Goal: Information Seeking & Learning: Learn about a topic

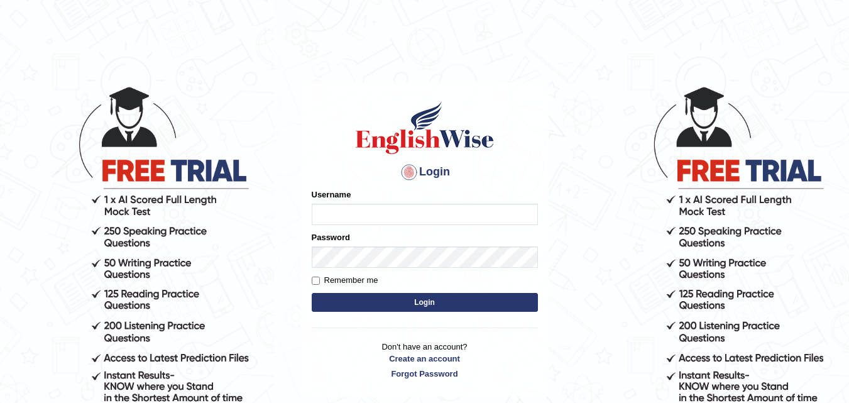
type input "h_123"
click at [514, 303] on button "Login" at bounding box center [425, 302] width 226 height 19
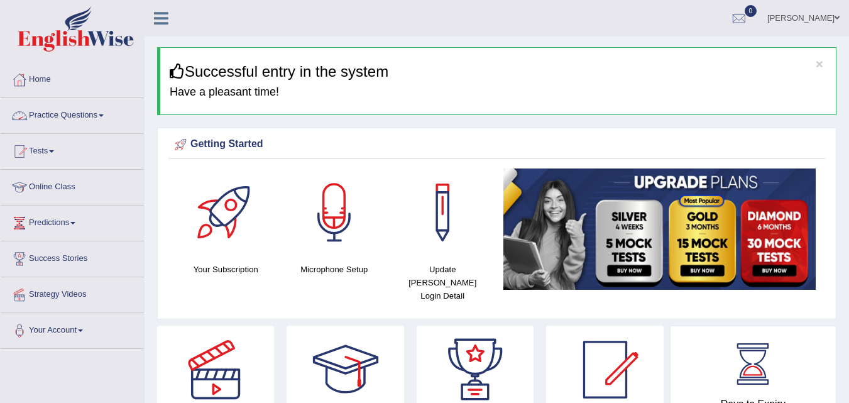
click at [77, 116] on link "Practice Questions" at bounding box center [72, 113] width 143 height 31
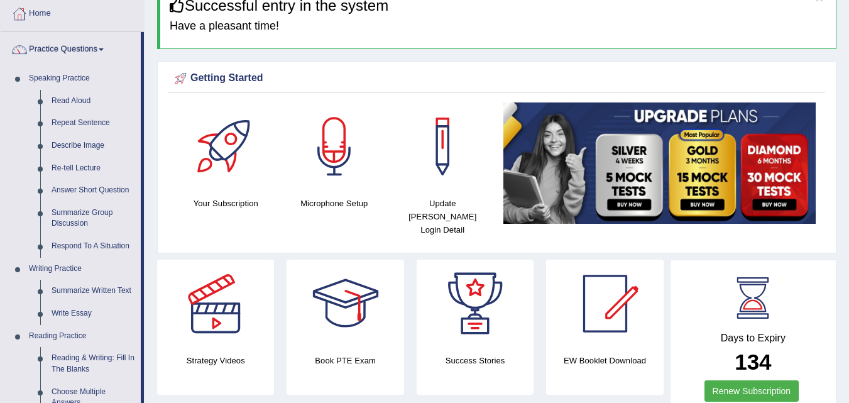
scroll to position [89, 0]
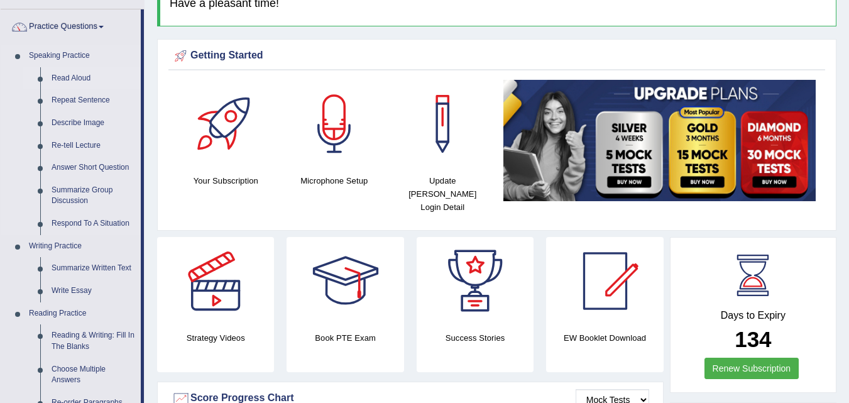
click at [69, 81] on link "Read Aloud" at bounding box center [93, 78] width 95 height 23
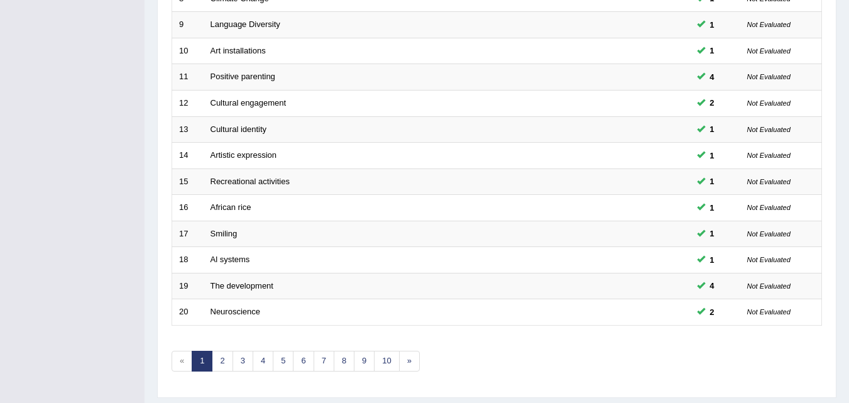
scroll to position [429, 0]
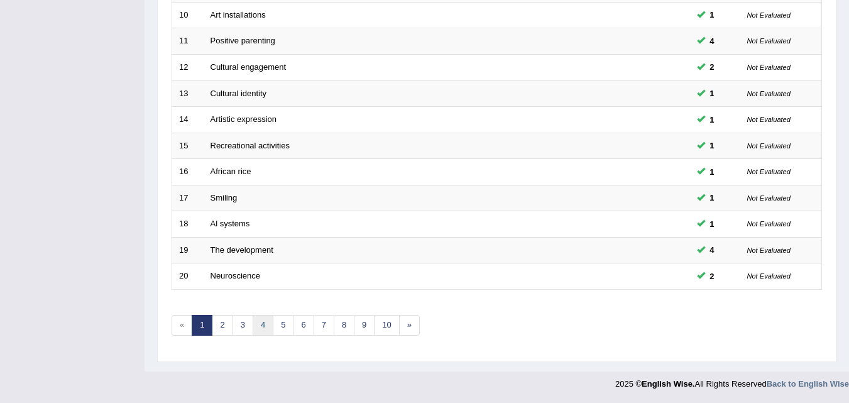
click at [260, 326] on link "4" at bounding box center [263, 325] width 21 height 21
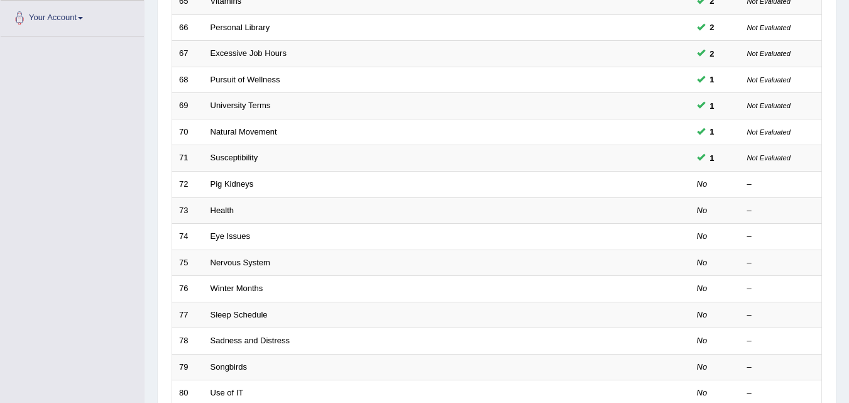
scroll to position [429, 0]
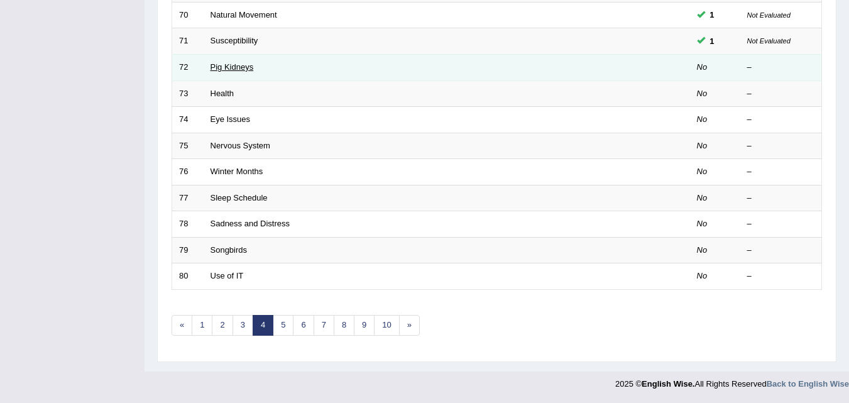
click at [238, 69] on link "Pig Kidneys" at bounding box center [232, 66] width 43 height 9
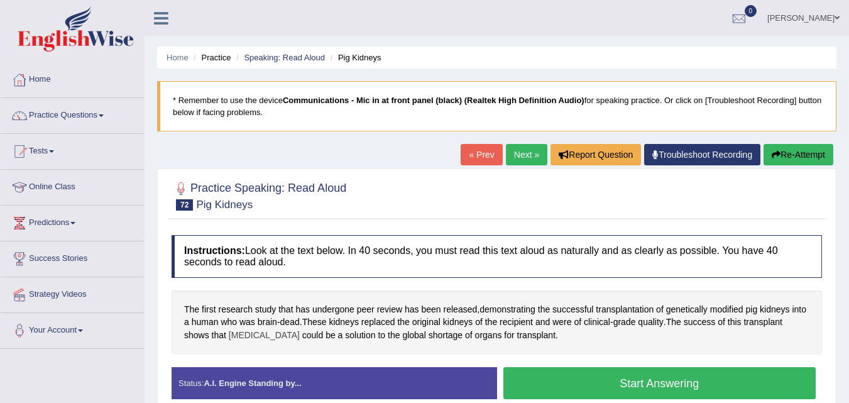
click at [253, 334] on span "xenotransplantation" at bounding box center [264, 335] width 71 height 13
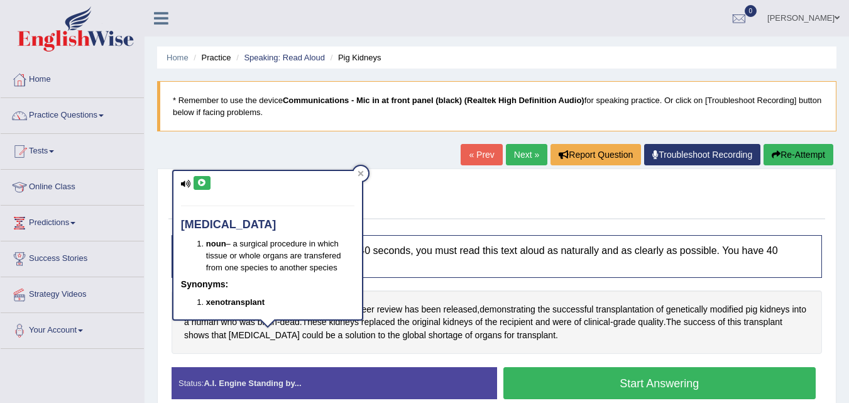
click at [207, 186] on button at bounding box center [202, 183] width 17 height 14
click at [359, 174] on icon at bounding box center [361, 173] width 6 height 6
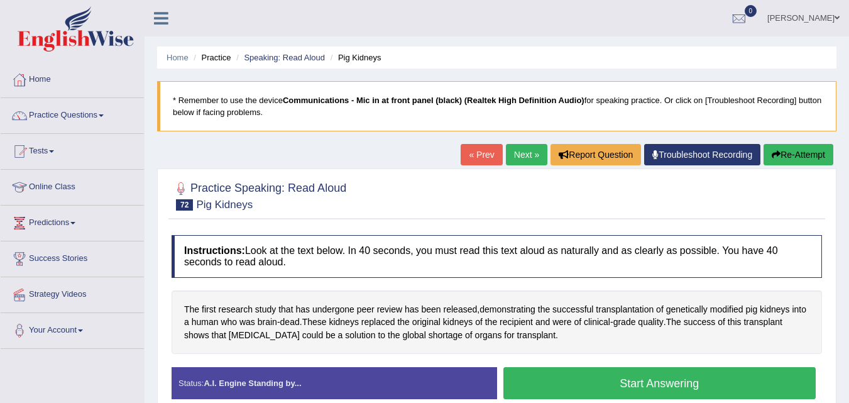
click at [518, 379] on button "Start Answering" at bounding box center [659, 383] width 313 height 32
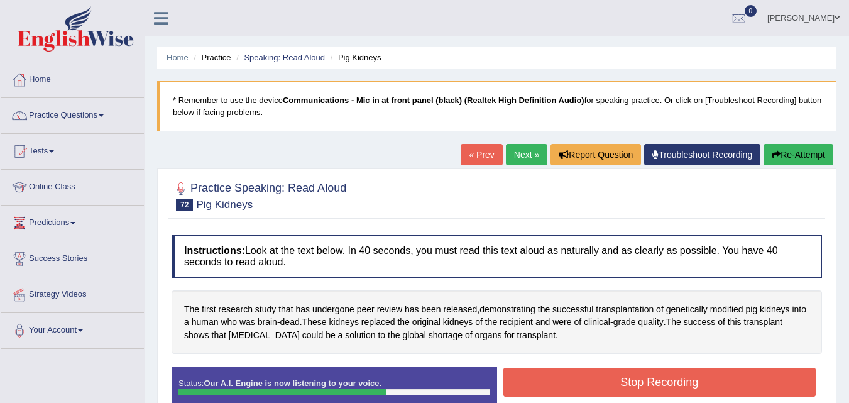
click at [518, 379] on button "Stop Recording" at bounding box center [659, 382] width 313 height 29
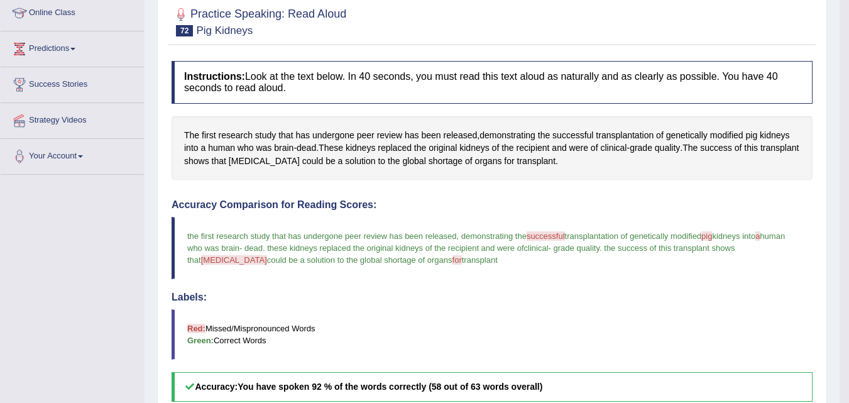
scroll to position [21, 0]
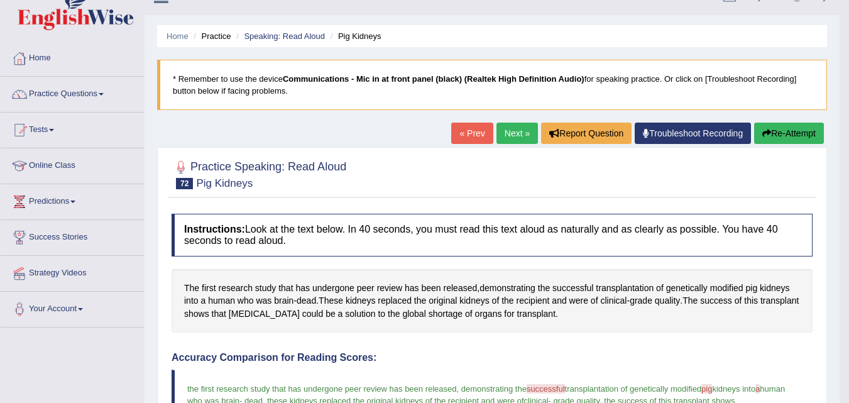
click at [499, 134] on link "Next »" at bounding box center [516, 133] width 41 height 21
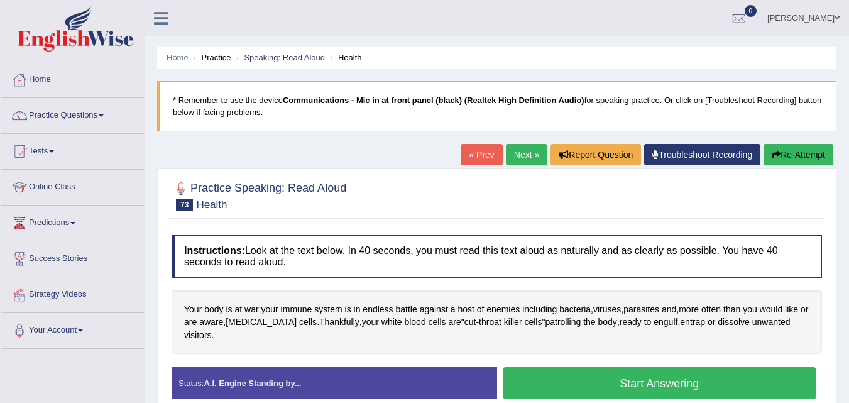
click at [549, 376] on button "Start Answering" at bounding box center [659, 383] width 313 height 32
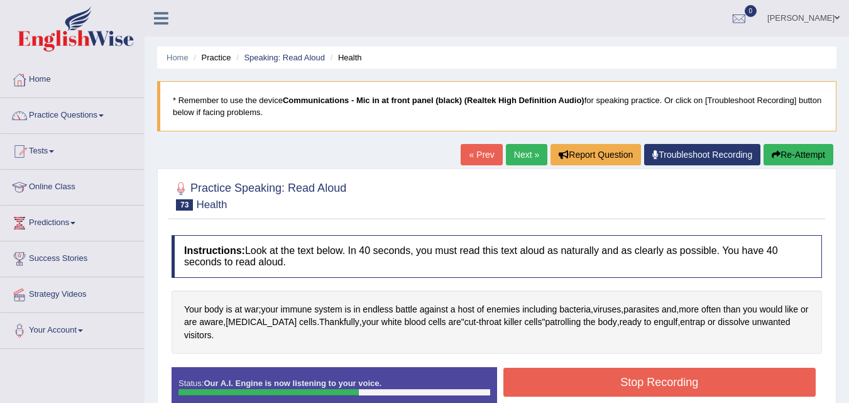
click at [549, 376] on button "Stop Recording" at bounding box center [659, 382] width 313 height 29
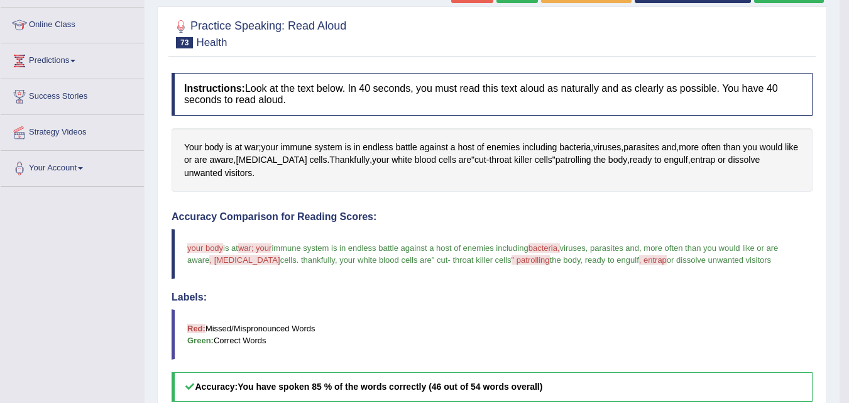
scroll to position [40, 0]
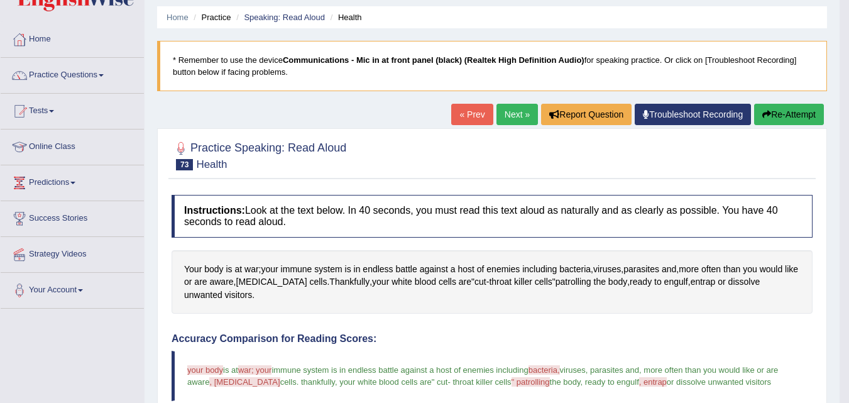
click at [793, 112] on button "Re-Attempt" at bounding box center [789, 114] width 70 height 21
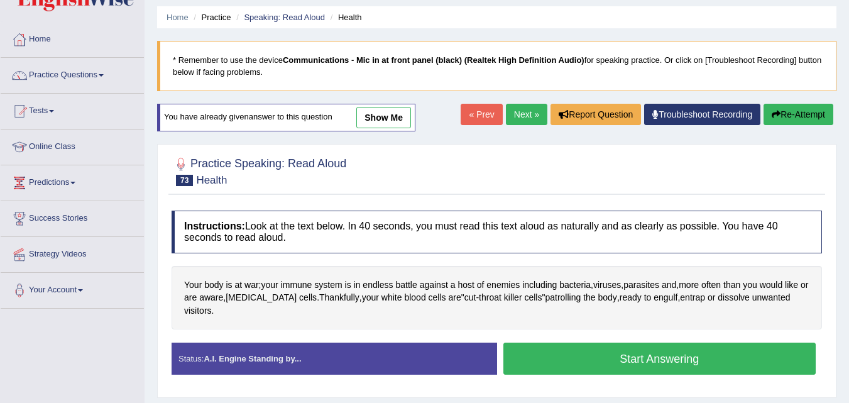
click at [582, 352] on button "Start Answering" at bounding box center [659, 359] width 313 height 32
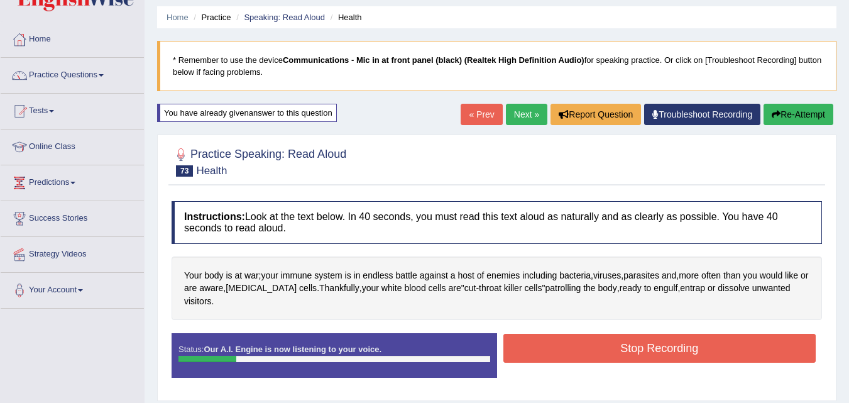
click at [582, 352] on div "Stop Recording" at bounding box center [660, 350] width 326 height 32
click at [574, 336] on button "Stop Recording" at bounding box center [659, 348] width 313 height 29
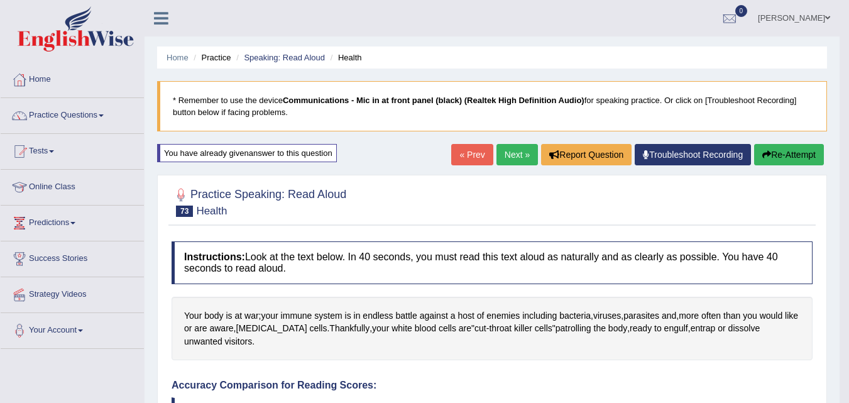
click at [787, 146] on button "Re-Attempt" at bounding box center [789, 154] width 70 height 21
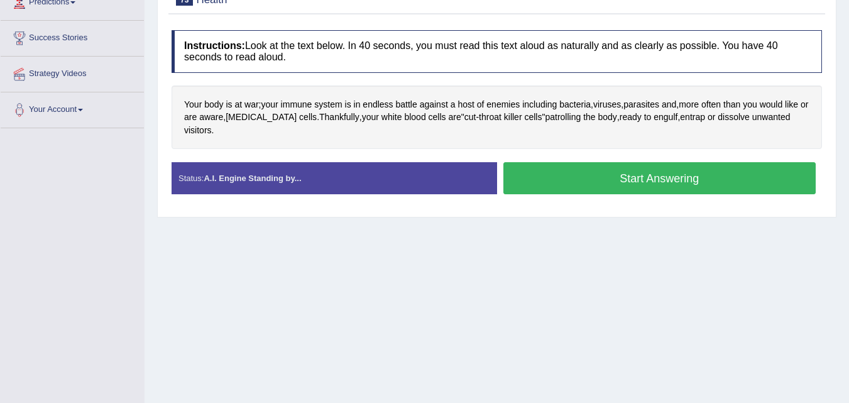
click at [595, 176] on button "Start Answering" at bounding box center [659, 178] width 313 height 32
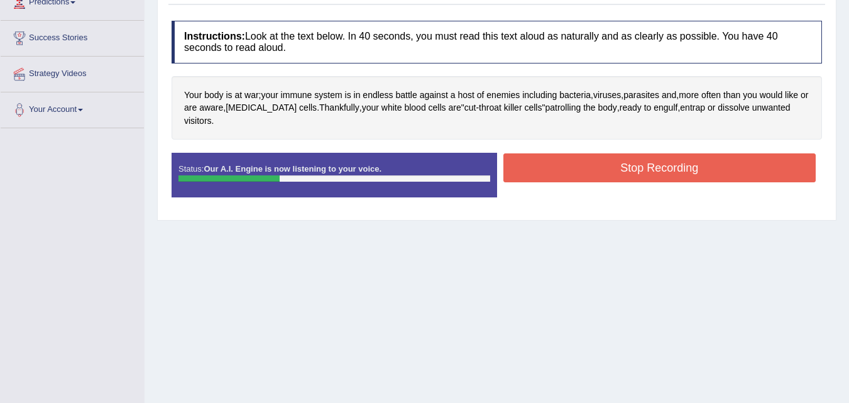
click at [587, 168] on button "Stop Recording" at bounding box center [659, 167] width 313 height 29
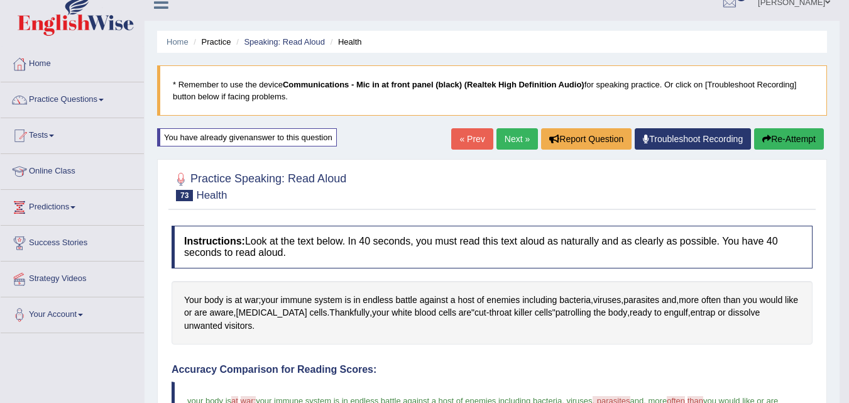
scroll to position [15, 0]
click at [518, 140] on link "Next »" at bounding box center [516, 139] width 41 height 21
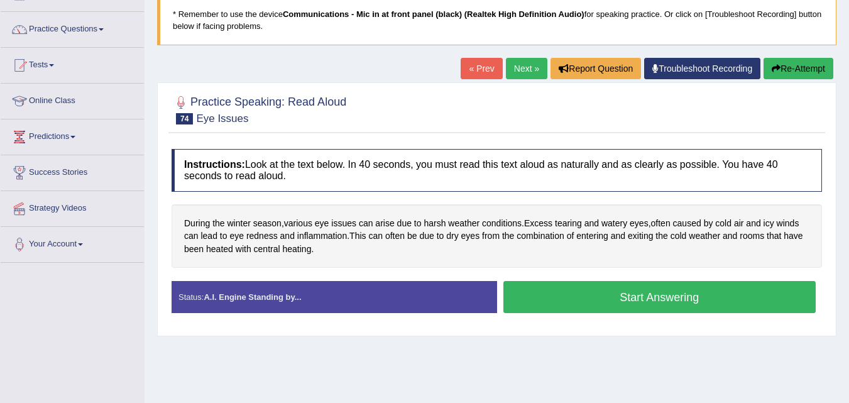
scroll to position [86, 0]
click at [534, 299] on button "Start Answering" at bounding box center [659, 297] width 313 height 32
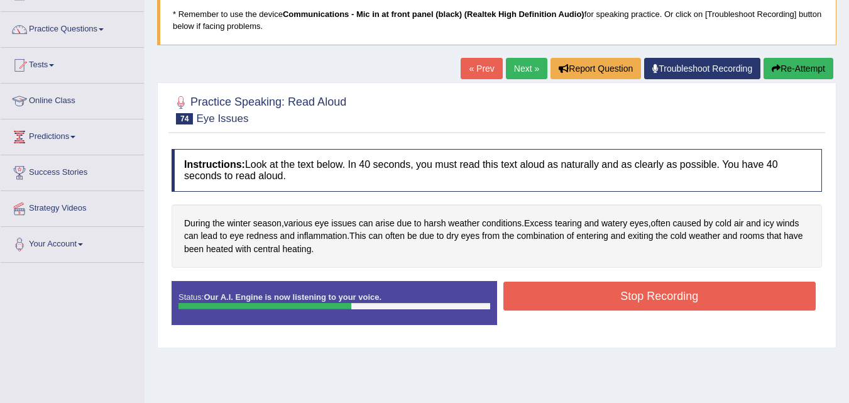
click at [534, 299] on button "Stop Recording" at bounding box center [659, 296] width 313 height 29
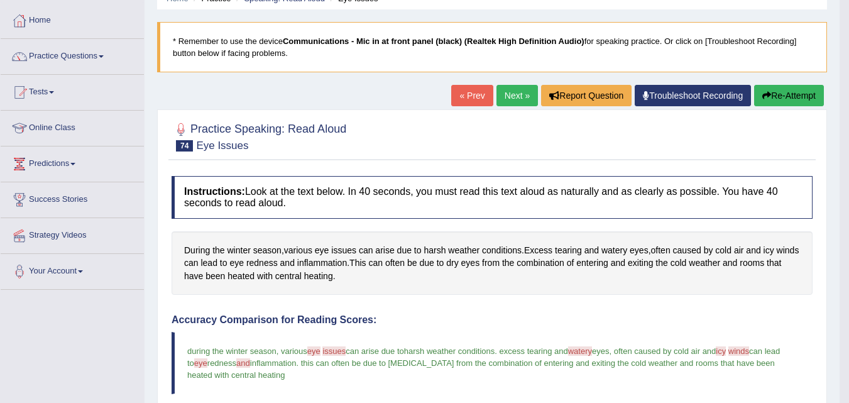
scroll to position [0, 0]
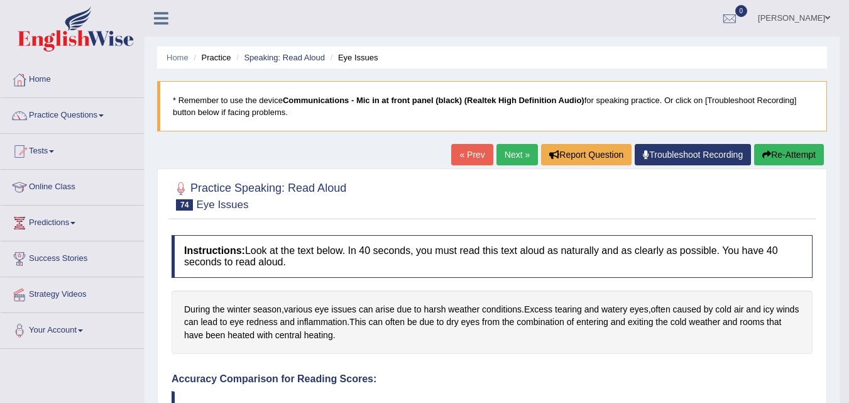
click at [513, 158] on link "Next »" at bounding box center [516, 154] width 41 height 21
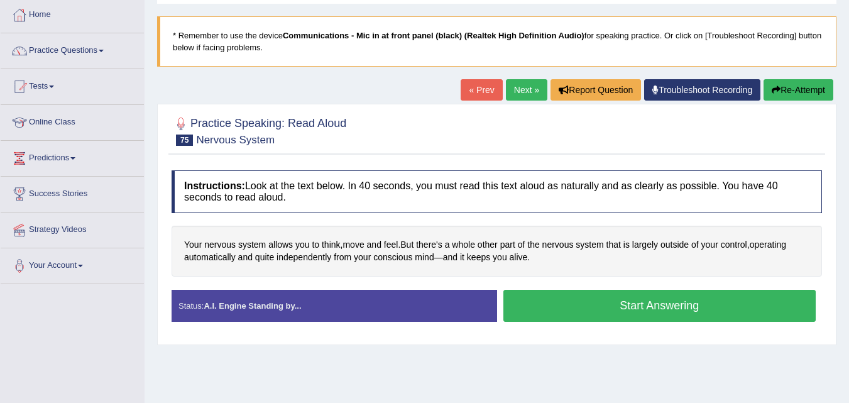
click at [543, 309] on button "Start Answering" at bounding box center [659, 306] width 313 height 32
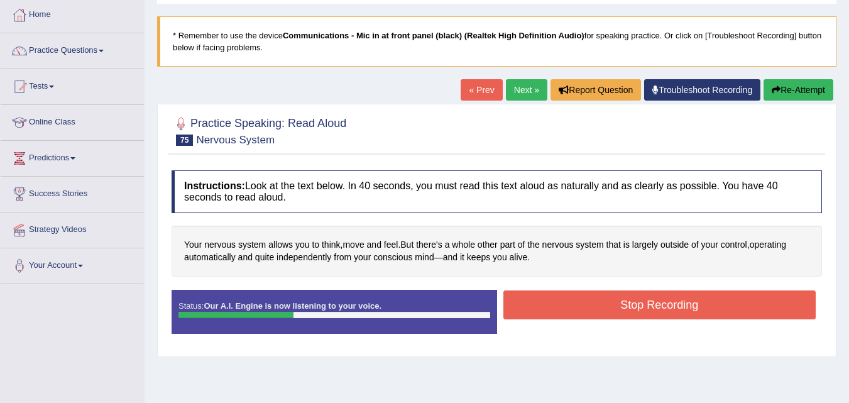
click at [543, 309] on button "Stop Recording" at bounding box center [659, 304] width 313 height 29
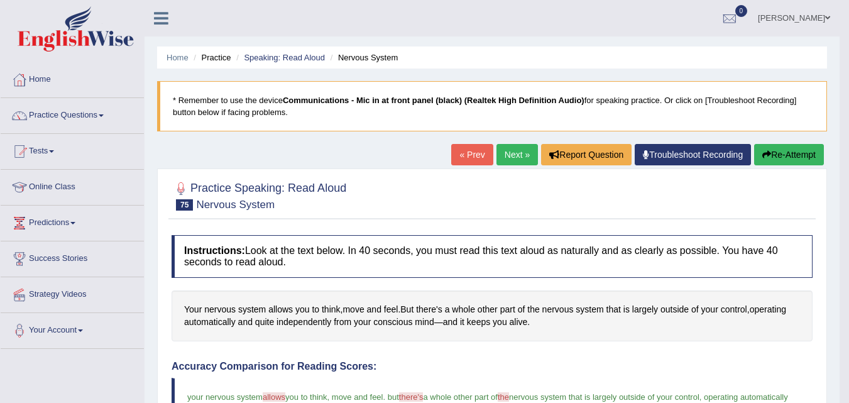
click at [512, 156] on link "Next »" at bounding box center [516, 154] width 41 height 21
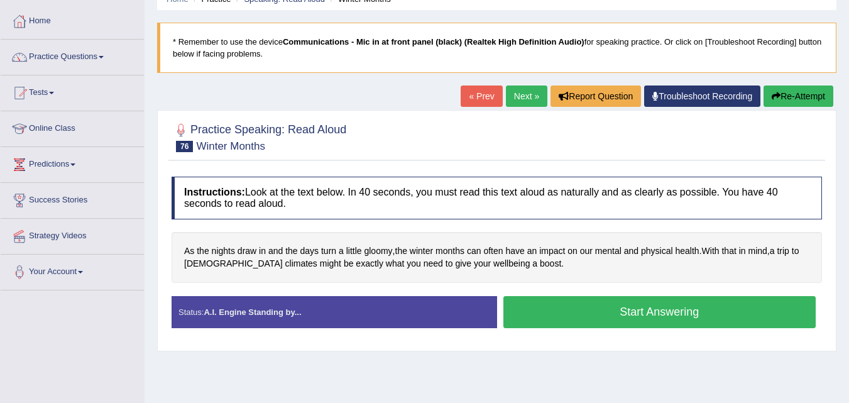
click at [547, 318] on button "Start Answering" at bounding box center [659, 312] width 313 height 32
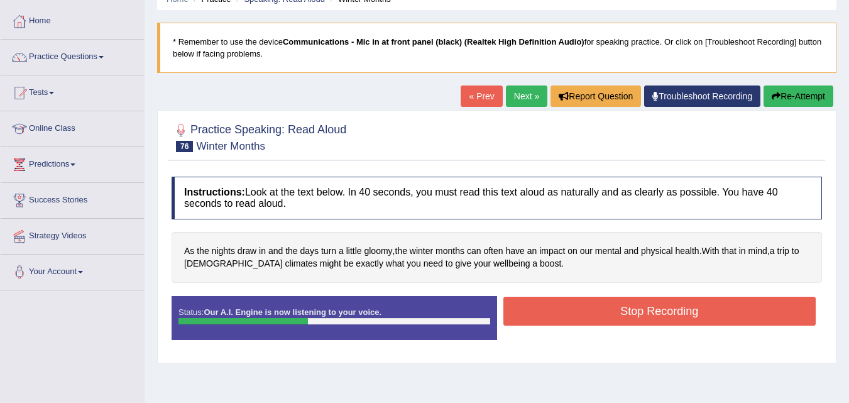
click at [547, 318] on button "Stop Recording" at bounding box center [659, 311] width 313 height 29
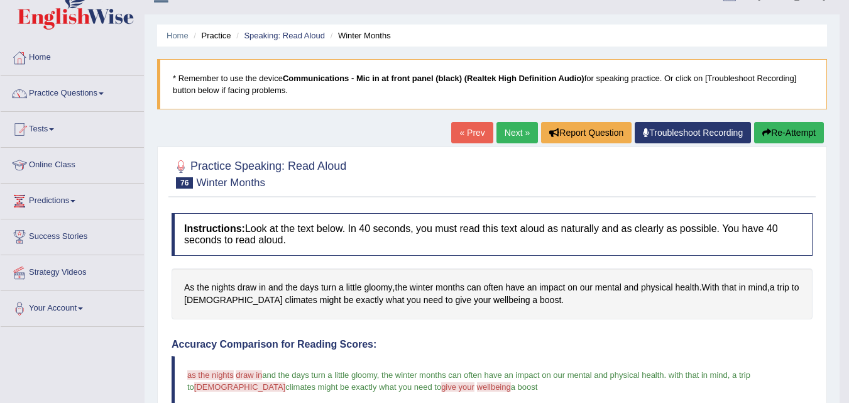
scroll to position [11, 0]
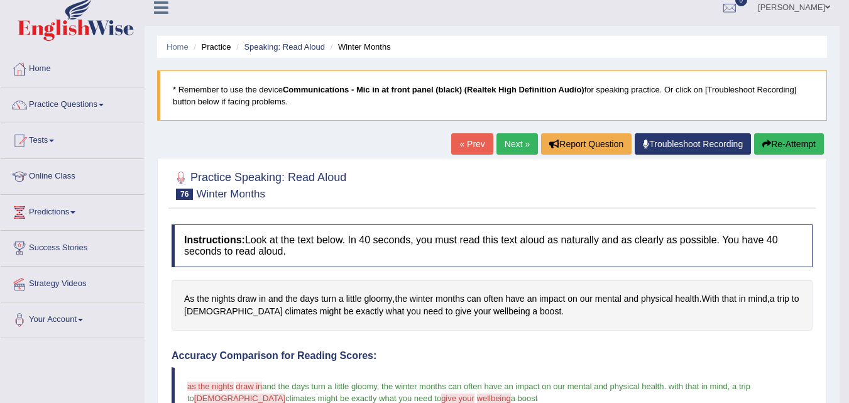
click at [782, 141] on button "Re-Attempt" at bounding box center [789, 143] width 70 height 21
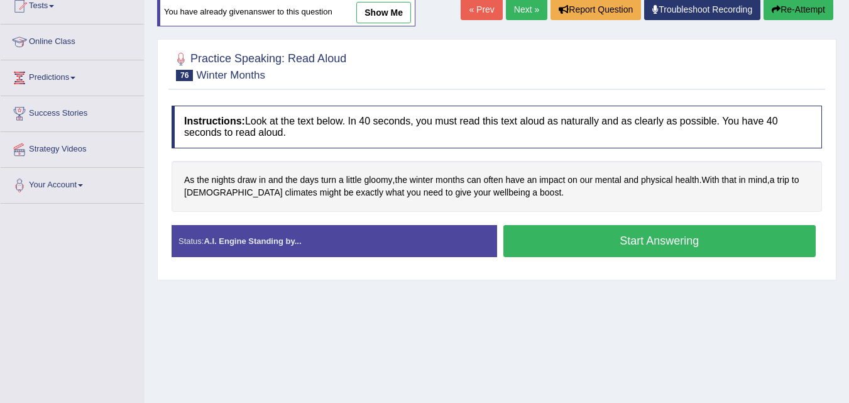
click at [552, 247] on button "Start Answering" at bounding box center [659, 241] width 313 height 32
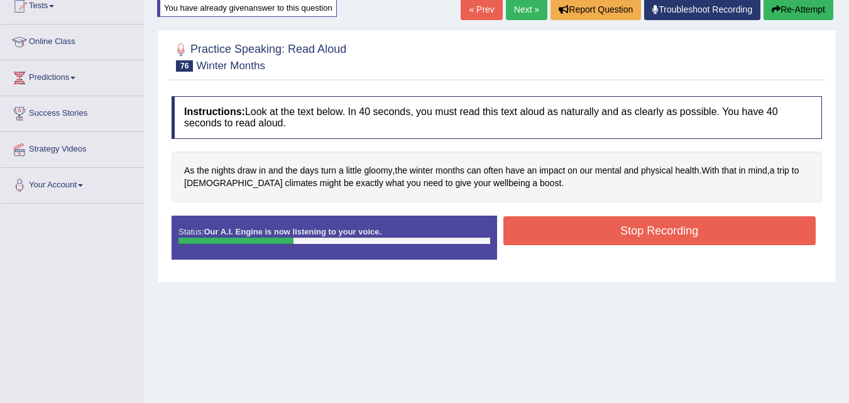
click at [552, 242] on button "Stop Recording" at bounding box center [659, 230] width 313 height 29
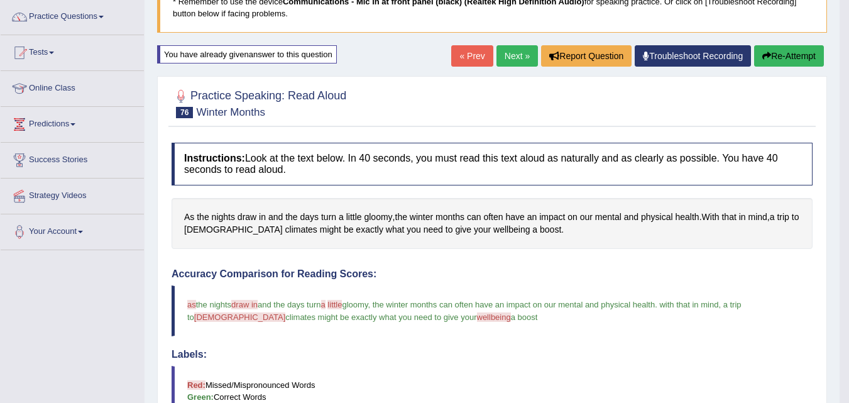
scroll to position [98, 0]
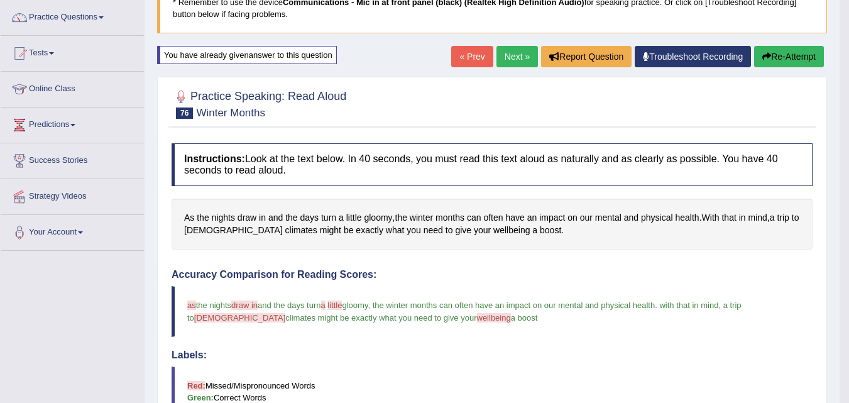
click at [515, 60] on link "Next »" at bounding box center [516, 56] width 41 height 21
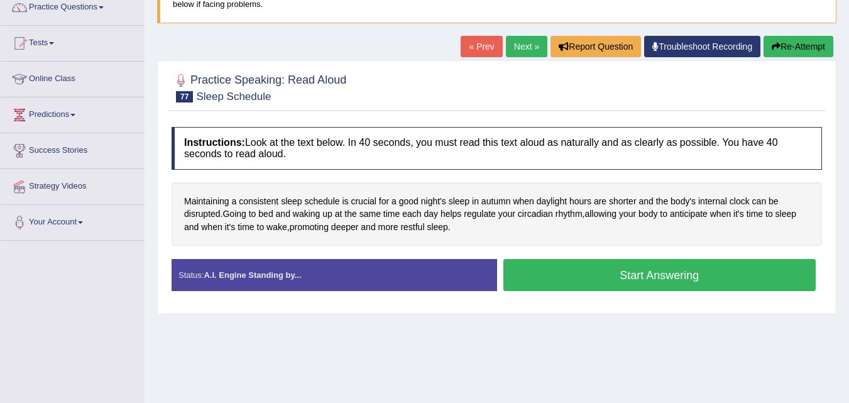
click at [524, 280] on button "Start Answering" at bounding box center [659, 275] width 313 height 32
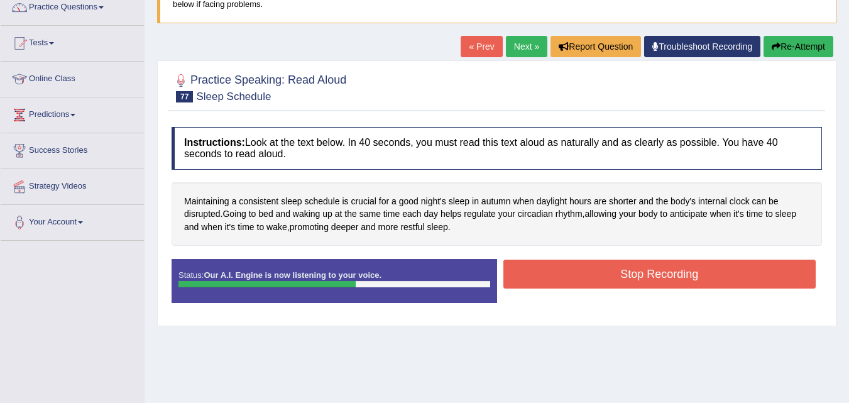
click at [524, 280] on button "Stop Recording" at bounding box center [659, 274] width 313 height 29
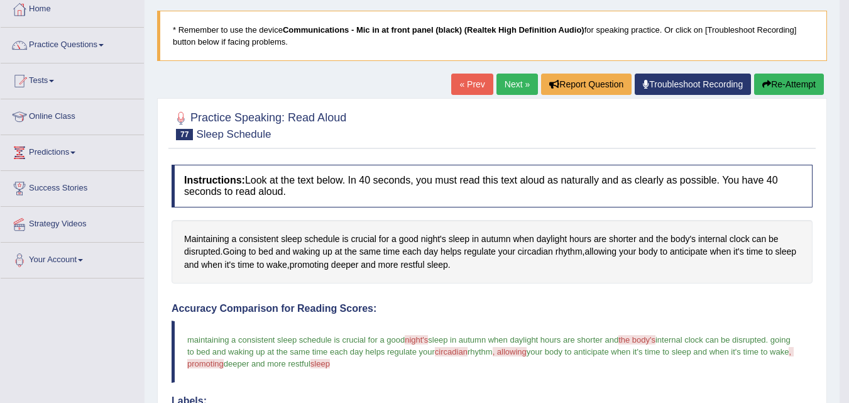
scroll to position [50, 0]
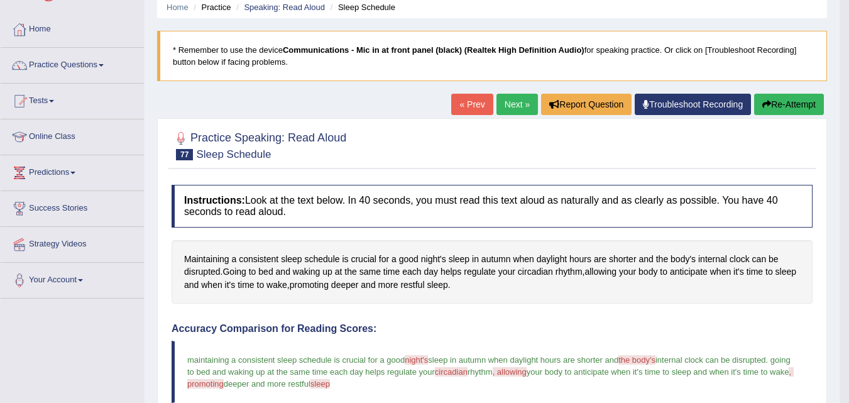
click at [512, 98] on link "Next »" at bounding box center [516, 104] width 41 height 21
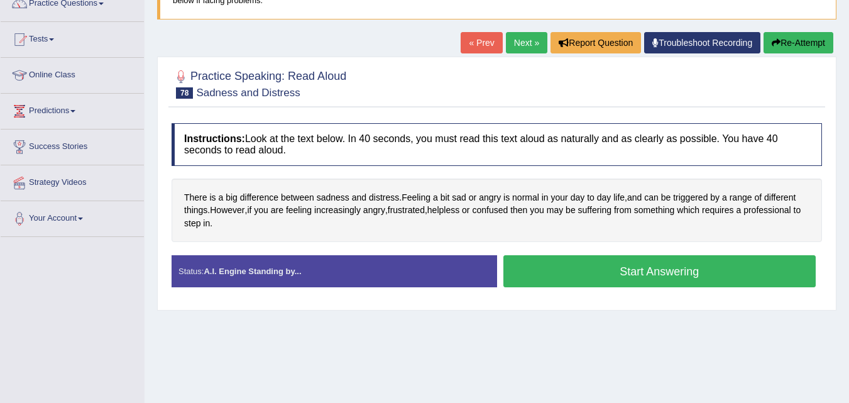
click at [540, 278] on button "Start Answering" at bounding box center [659, 271] width 313 height 32
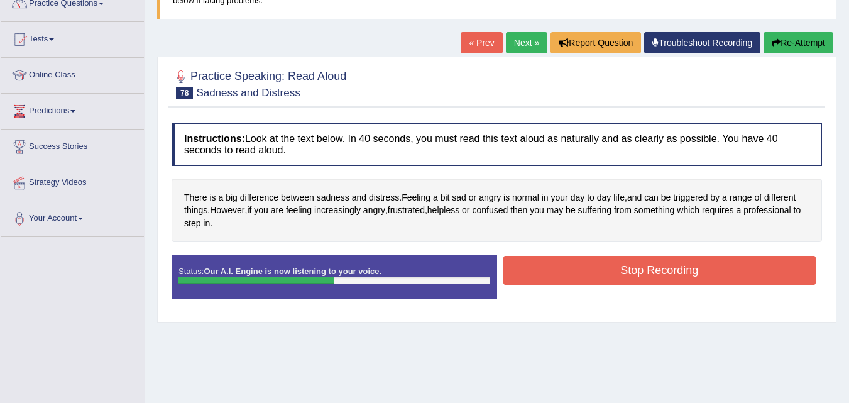
click at [540, 278] on button "Stop Recording" at bounding box center [659, 270] width 313 height 29
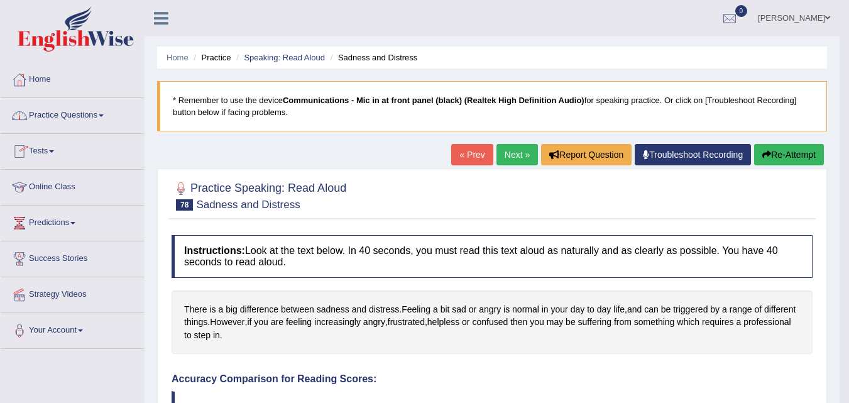
click at [58, 185] on link "Online Class" at bounding box center [72, 185] width 143 height 31
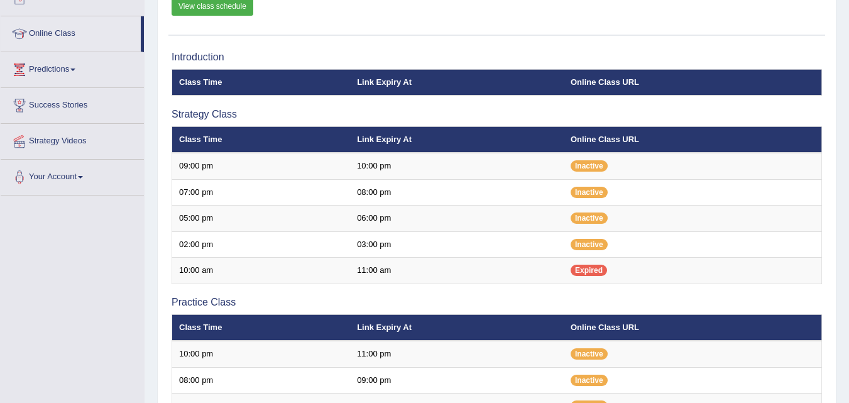
scroll to position [153, 0]
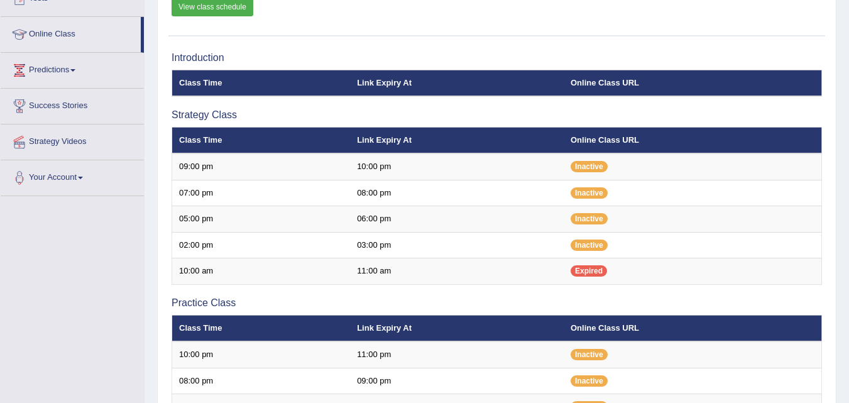
click at [236, 12] on link "View class schedule" at bounding box center [213, 6] width 82 height 19
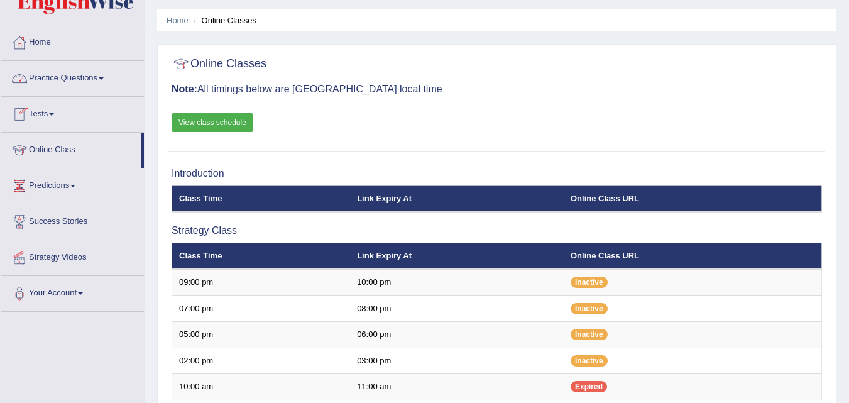
click at [74, 89] on link "Practice Questions" at bounding box center [72, 76] width 143 height 31
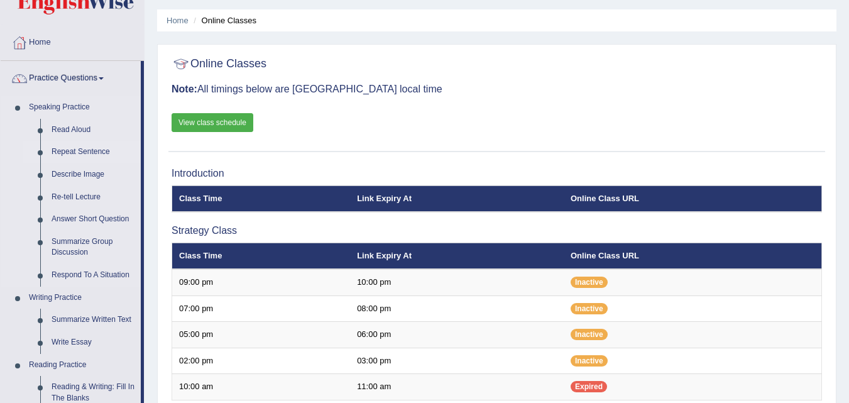
click at [80, 153] on link "Repeat Sentence" at bounding box center [93, 152] width 95 height 23
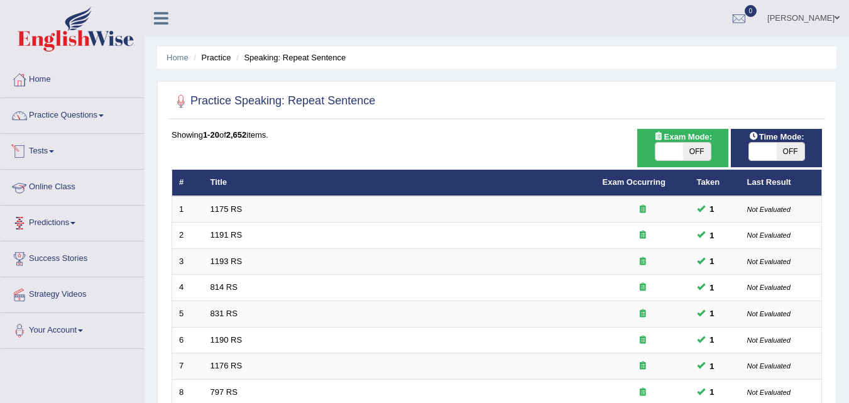
click at [54, 151] on span at bounding box center [51, 151] width 5 height 3
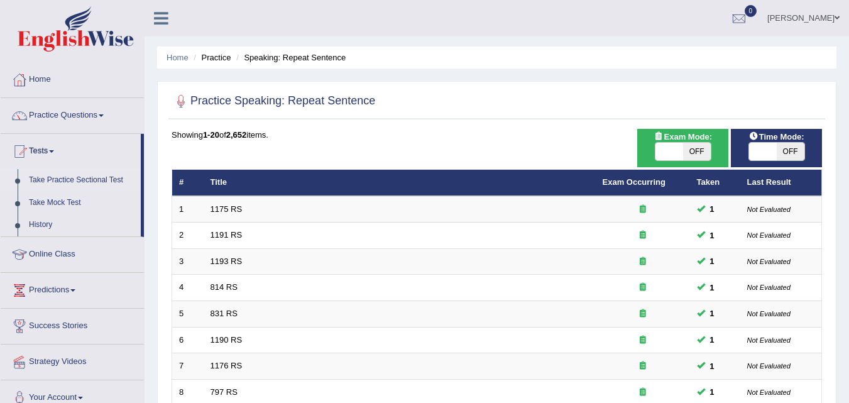
click at [58, 182] on link "Take Practice Sectional Test" at bounding box center [82, 180] width 118 height 23
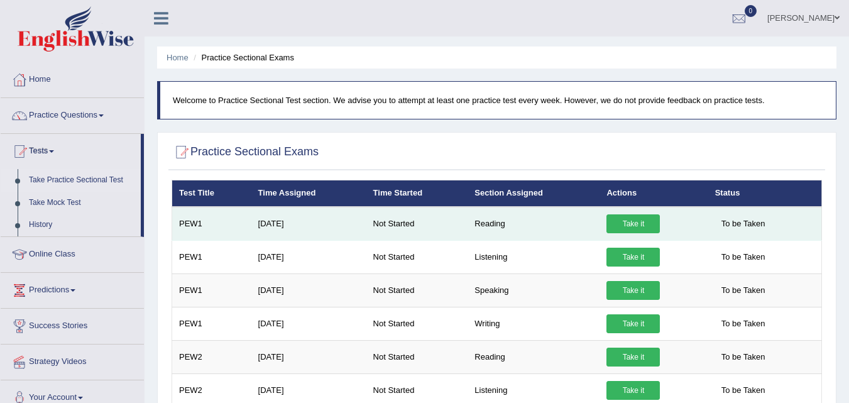
click at [645, 225] on link "Take it" at bounding box center [632, 223] width 53 height 19
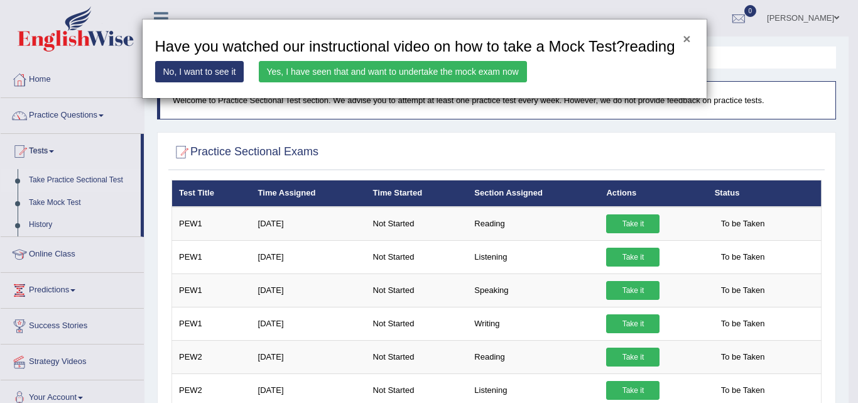
click at [686, 36] on button "×" at bounding box center [687, 38] width 8 height 13
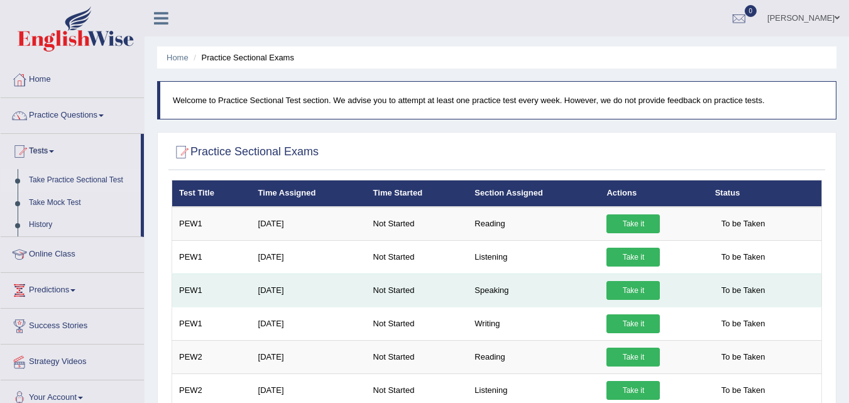
click at [622, 288] on link "Take it" at bounding box center [632, 290] width 53 height 19
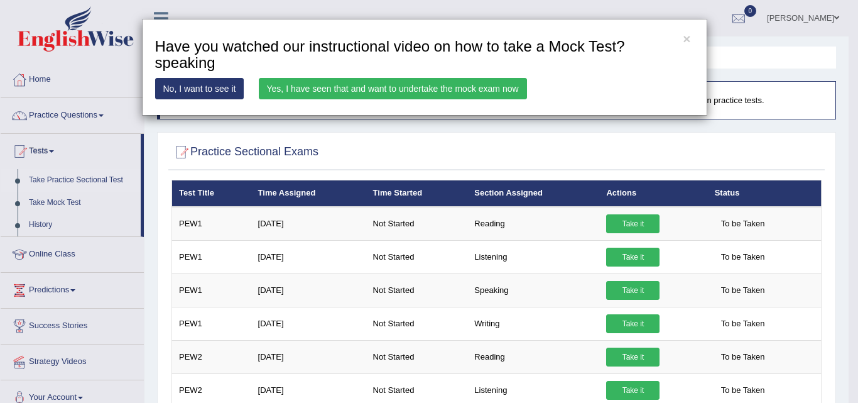
click at [271, 92] on link "Yes, I have seen that and want to undertake the mock exam now" at bounding box center [393, 88] width 268 height 21
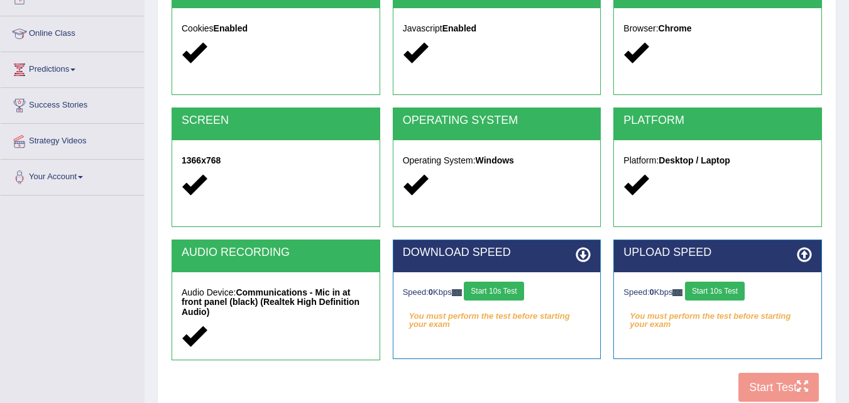
click at [580, 254] on icon at bounding box center [583, 254] width 15 height 15
click at [493, 287] on button "Start 10s Test" at bounding box center [494, 291] width 60 height 19
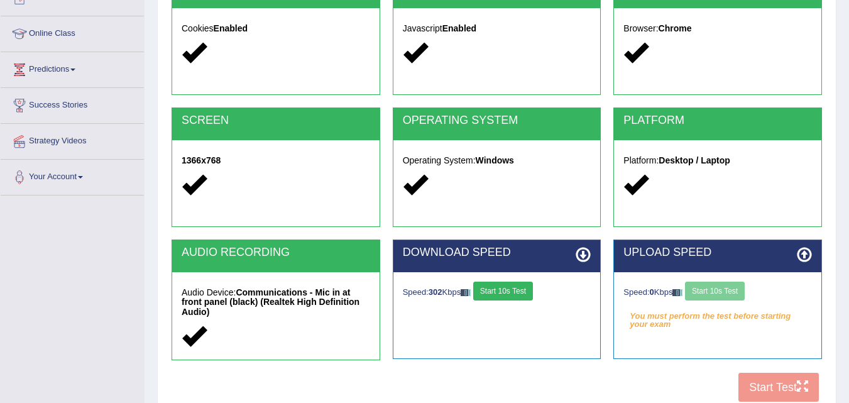
click at [704, 290] on div "Speed: 0 Kbps Start 10s Test" at bounding box center [717, 293] width 189 height 22
click at [510, 285] on button "Start 10s Test" at bounding box center [503, 291] width 60 height 19
click at [708, 290] on button "Start 10s Test" at bounding box center [715, 291] width 60 height 19
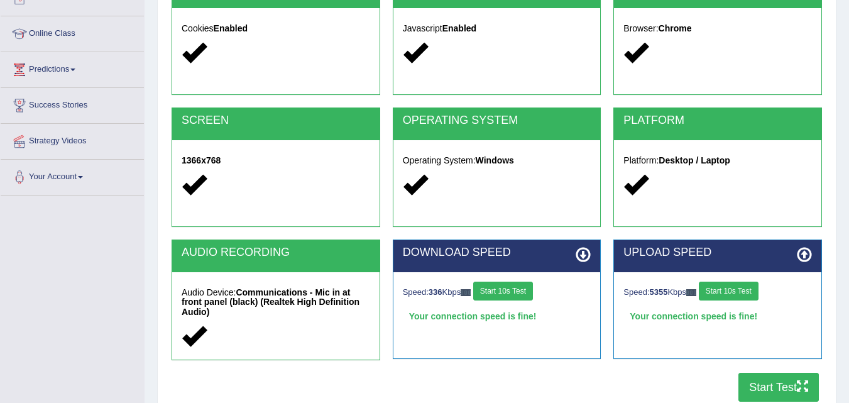
click at [743, 376] on button "Start Test" at bounding box center [778, 387] width 80 height 29
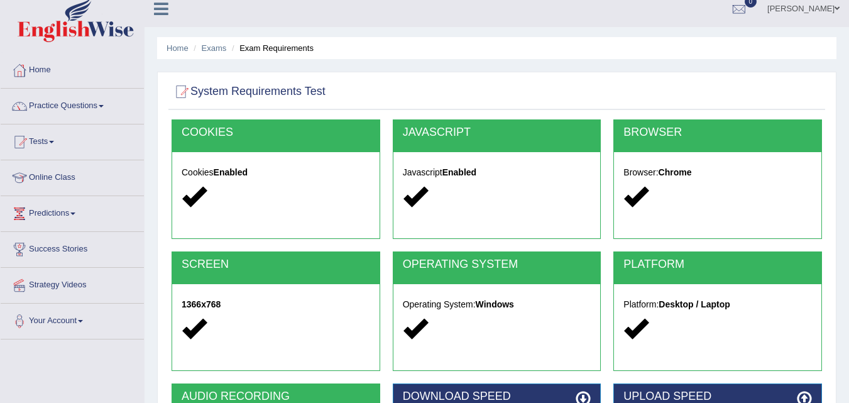
scroll to position [9, 0]
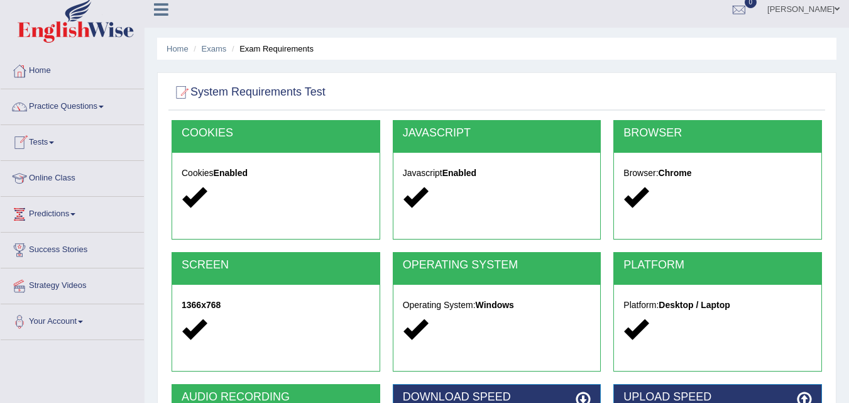
click at [53, 150] on link "Tests" at bounding box center [72, 140] width 143 height 31
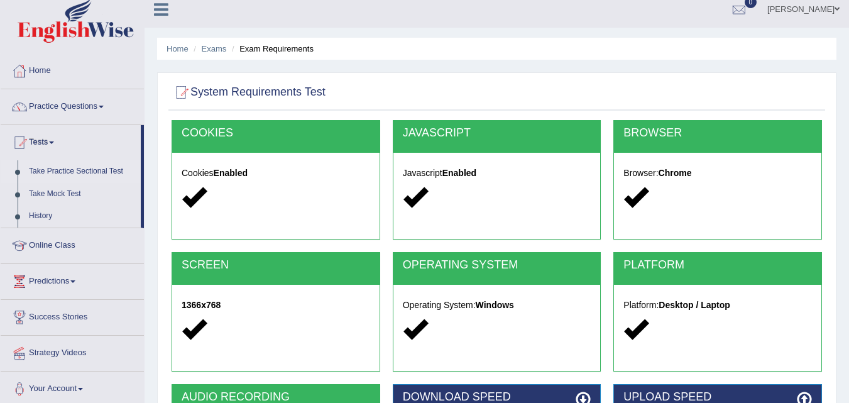
click at [57, 170] on link "Take Practice Sectional Test" at bounding box center [82, 171] width 118 height 23
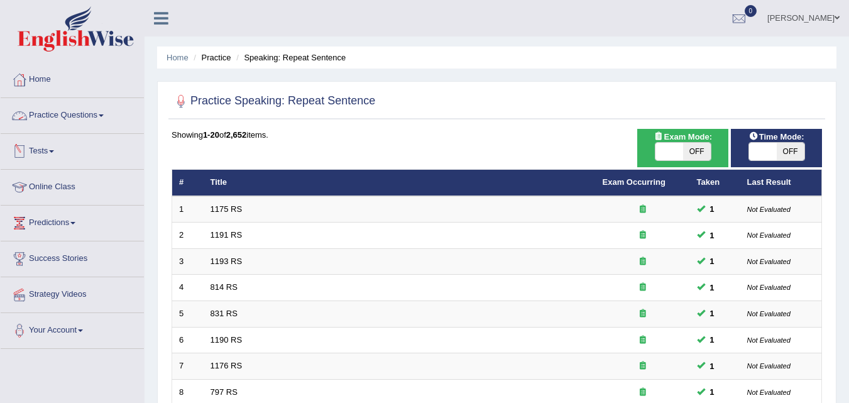
click at [97, 118] on link "Practice Questions" at bounding box center [72, 113] width 143 height 31
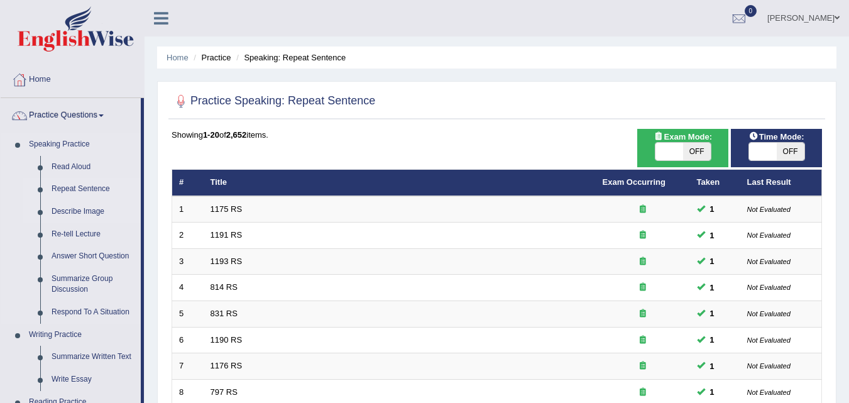
click at [70, 216] on link "Describe Image" at bounding box center [93, 211] width 95 height 23
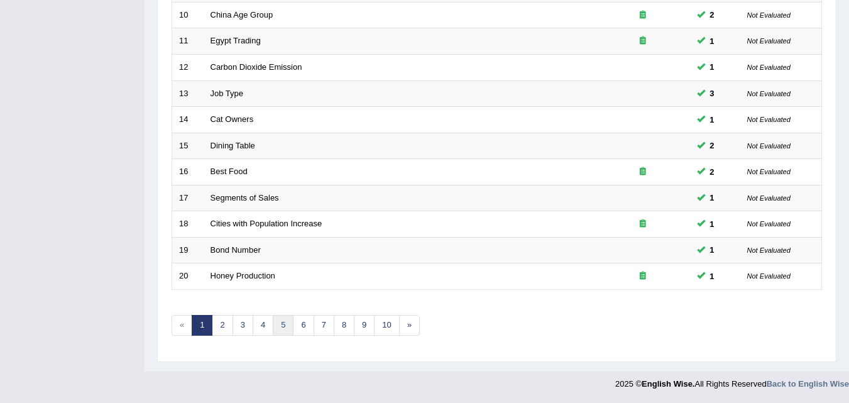
click at [286, 326] on link "5" at bounding box center [283, 325] width 21 height 21
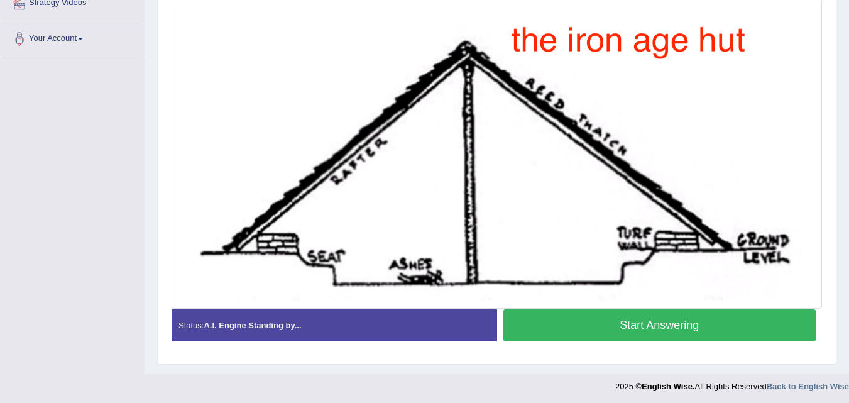
scroll to position [265, 0]
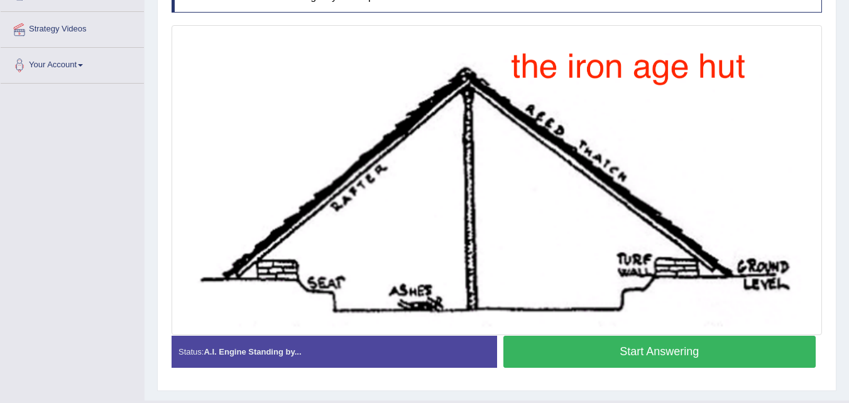
click at [547, 355] on button "Start Answering" at bounding box center [659, 352] width 313 height 32
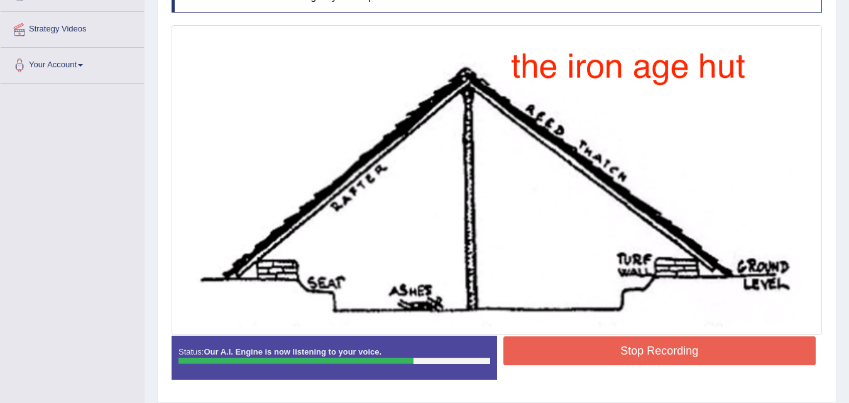
click at [547, 355] on button "Stop Recording" at bounding box center [659, 350] width 313 height 29
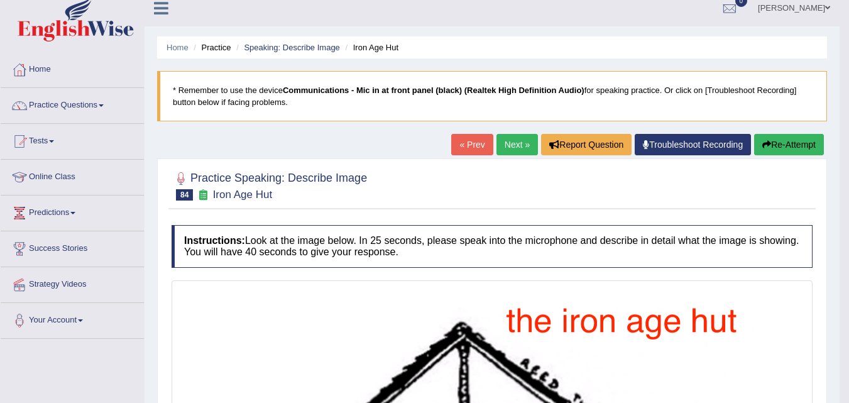
scroll to position [9, 0]
click at [501, 139] on link "Next »" at bounding box center [516, 144] width 41 height 21
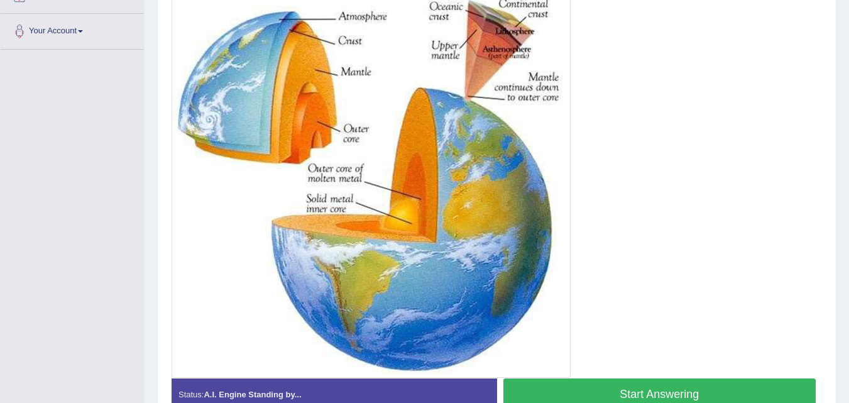
scroll to position [300, 0]
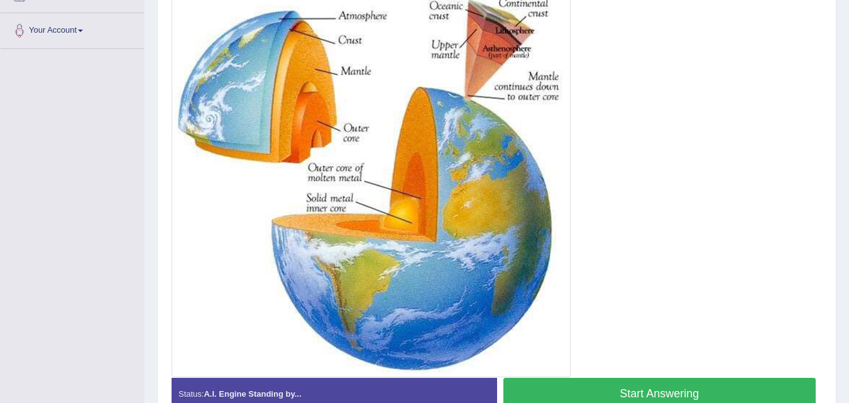
click at [540, 392] on button "Start Answering" at bounding box center [659, 394] width 313 height 32
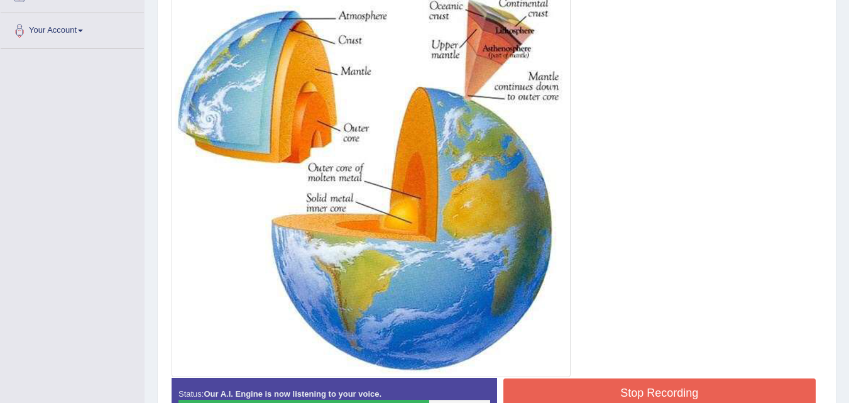
click at [540, 392] on button "Stop Recording" at bounding box center [659, 392] width 313 height 29
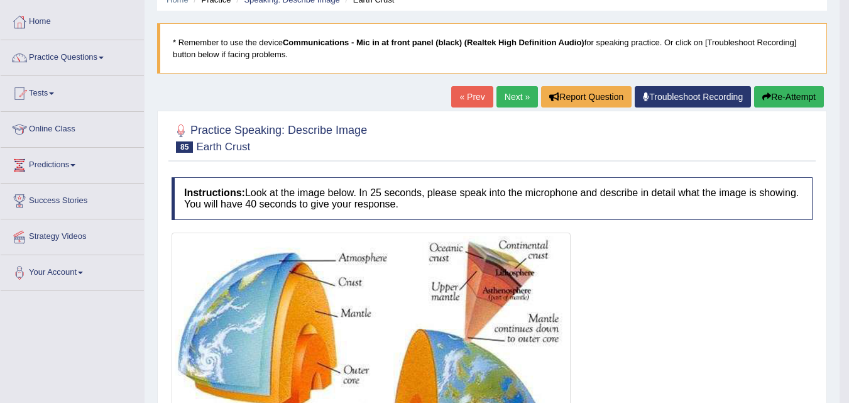
scroll to position [28, 0]
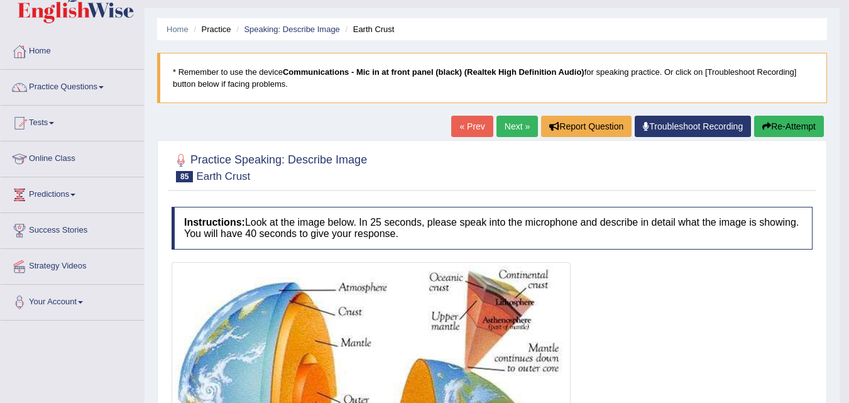
click at [517, 133] on link "Next »" at bounding box center [516, 126] width 41 height 21
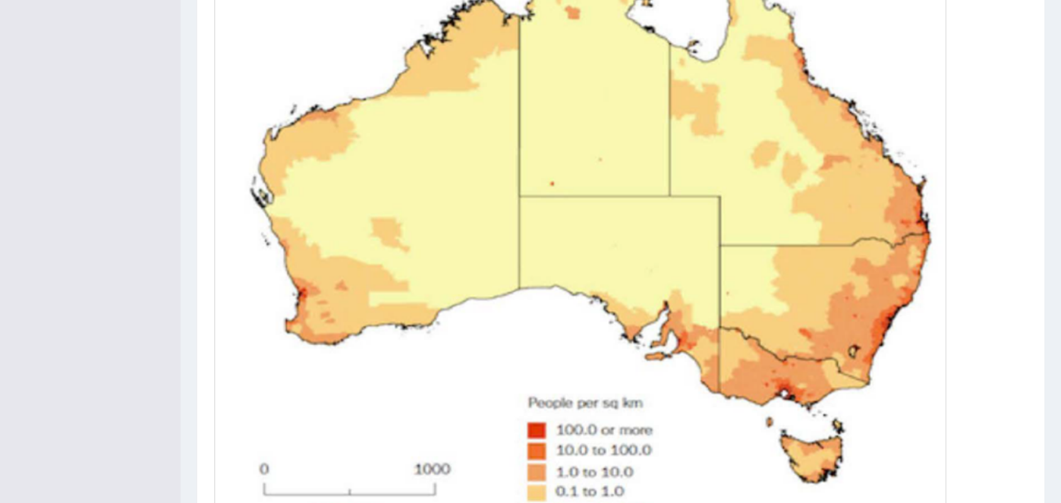
scroll to position [305, 0]
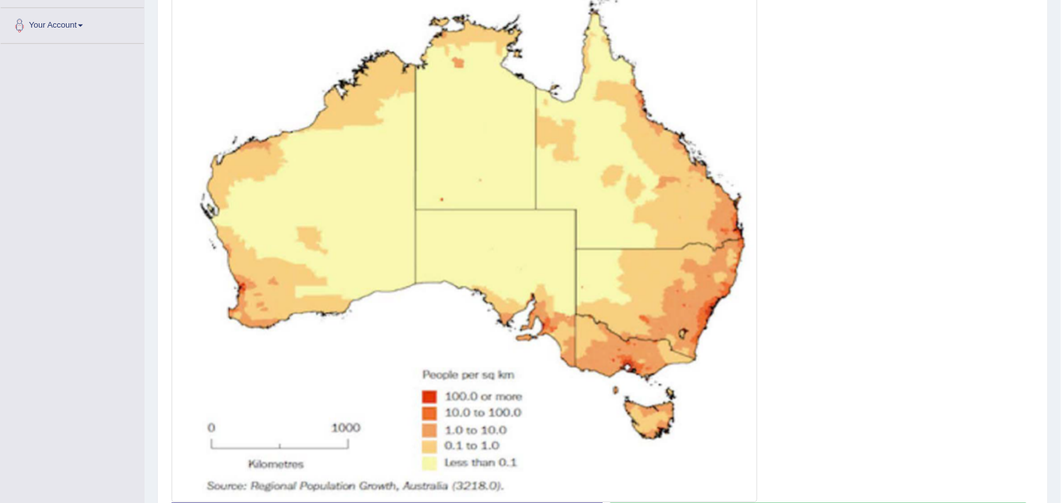
drag, startPoint x: 816, startPoint y: 0, endPoint x: 751, endPoint y: 281, distance: 288.4
click at [751, 281] on img at bounding box center [464, 232] width 579 height 534
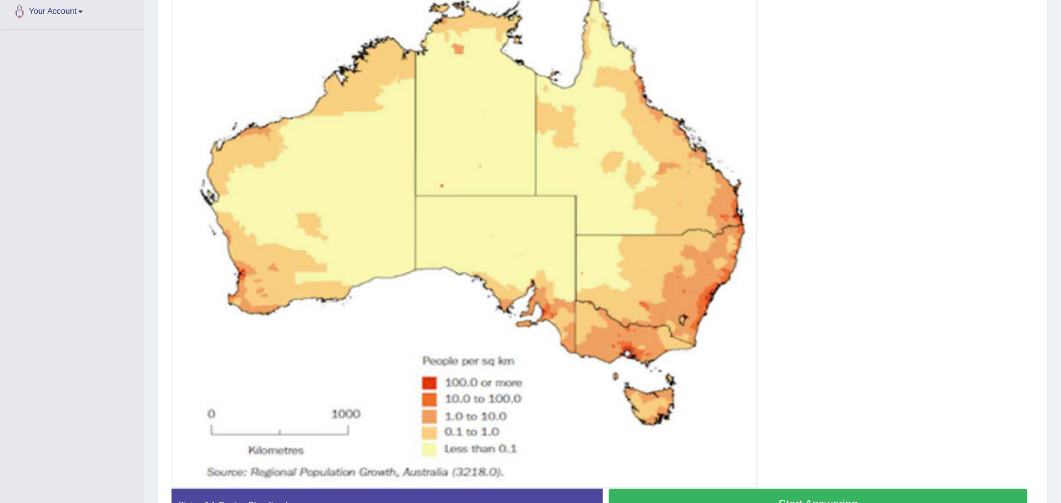
scroll to position [318, 0]
click at [652, 402] on button "Start Answering" at bounding box center [818, 506] width 419 height 32
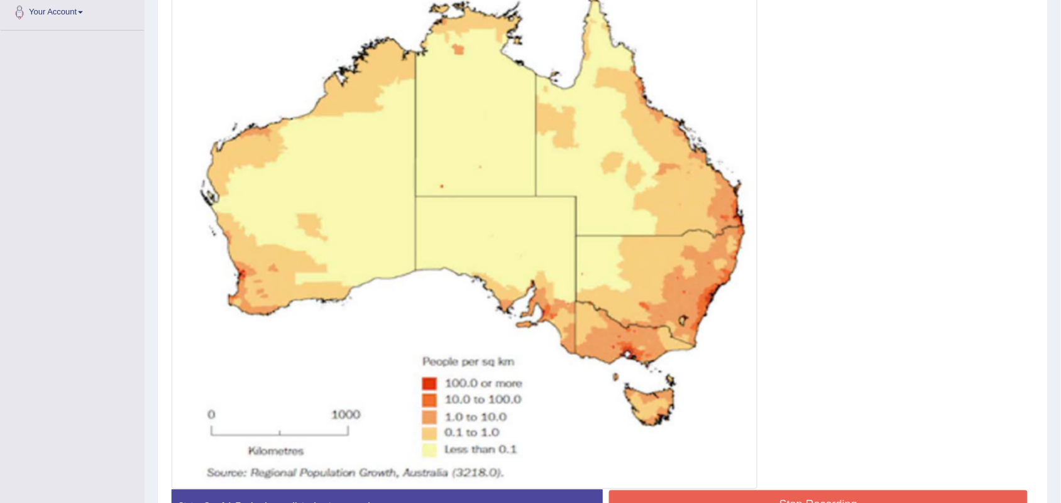
click at [652, 402] on button "Stop Recording" at bounding box center [818, 505] width 419 height 29
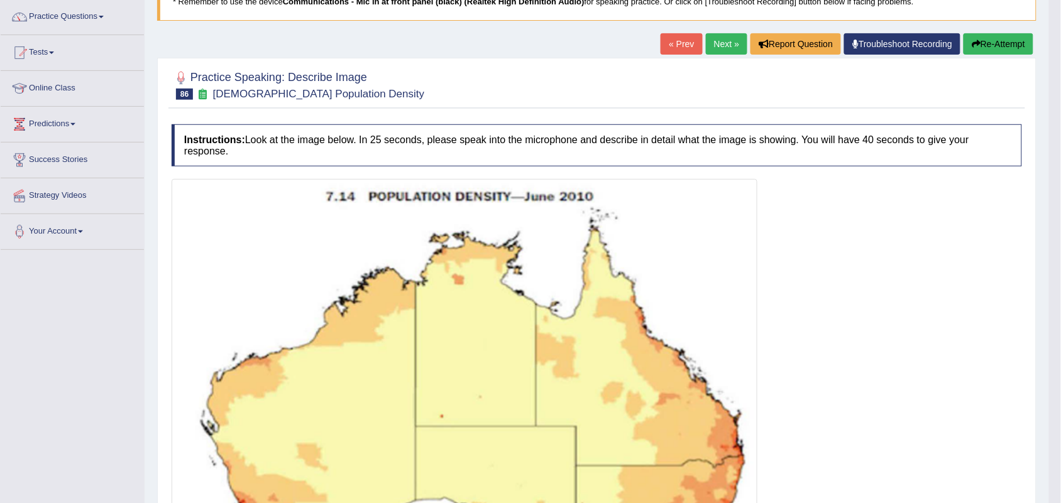
scroll to position [98, 0]
click at [725, 50] on link "Next »" at bounding box center [726, 44] width 41 height 21
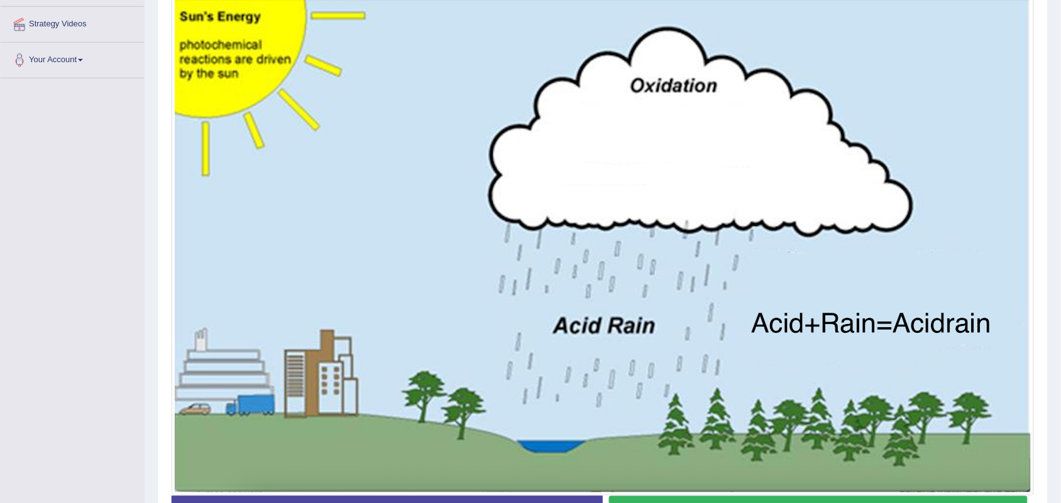
scroll to position [271, 0]
click at [639, 500] on button "Start Answering" at bounding box center [818, 512] width 419 height 32
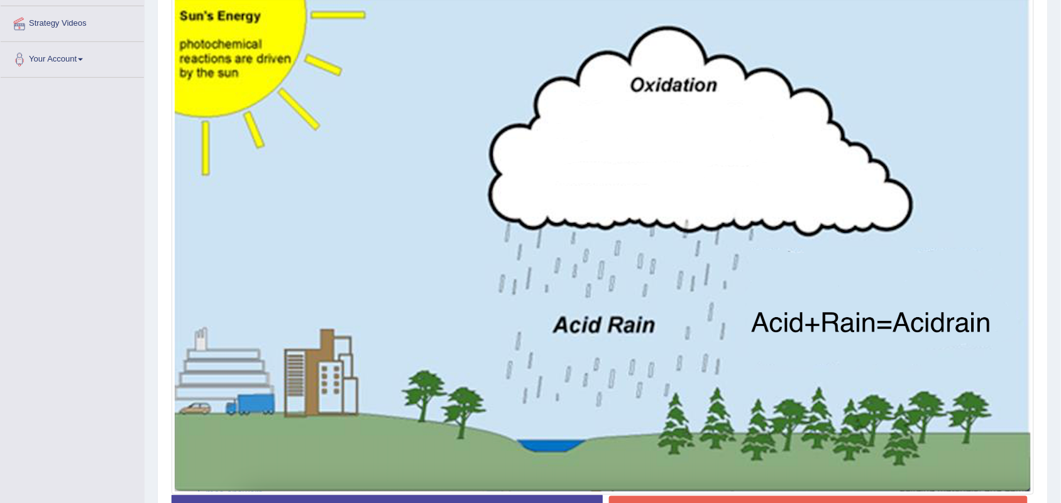
click at [639, 500] on button "Stop Recording" at bounding box center [818, 510] width 419 height 29
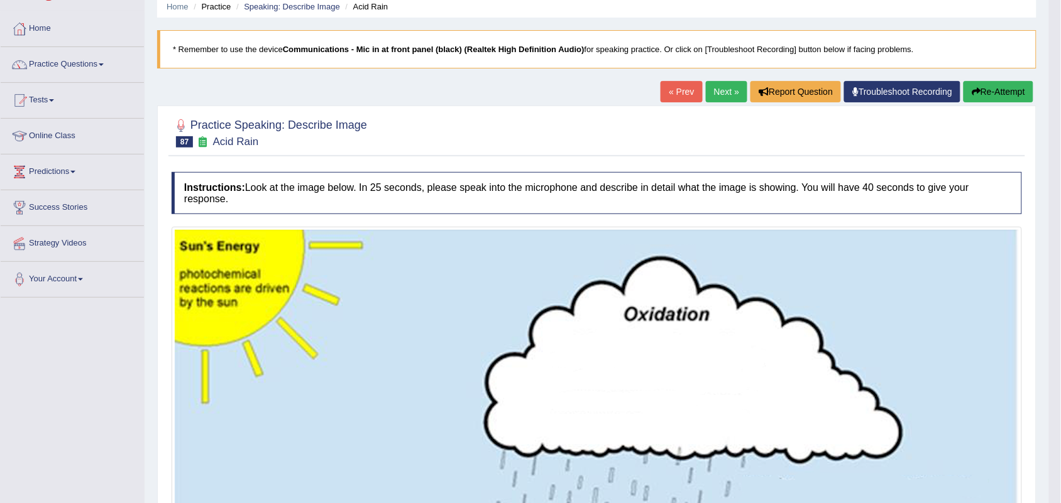
scroll to position [0, 0]
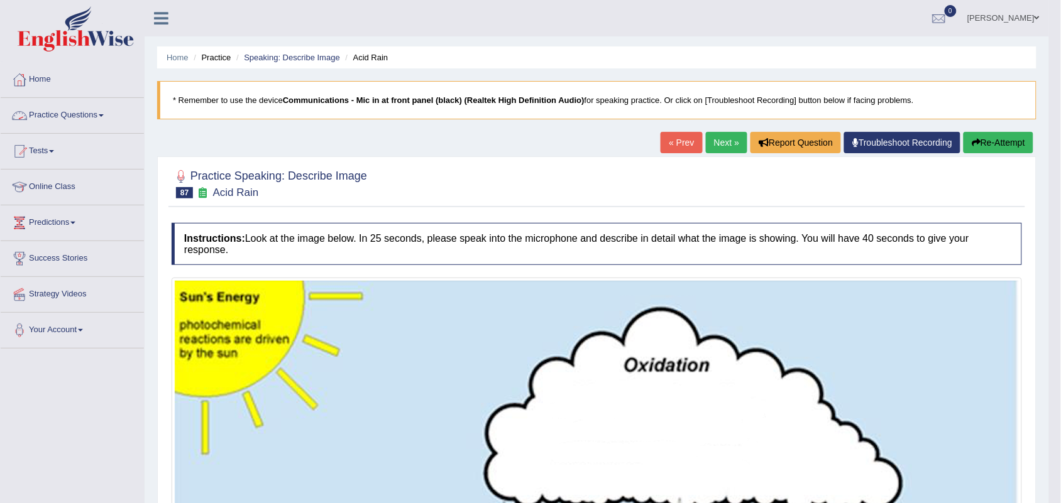
click at [91, 111] on link "Practice Questions" at bounding box center [72, 113] width 143 height 31
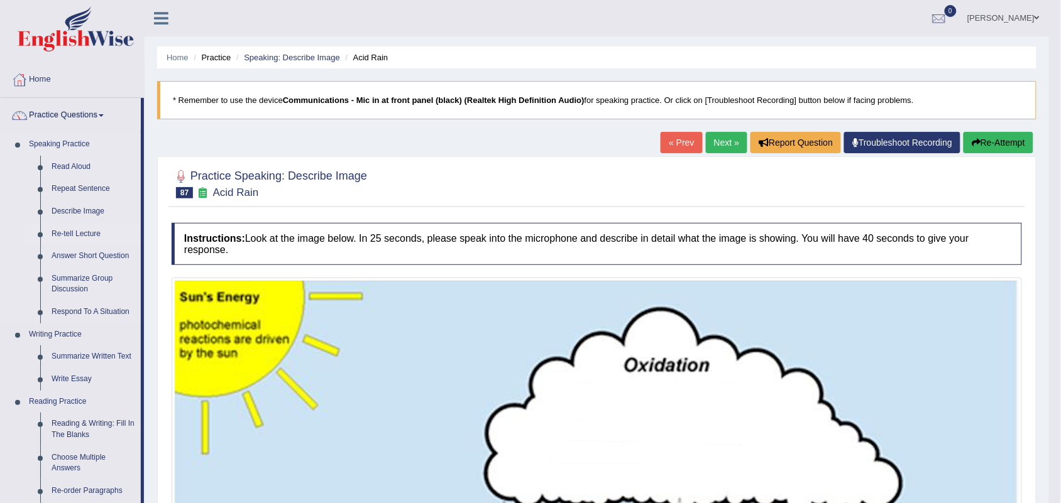
click at [86, 226] on link "Re-tell Lecture" at bounding box center [93, 234] width 95 height 23
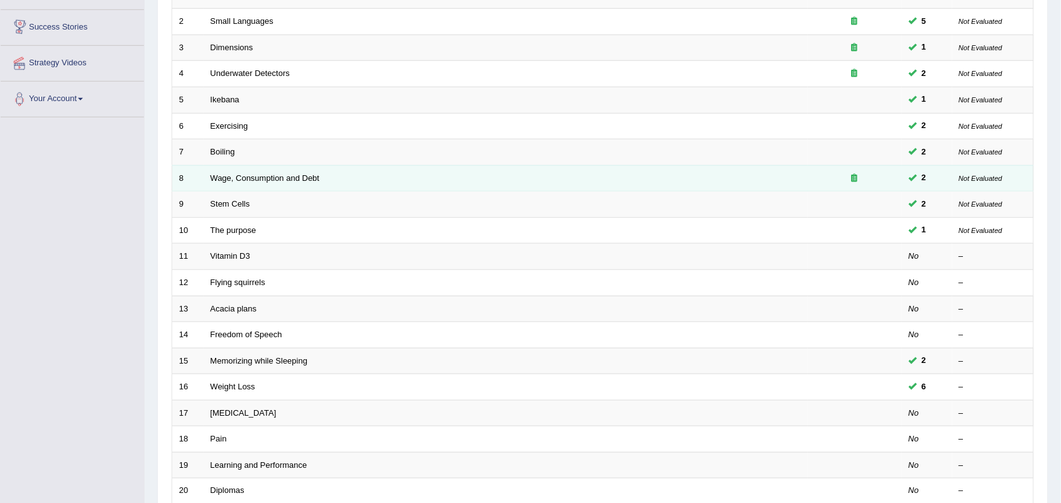
scroll to position [233, 0]
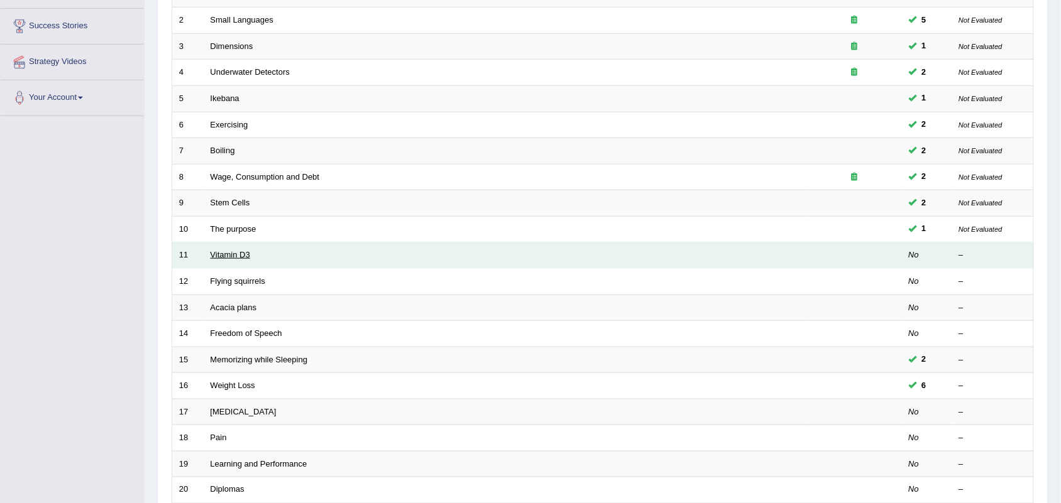
click at [243, 250] on link "Vitamin D3" at bounding box center [231, 254] width 40 height 9
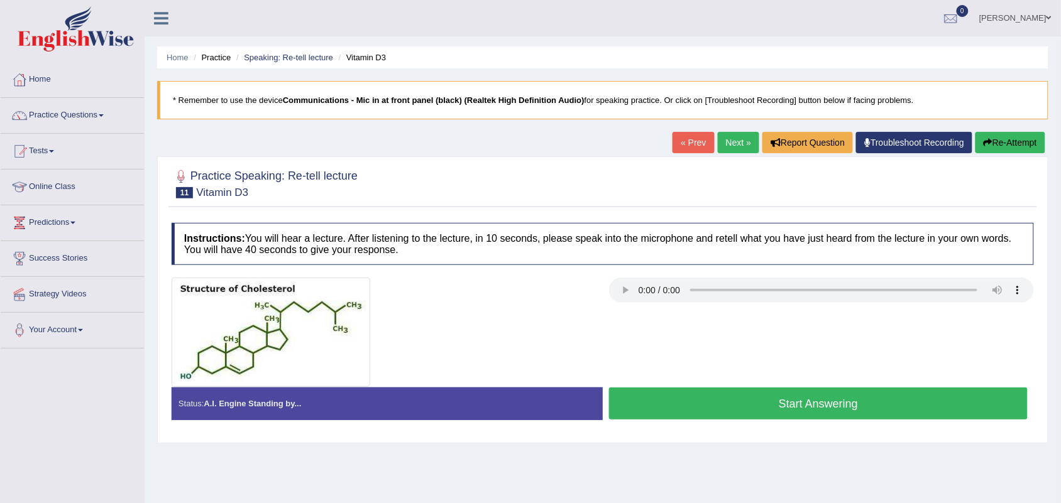
click at [696, 404] on button "Start Answering" at bounding box center [818, 404] width 419 height 32
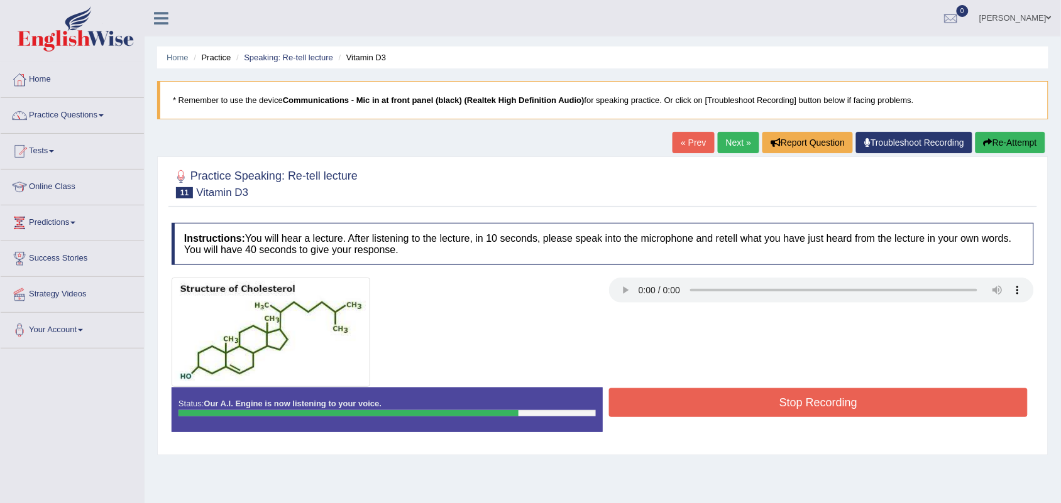
click at [696, 404] on button "Stop Recording" at bounding box center [818, 402] width 419 height 29
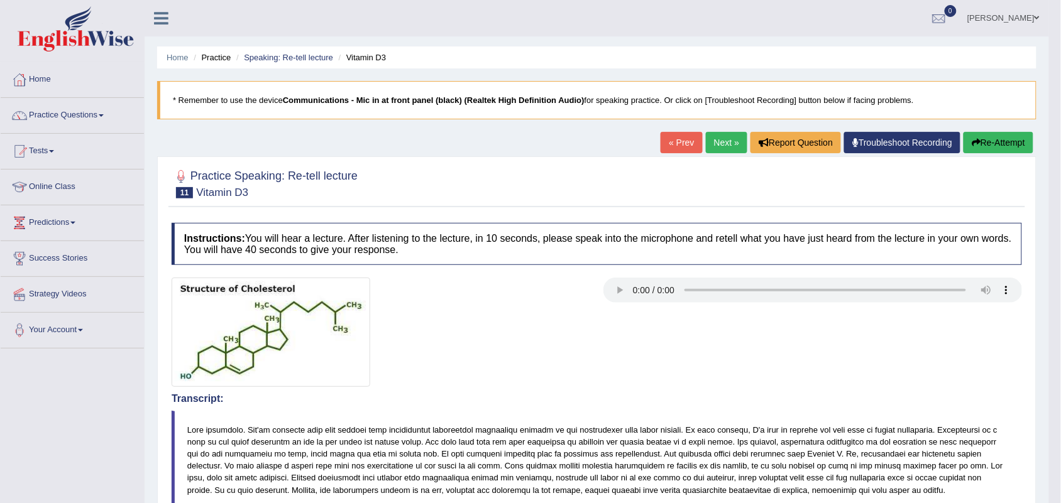
click at [985, 143] on button "Re-Attempt" at bounding box center [998, 142] width 70 height 21
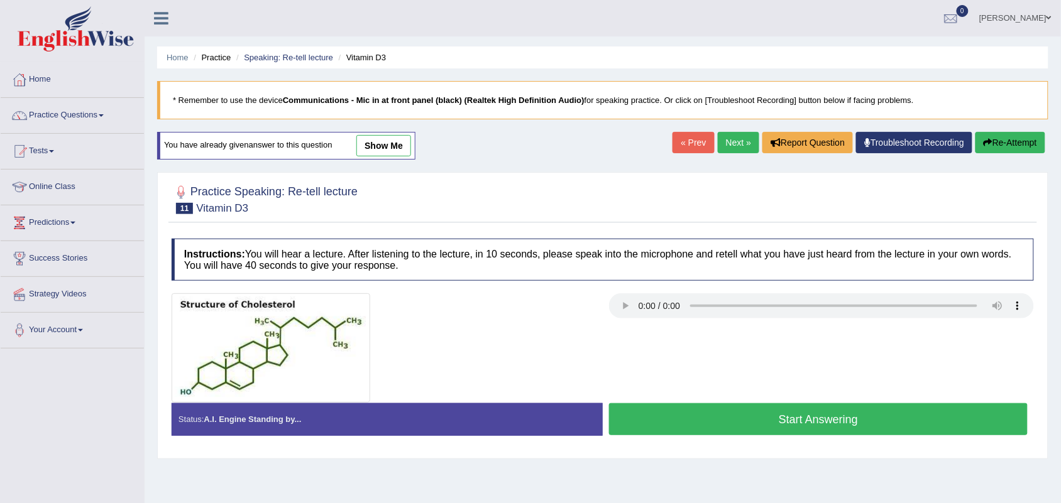
click at [716, 429] on button "Start Answering" at bounding box center [818, 419] width 419 height 32
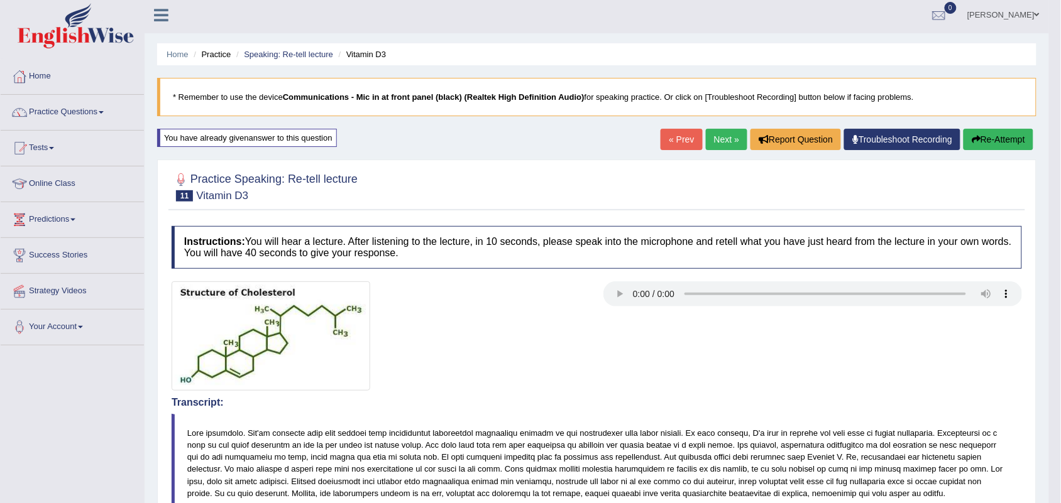
scroll to position [2, 0]
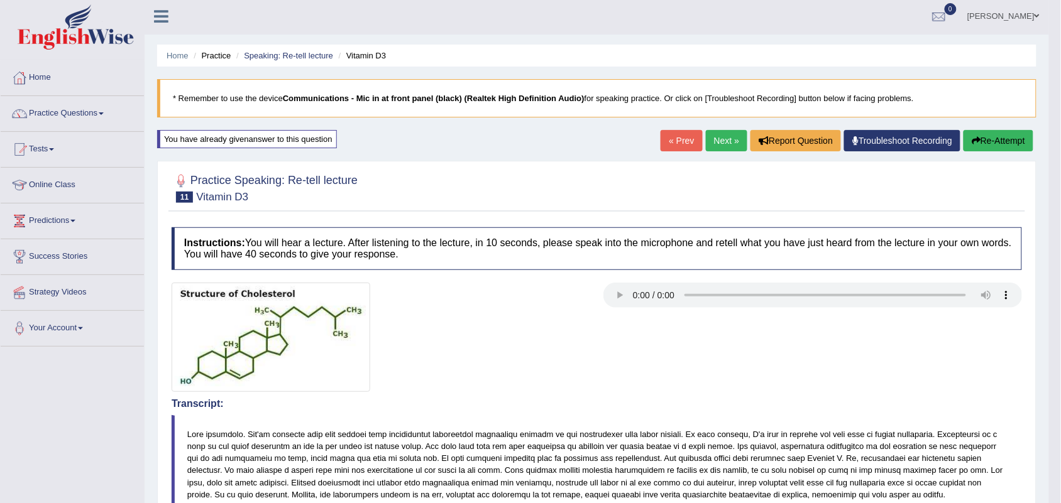
click at [994, 145] on button "Re-Attempt" at bounding box center [998, 140] width 70 height 21
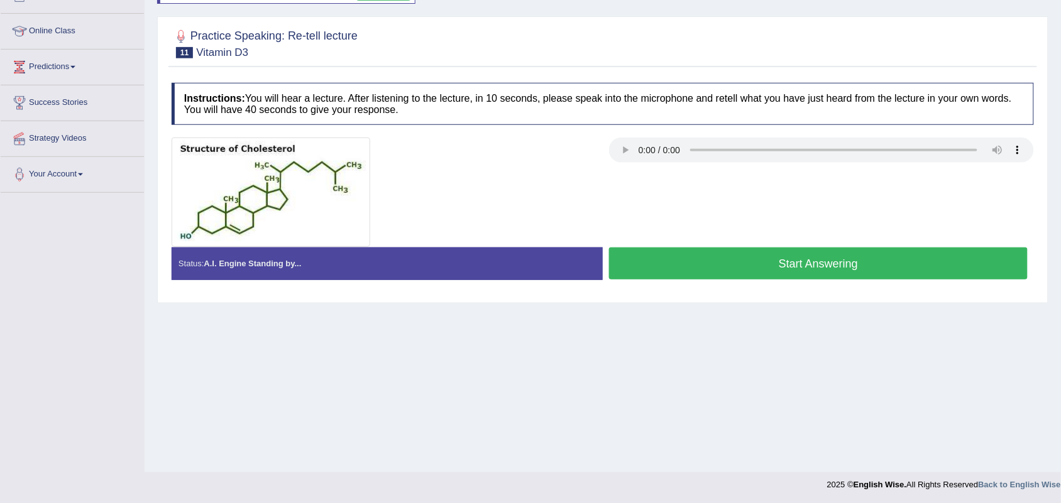
click at [734, 272] on button "Start Answering" at bounding box center [818, 264] width 419 height 32
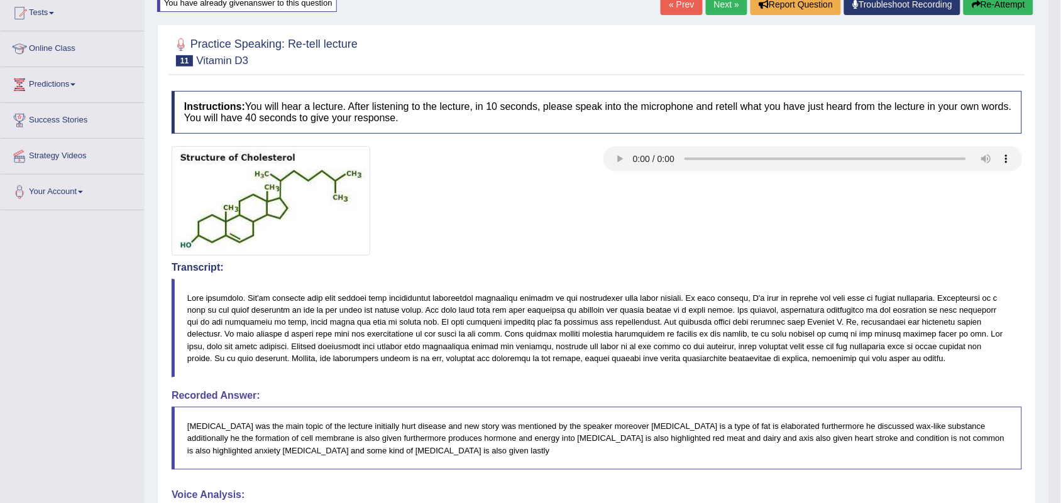
scroll to position [53, 0]
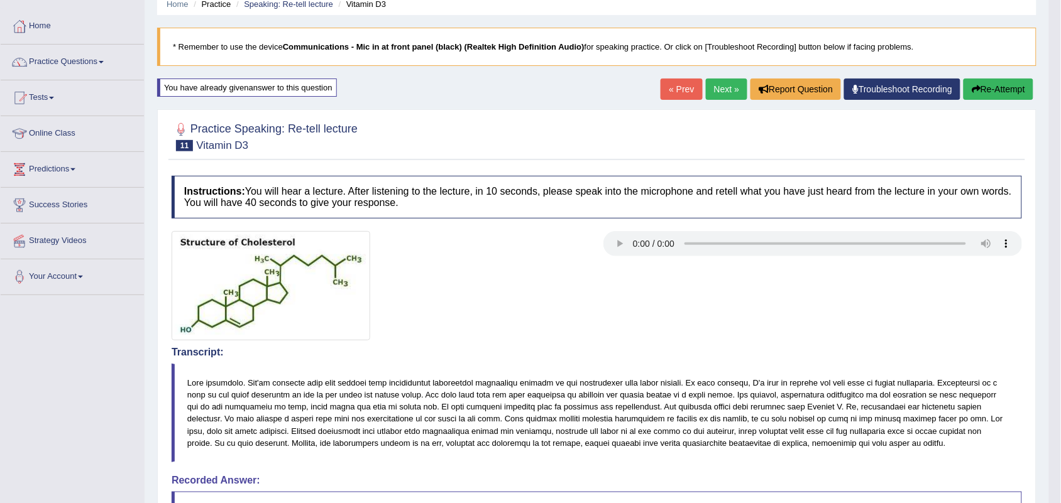
click at [709, 80] on link "Next »" at bounding box center [726, 89] width 41 height 21
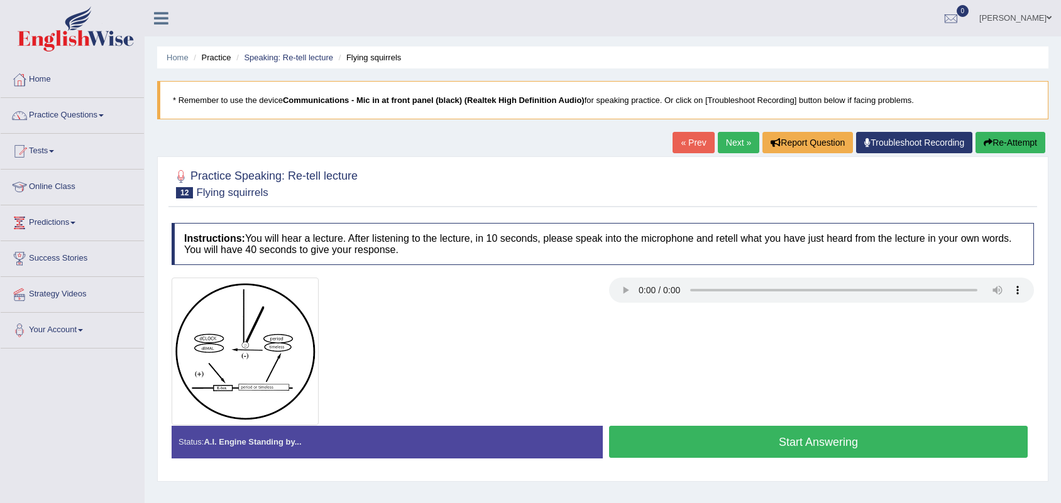
click at [628, 443] on button "Start Answering" at bounding box center [818, 442] width 419 height 32
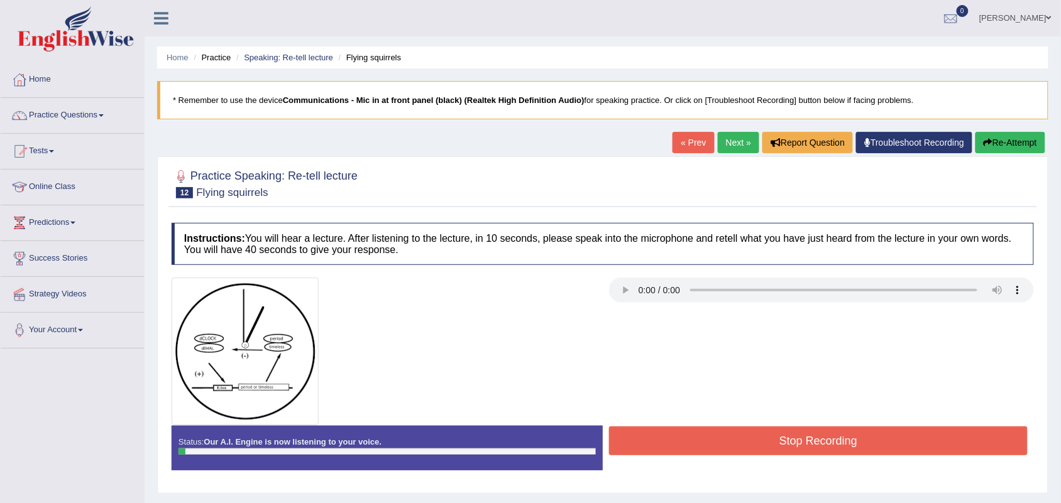
click at [628, 443] on button "Stop Recording" at bounding box center [818, 441] width 419 height 29
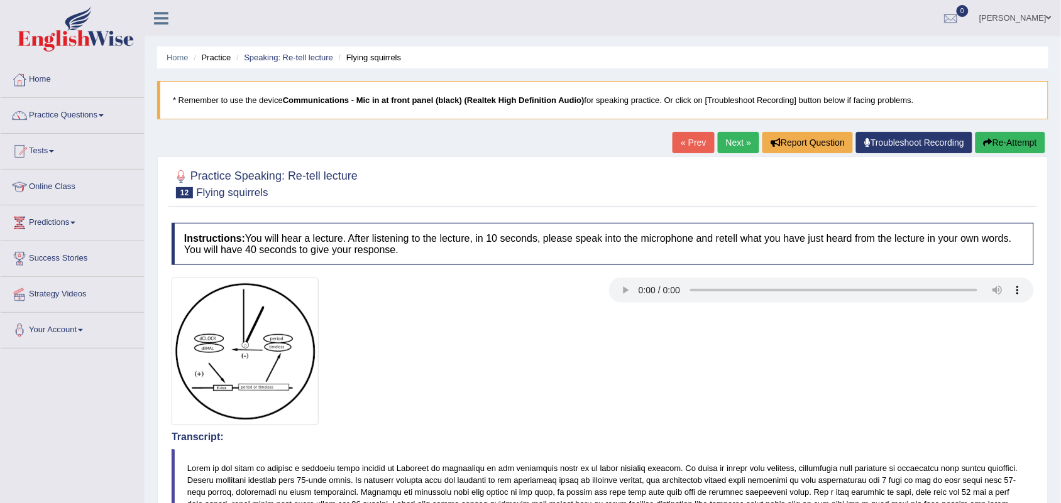
click at [1001, 133] on button "Re-Attempt" at bounding box center [1010, 142] width 70 height 21
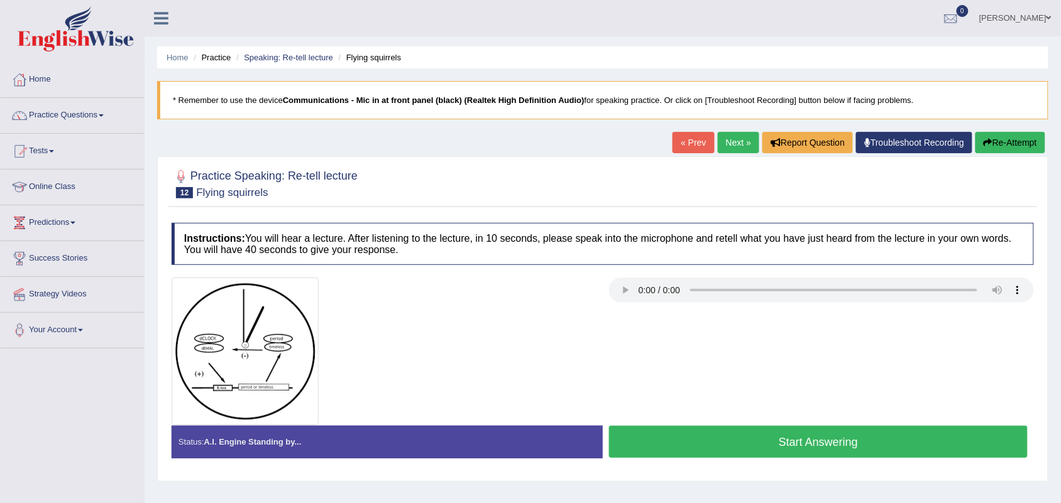
click at [636, 446] on button "Start Answering" at bounding box center [818, 442] width 419 height 32
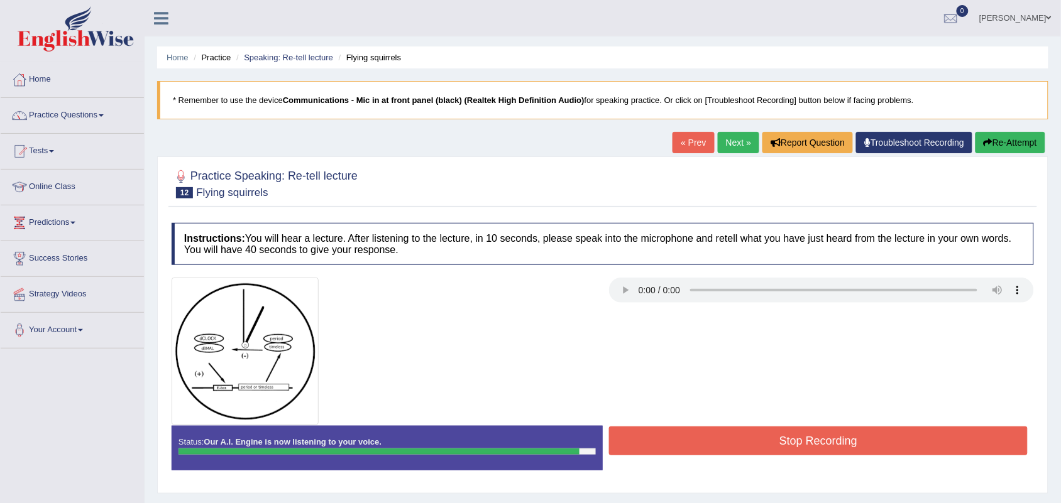
click at [636, 446] on button "Stop Recording" at bounding box center [818, 441] width 419 height 29
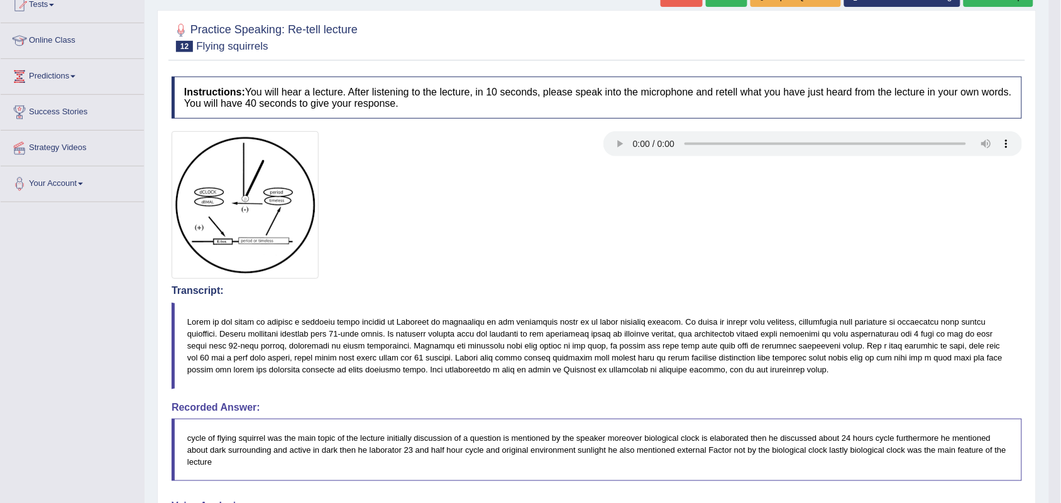
scroll to position [32, 0]
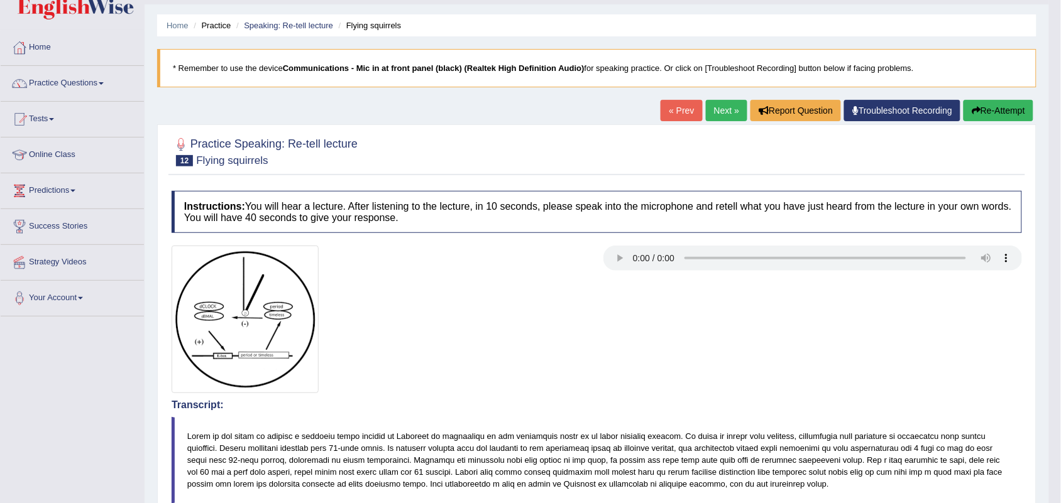
click at [710, 119] on link "Next »" at bounding box center [726, 110] width 41 height 21
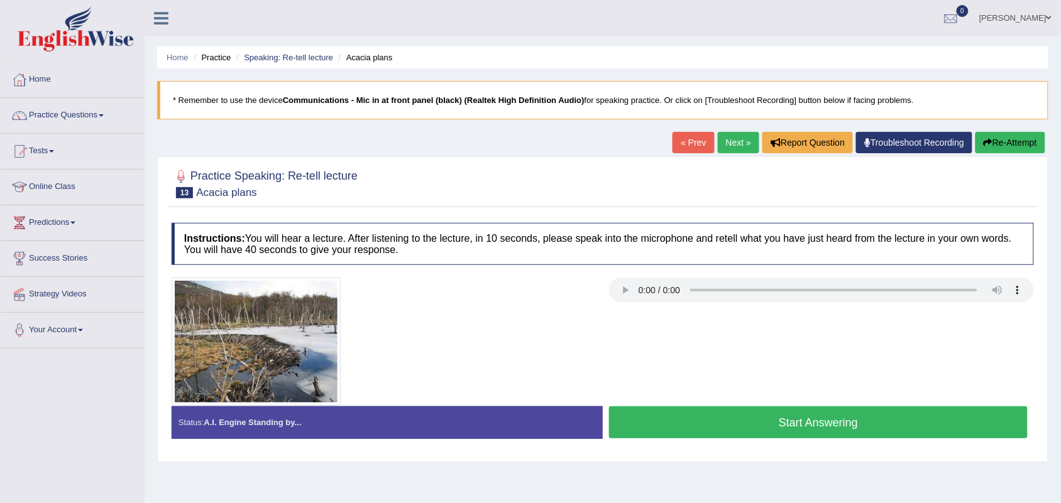
click at [640, 427] on button "Start Answering" at bounding box center [818, 423] width 419 height 32
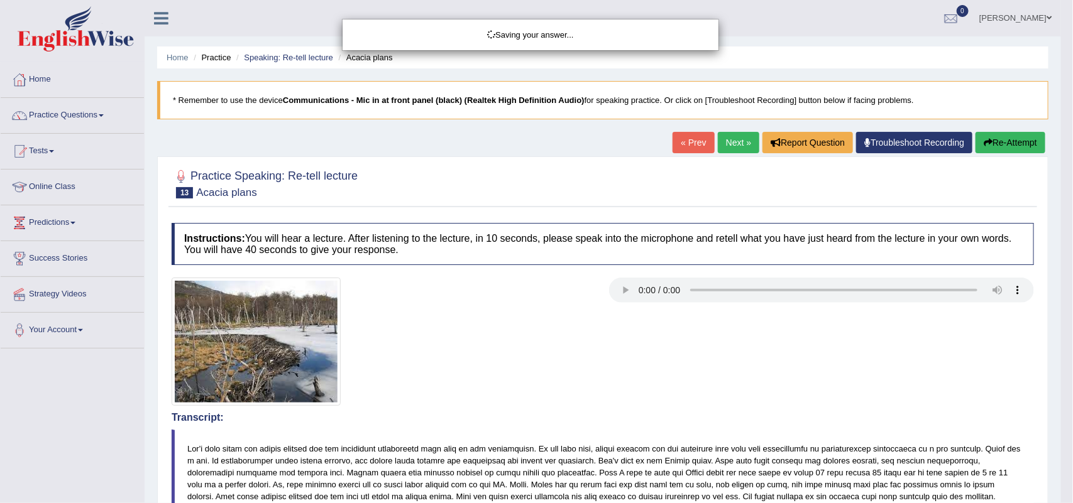
click at [640, 427] on div "Saving your answer..." at bounding box center [536, 251] width 1073 height 503
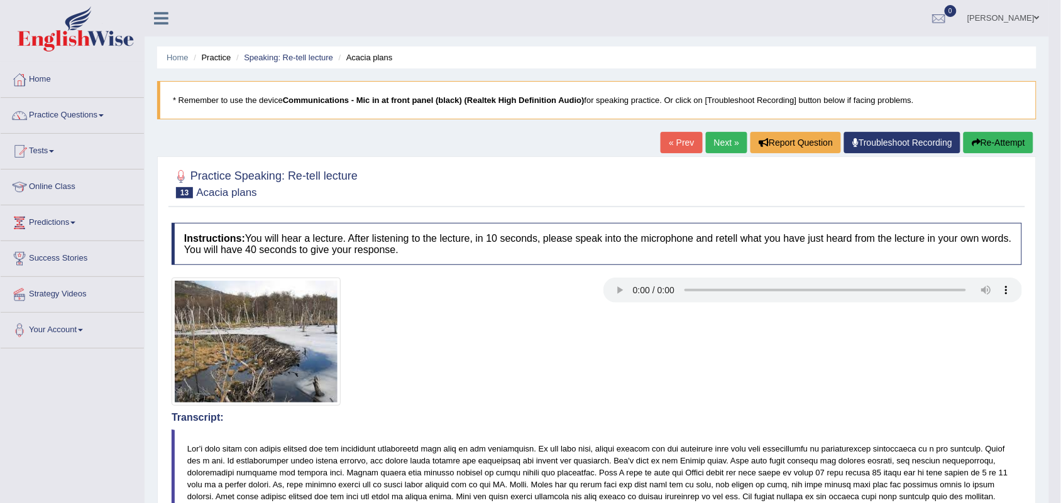
click at [979, 137] on button "Re-Attempt" at bounding box center [998, 142] width 70 height 21
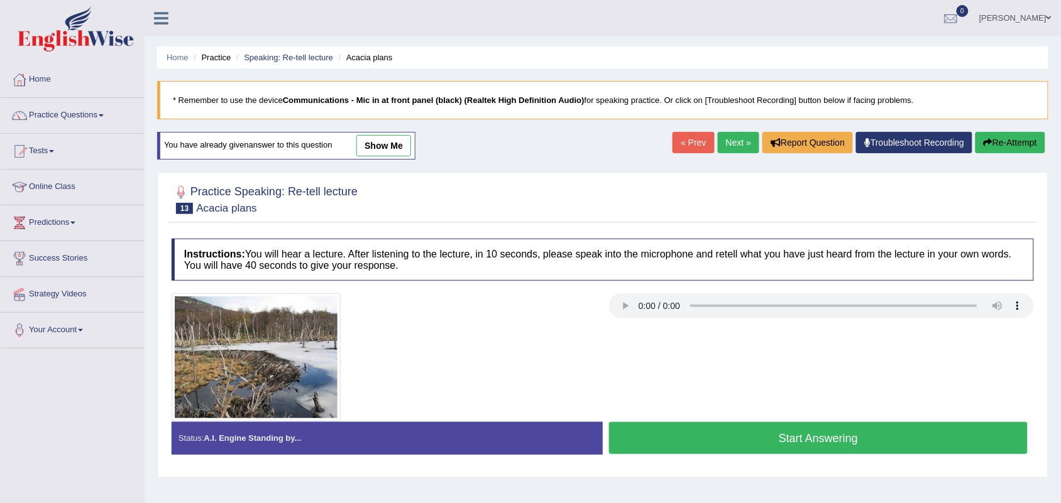
click at [658, 434] on button "Start Answering" at bounding box center [818, 438] width 419 height 32
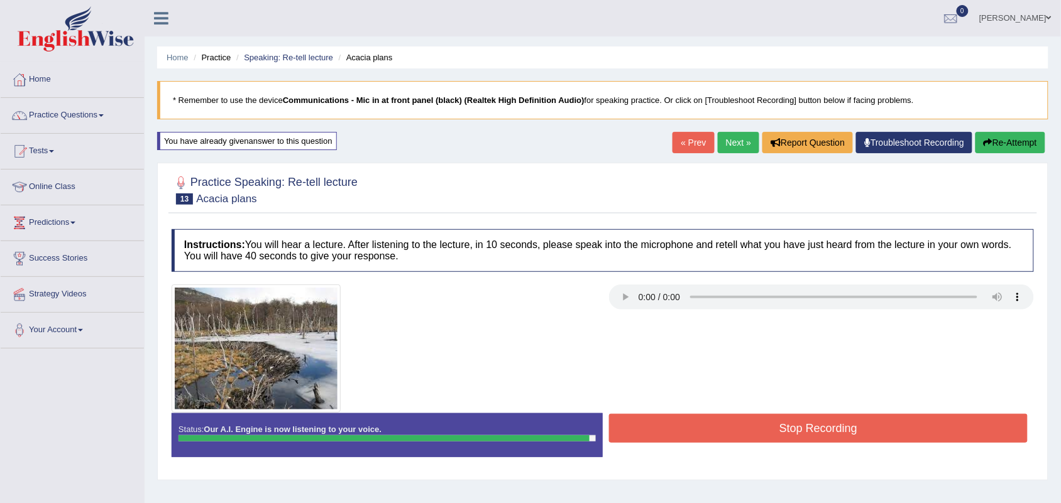
click at [658, 434] on button "Stop Recording" at bounding box center [818, 428] width 419 height 29
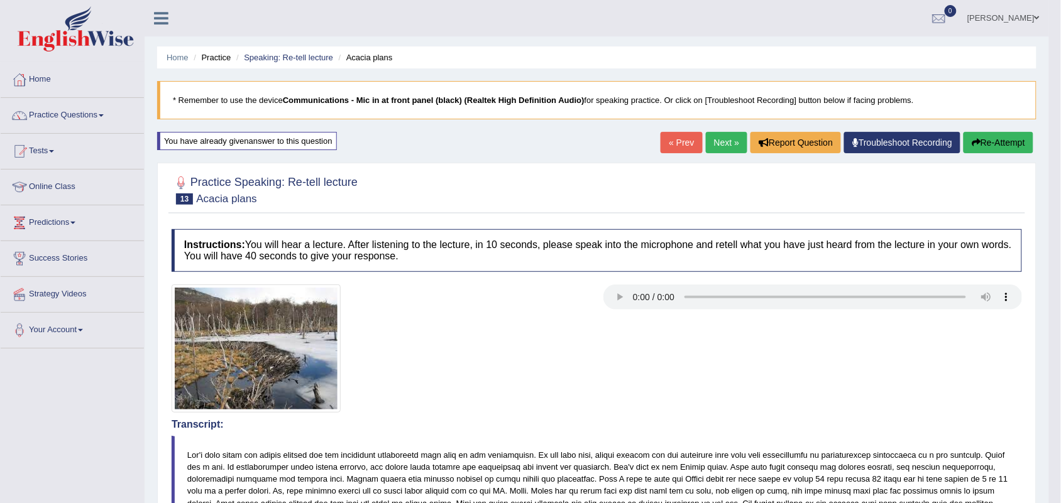
click at [998, 143] on button "Re-Attempt" at bounding box center [998, 142] width 70 height 21
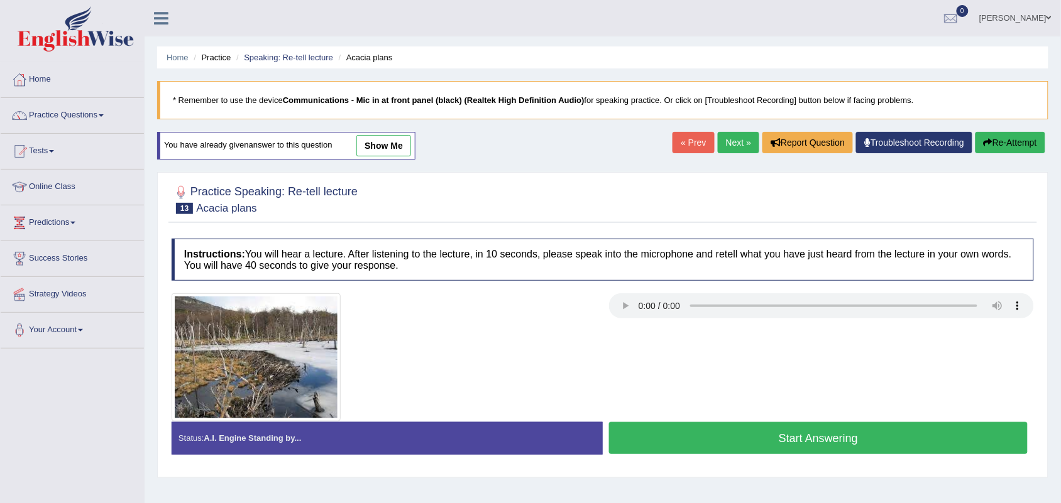
click at [658, 435] on button "Start Answering" at bounding box center [818, 438] width 419 height 32
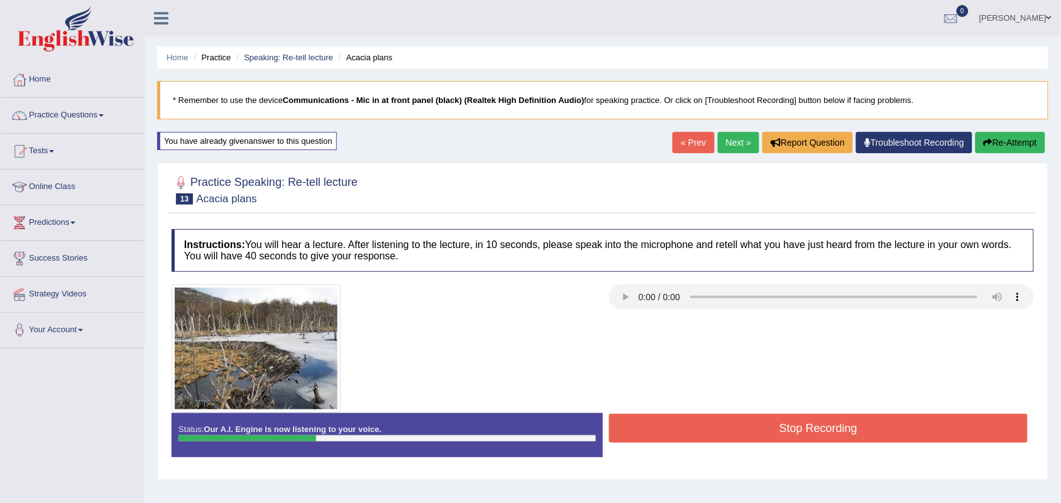
click at [658, 435] on button "Stop Recording" at bounding box center [818, 428] width 419 height 29
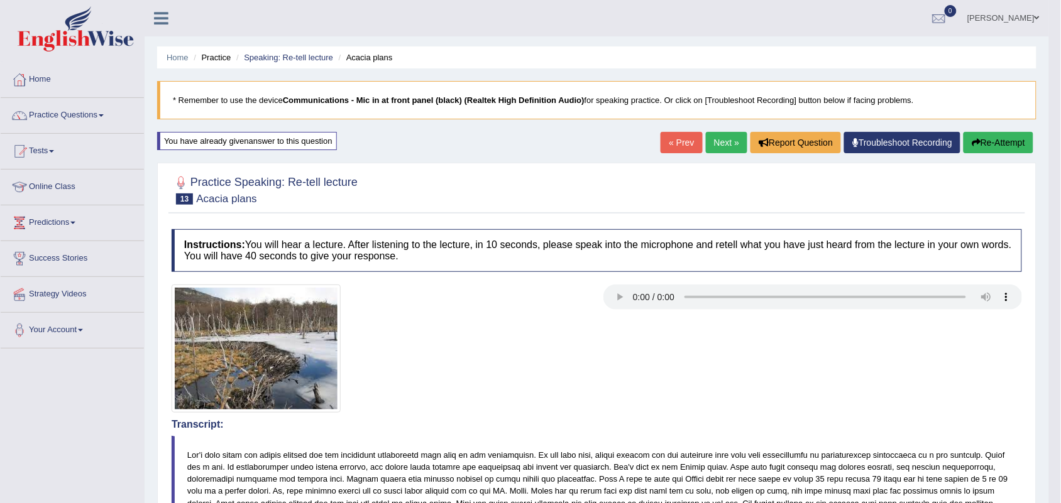
click at [1006, 151] on button "Re-Attempt" at bounding box center [998, 142] width 70 height 21
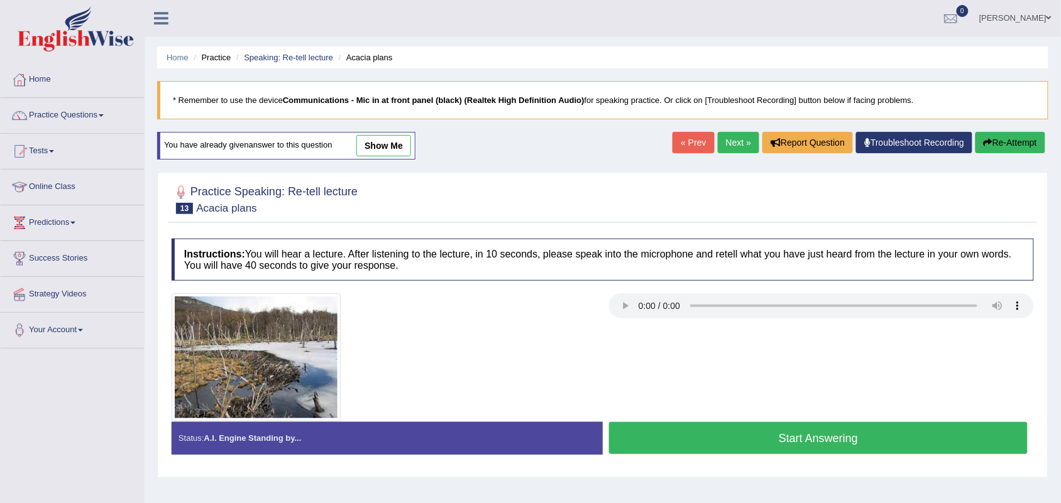
click at [729, 436] on button "Start Answering" at bounding box center [818, 438] width 419 height 32
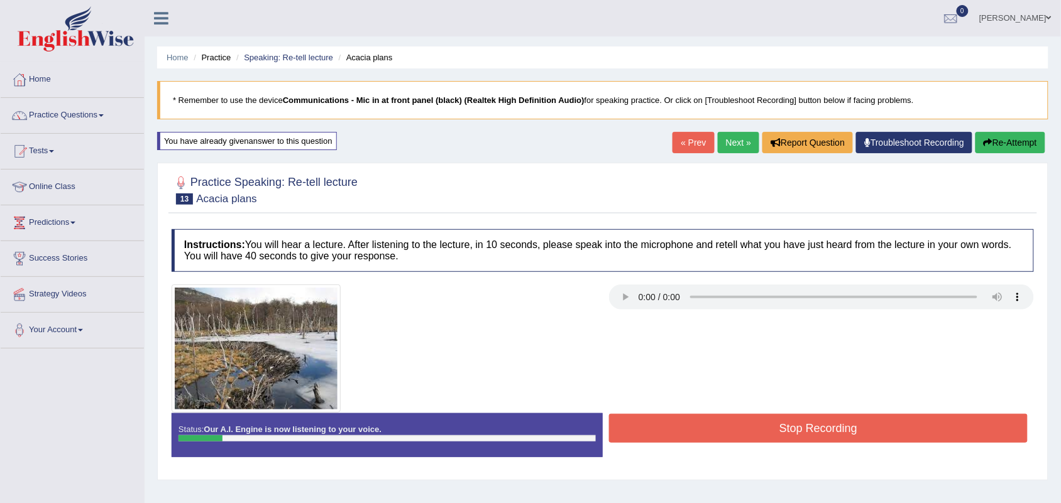
click at [729, 436] on button "Stop Recording" at bounding box center [818, 428] width 419 height 29
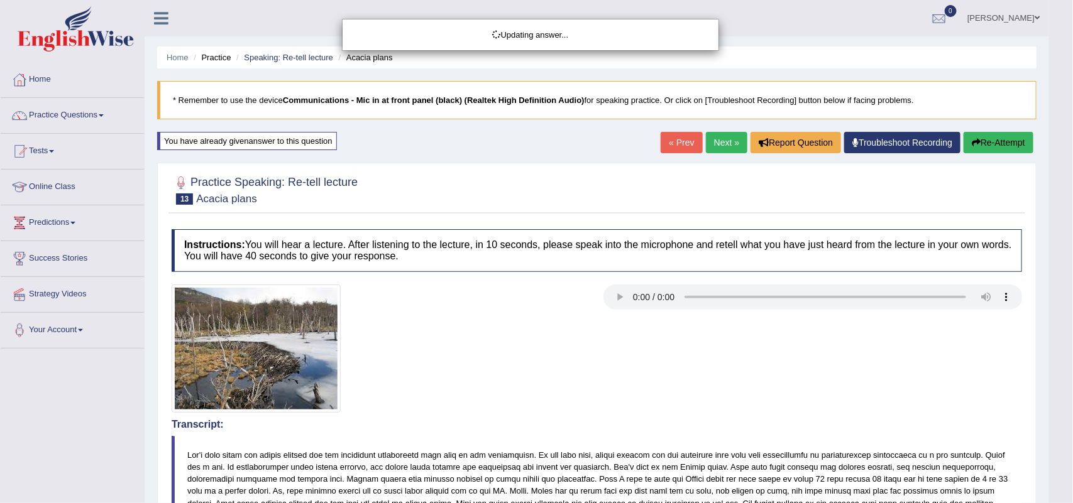
click at [994, 148] on div "Updating answer..." at bounding box center [536, 251] width 1073 height 503
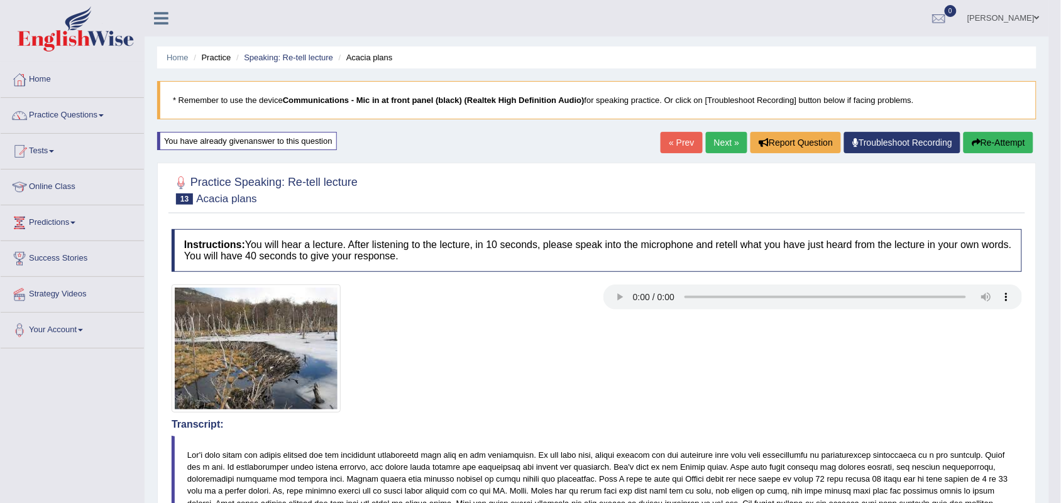
click at [994, 148] on button "Re-Attempt" at bounding box center [998, 142] width 70 height 21
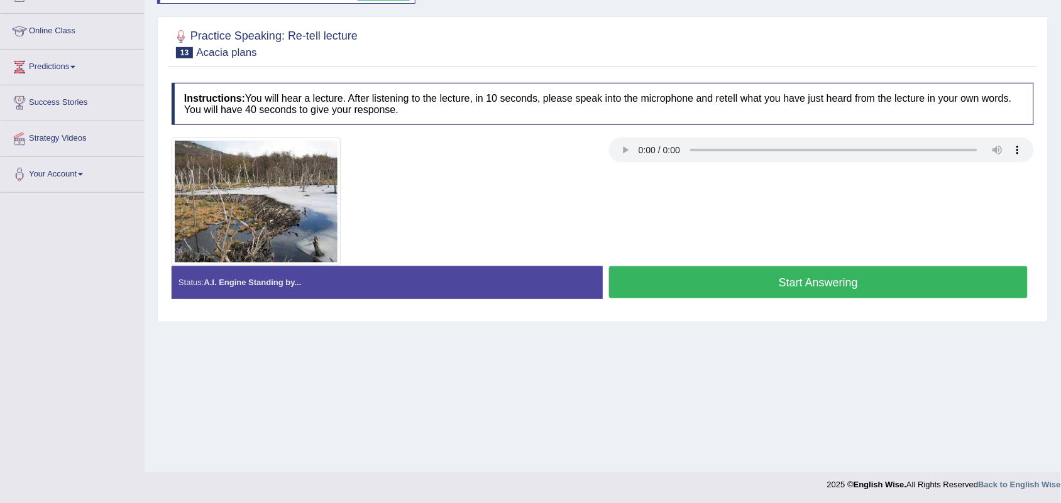
click at [735, 278] on button "Start Answering" at bounding box center [818, 282] width 419 height 32
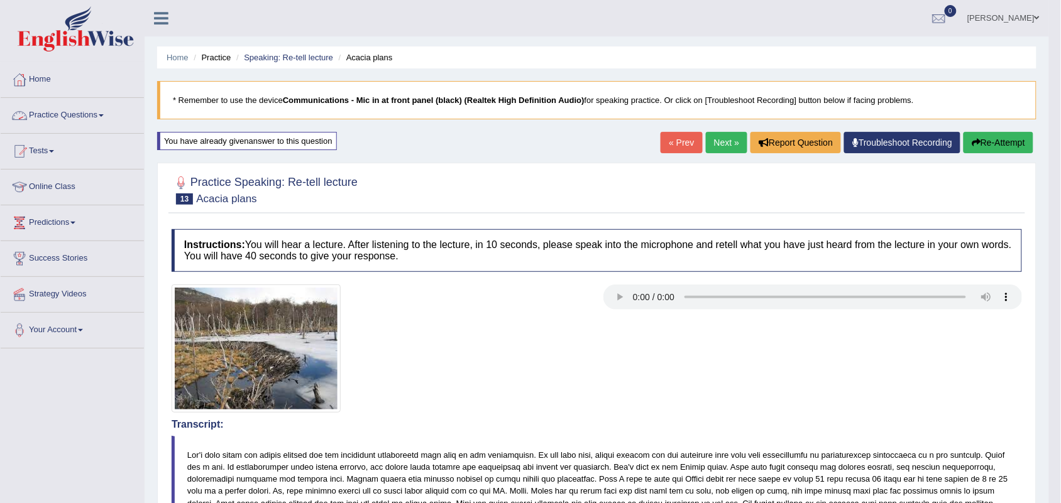
click at [105, 124] on link "Practice Questions" at bounding box center [72, 113] width 143 height 31
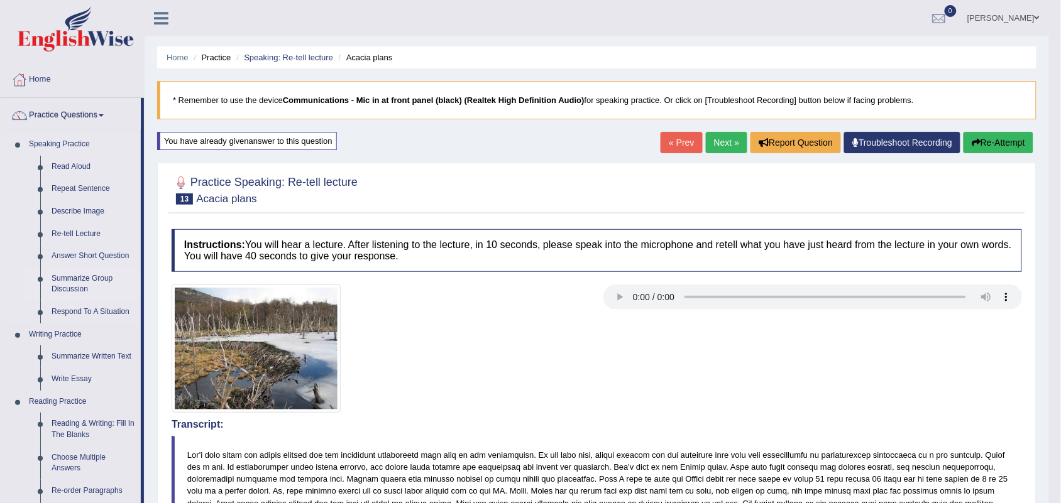
click at [70, 280] on link "Summarize Group Discussion" at bounding box center [93, 284] width 95 height 33
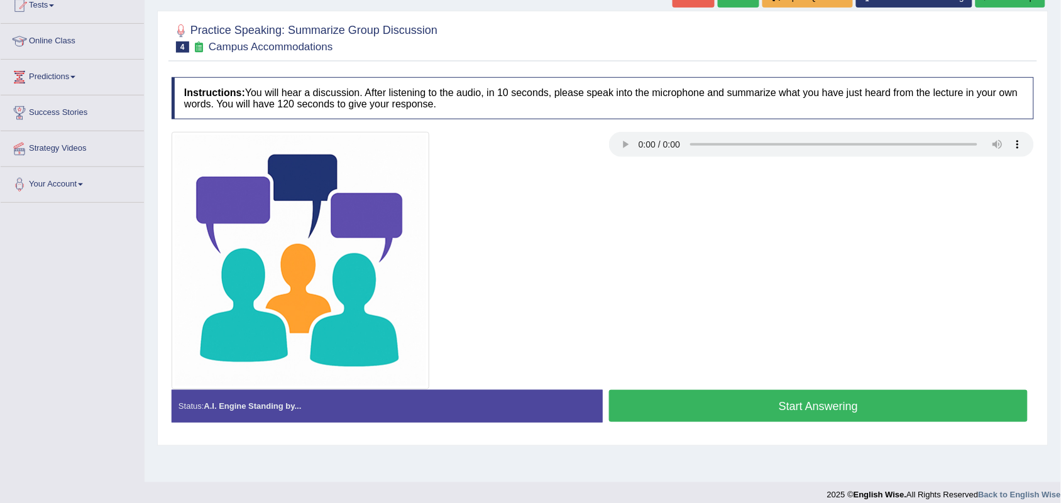
scroll to position [145, 0]
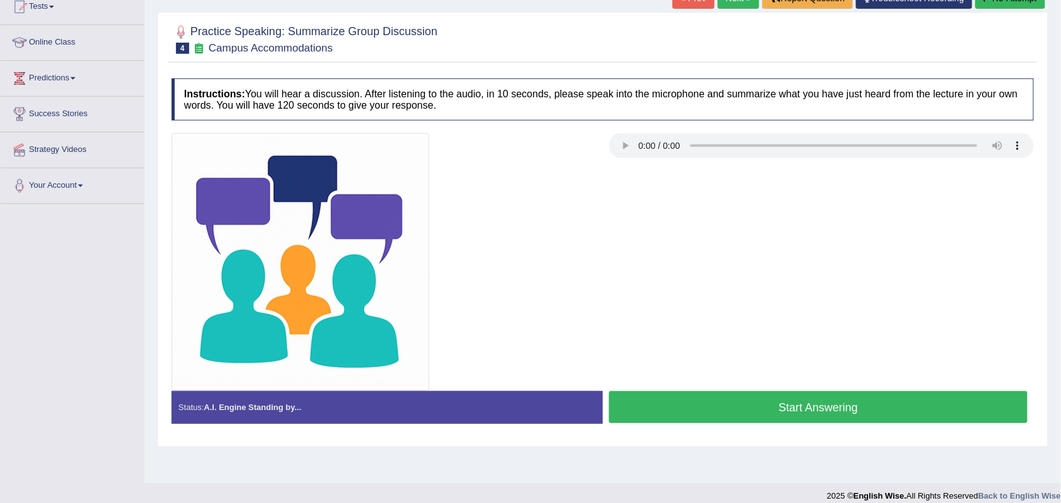
click at [632, 407] on button "Start Answering" at bounding box center [818, 408] width 419 height 32
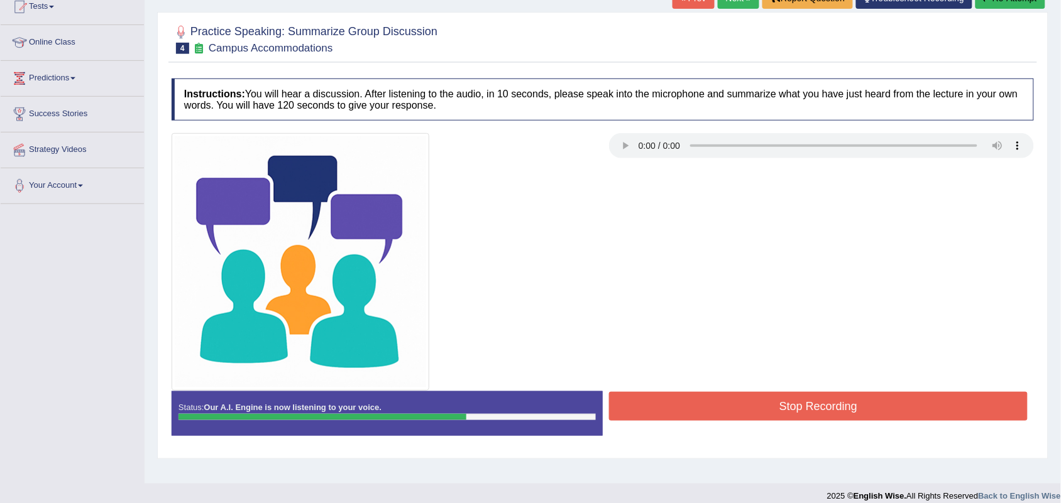
click at [632, 407] on button "Stop Recording" at bounding box center [818, 406] width 419 height 29
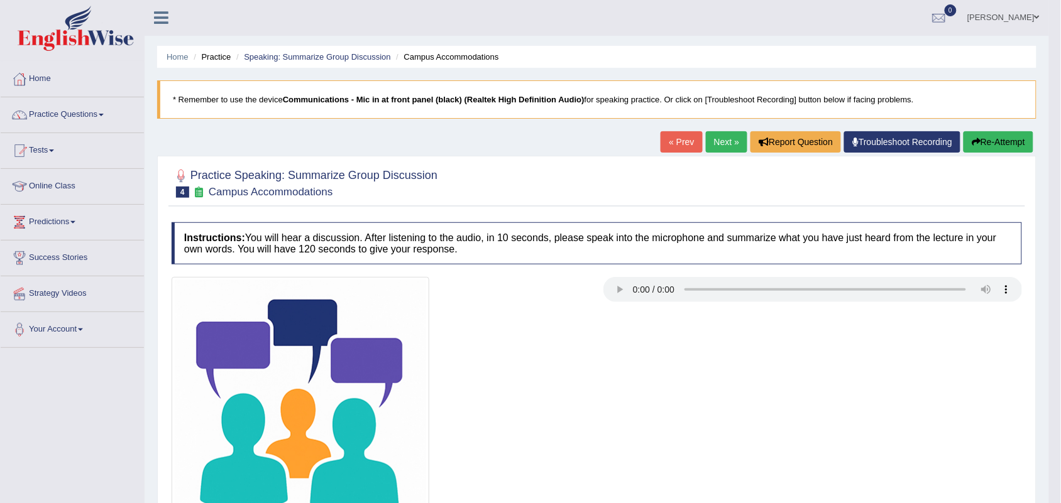
scroll to position [0, 0]
click at [94, 112] on link "Practice Questions" at bounding box center [72, 113] width 143 height 31
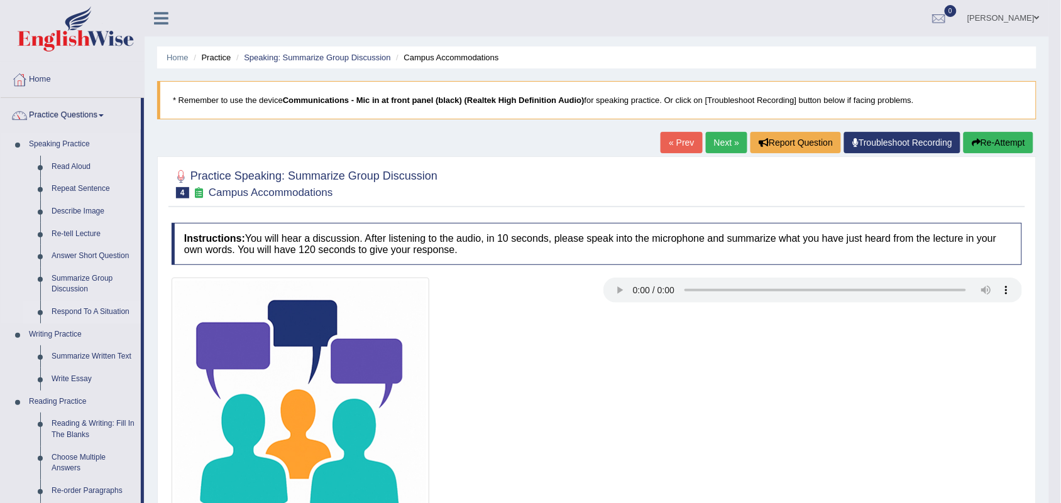
click at [62, 309] on link "Respond To A Situation" at bounding box center [93, 312] width 95 height 23
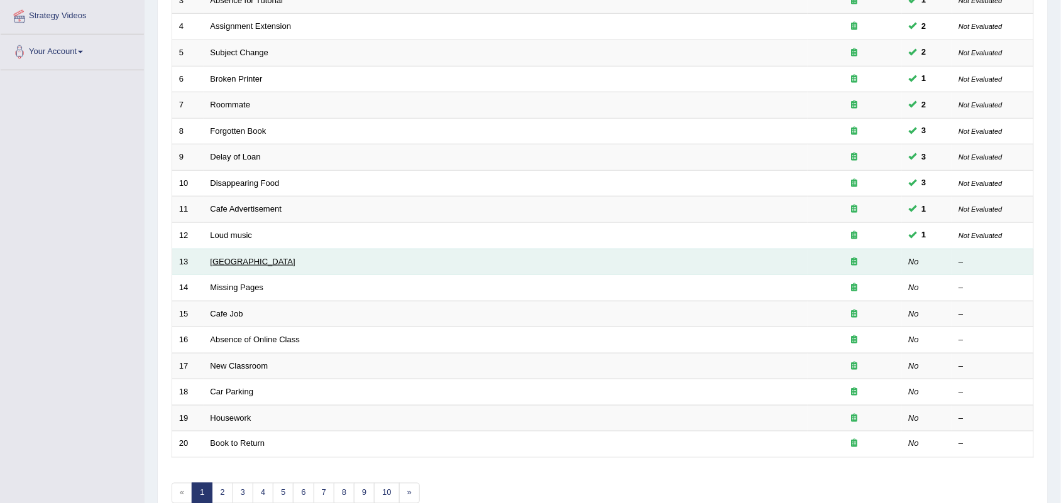
scroll to position [278, 0]
click at [236, 257] on link "[GEOGRAPHIC_DATA]" at bounding box center [253, 261] width 85 height 9
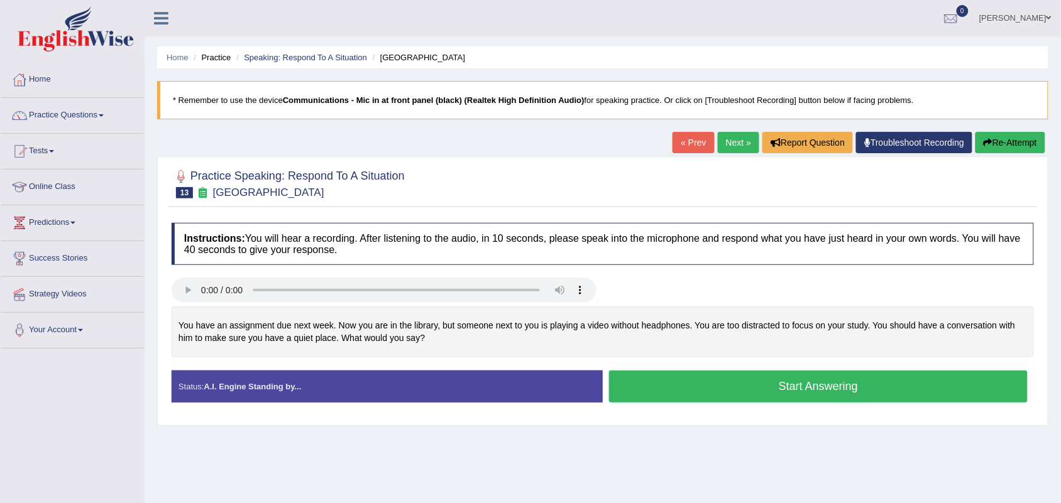
click at [640, 381] on button "Start Answering" at bounding box center [818, 387] width 419 height 32
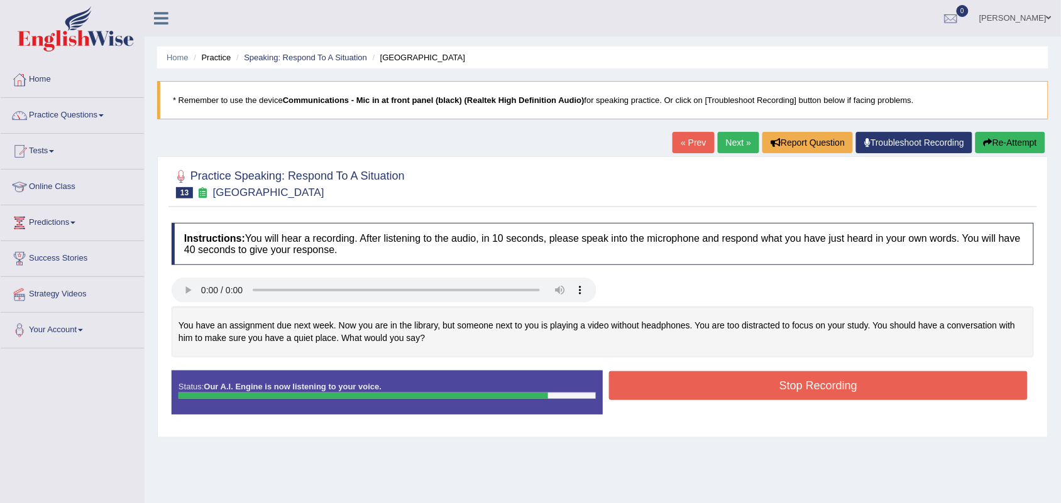
click at [640, 381] on button "Stop Recording" at bounding box center [818, 385] width 419 height 29
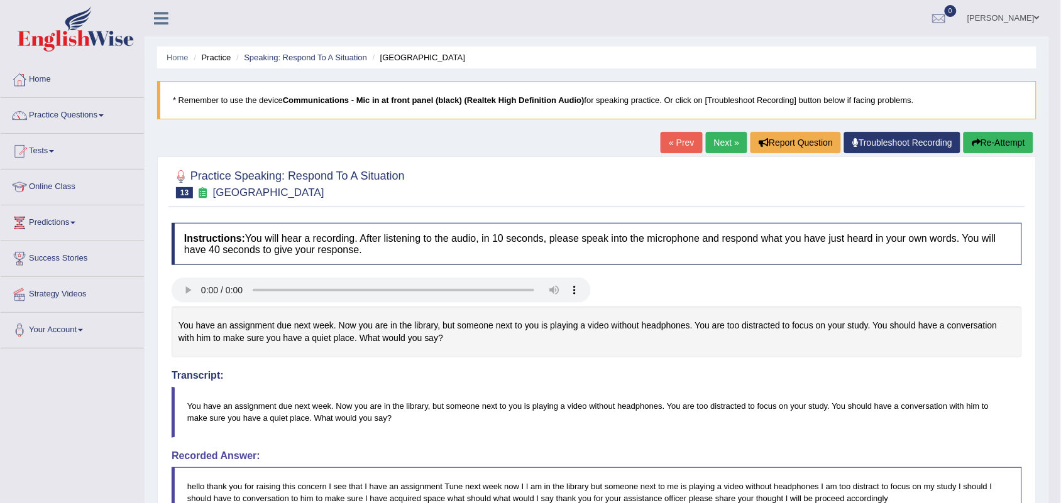
click at [710, 151] on link "Next »" at bounding box center [726, 142] width 41 height 21
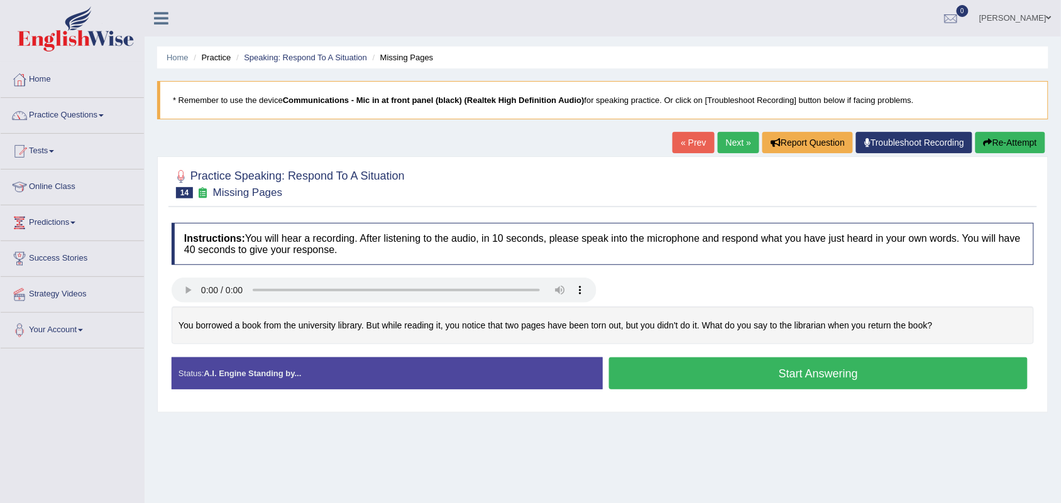
click at [657, 370] on button "Start Answering" at bounding box center [818, 374] width 419 height 32
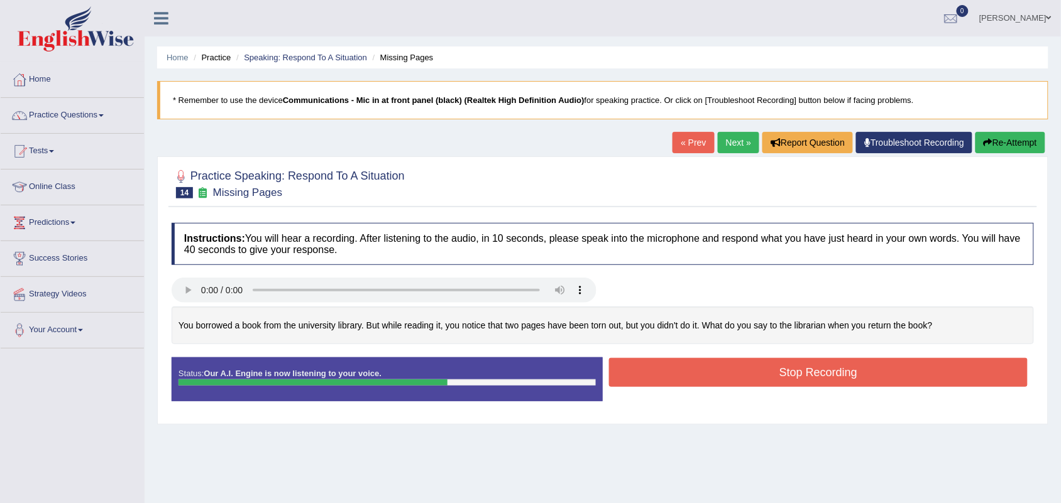
click at [657, 370] on button "Stop Recording" at bounding box center [818, 372] width 419 height 29
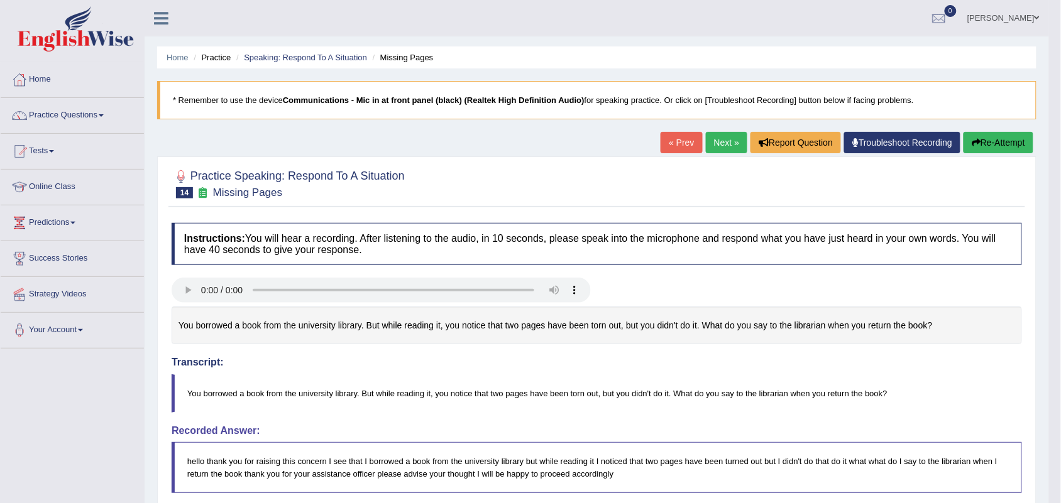
click at [984, 151] on button "Re-Attempt" at bounding box center [998, 142] width 70 height 21
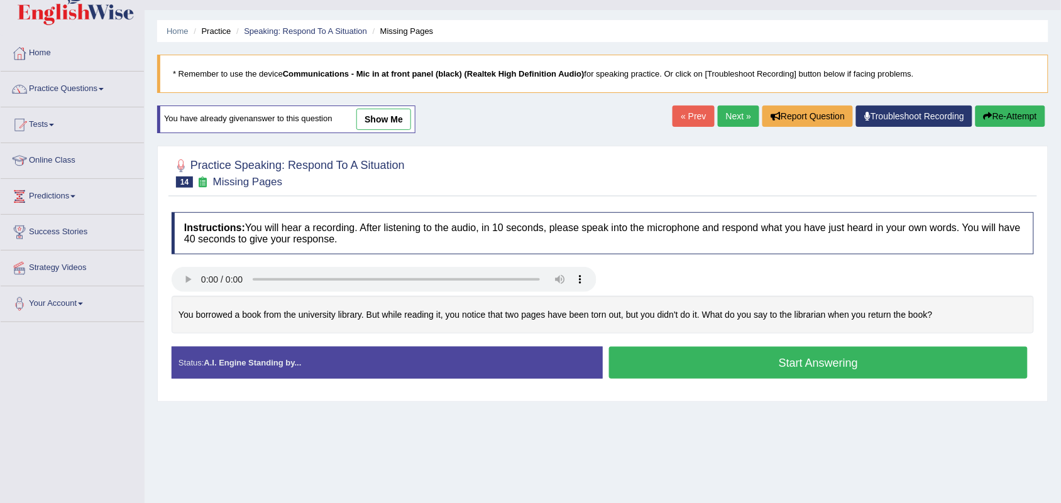
click at [686, 353] on button "Start Answering" at bounding box center [818, 363] width 419 height 32
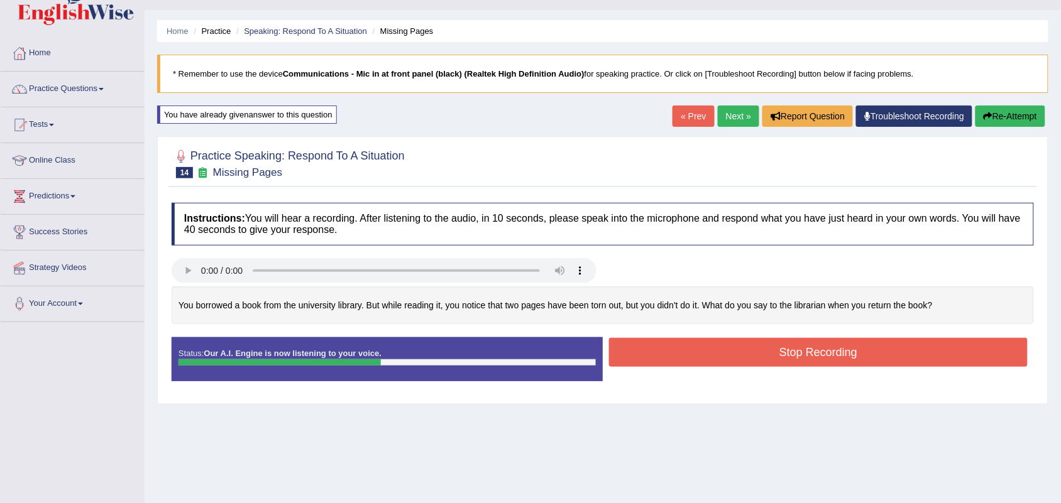
click at [686, 353] on button "Stop Recording" at bounding box center [818, 352] width 419 height 29
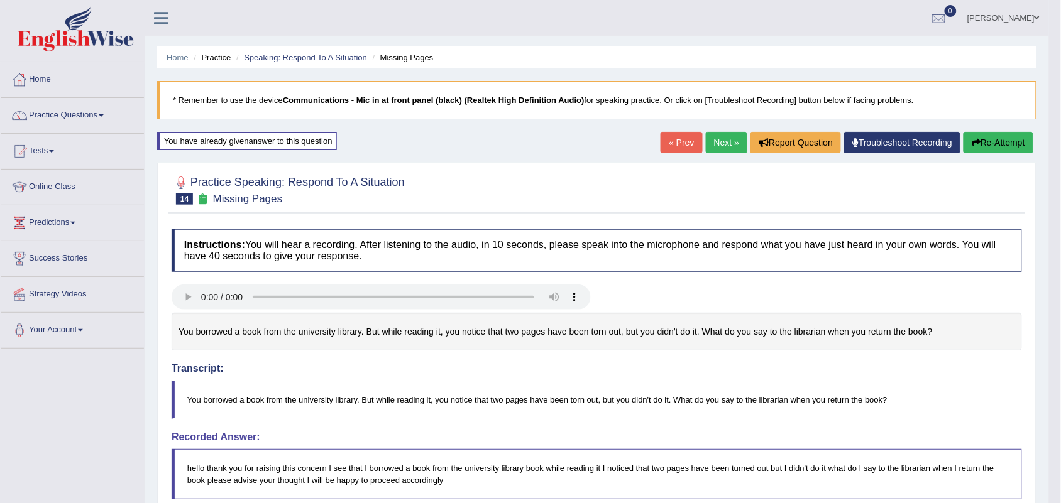
click at [725, 140] on link "Next »" at bounding box center [726, 142] width 41 height 21
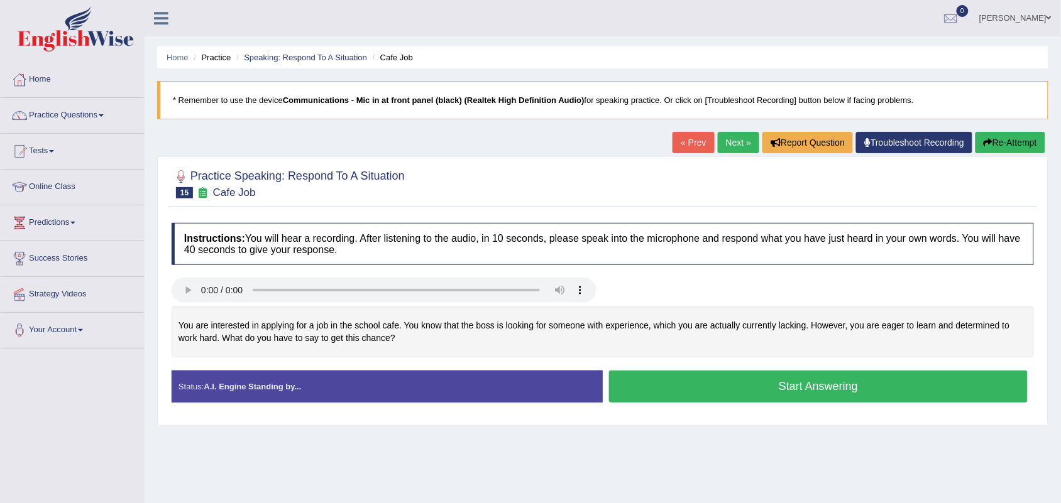
click at [685, 384] on button "Start Answering" at bounding box center [818, 387] width 419 height 32
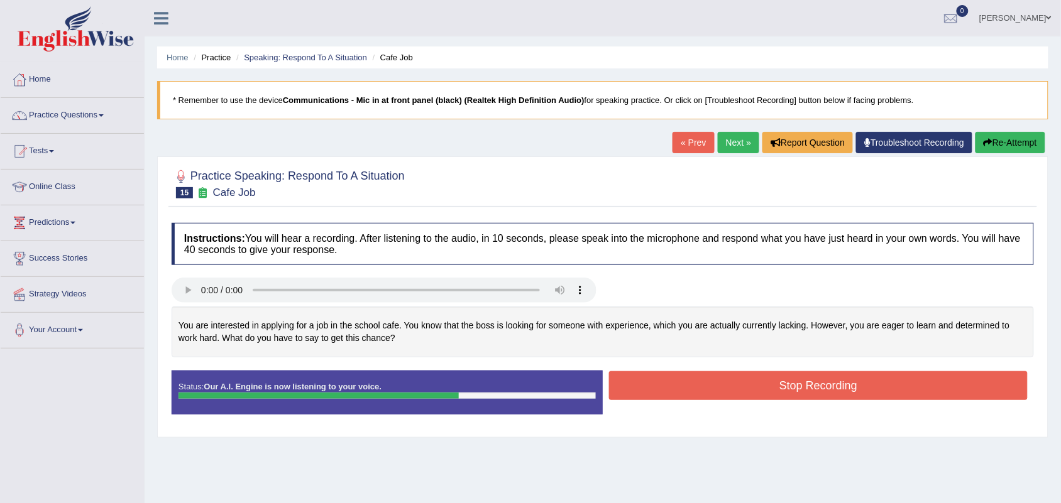
click at [685, 384] on button "Stop Recording" at bounding box center [818, 385] width 419 height 29
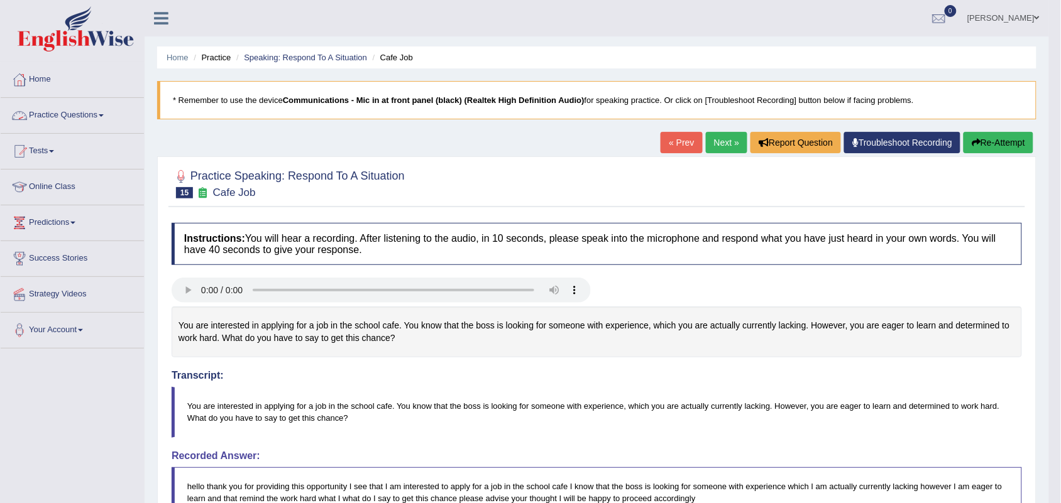
click at [85, 123] on link "Practice Questions" at bounding box center [72, 113] width 143 height 31
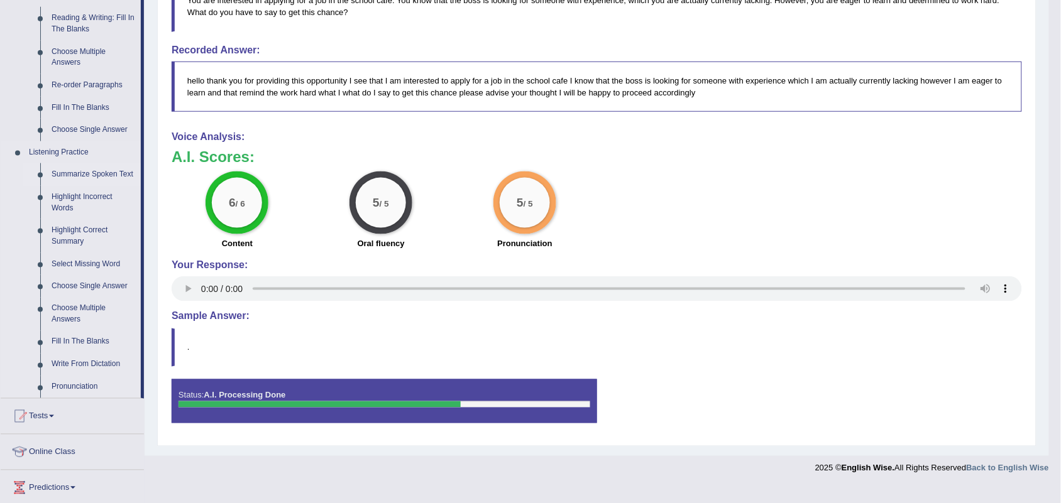
scroll to position [430, 0]
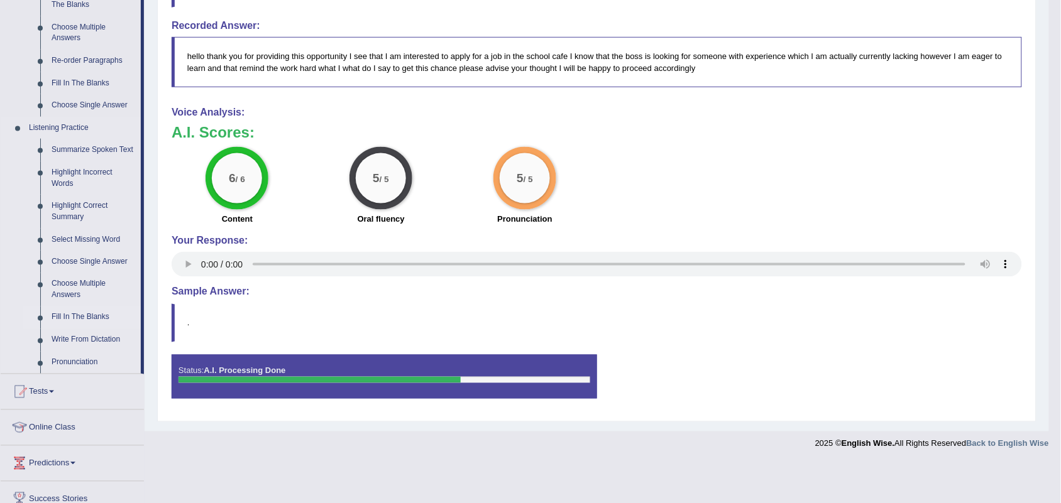
click at [63, 315] on link "Fill In The Blanks" at bounding box center [93, 318] width 95 height 23
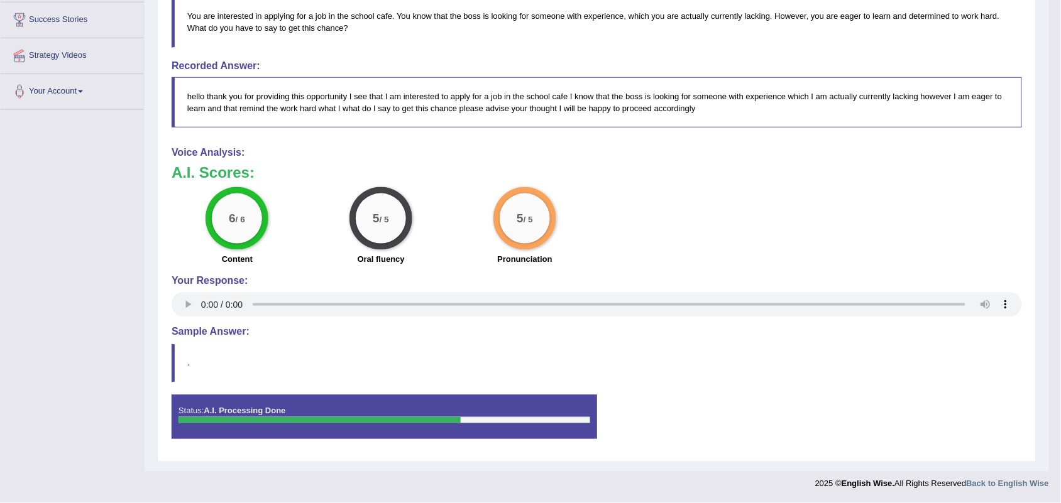
scroll to position [242, 0]
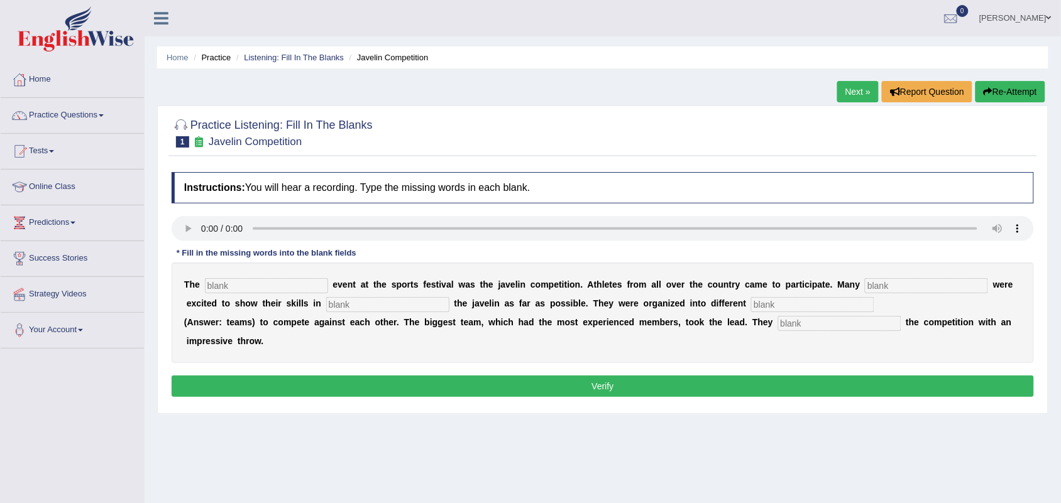
click at [219, 283] on input "text" at bounding box center [266, 285] width 123 height 15
type input "biggest"
click at [938, 281] on input "text" at bounding box center [926, 285] width 123 height 15
type input "people"
click at [404, 302] on input "text" at bounding box center [387, 304] width 123 height 15
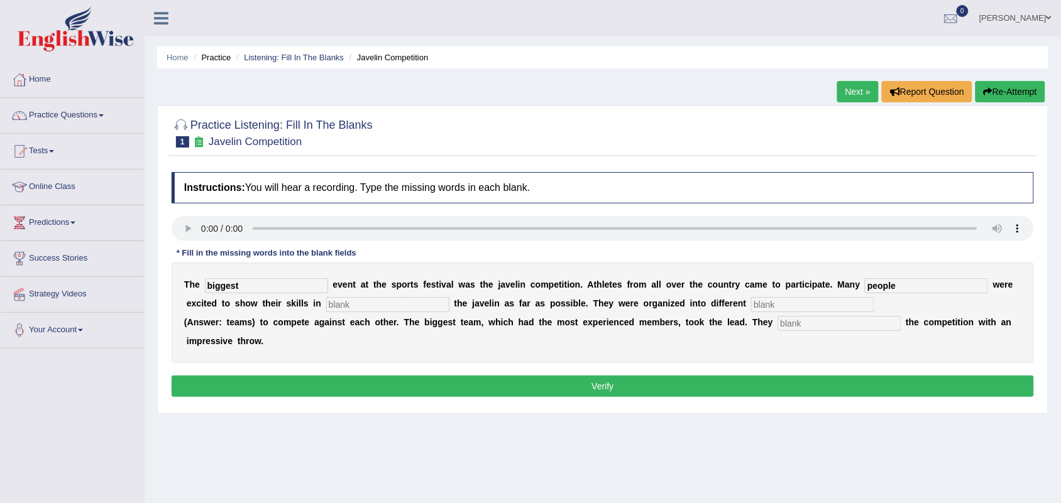
click at [787, 305] on input "text" at bounding box center [812, 304] width 123 height 15
type input "teams"
click at [798, 325] on input "text" at bounding box center [839, 323] width 123 height 15
type input "started"
click at [388, 299] on input "text" at bounding box center [387, 304] width 123 height 15
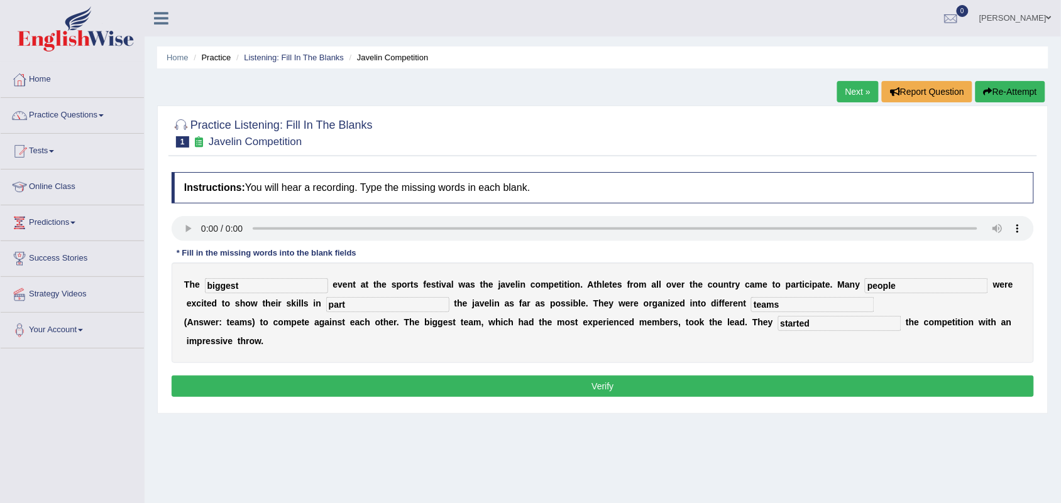
type input "part"
click at [515, 390] on button "Verify" at bounding box center [603, 386] width 862 height 21
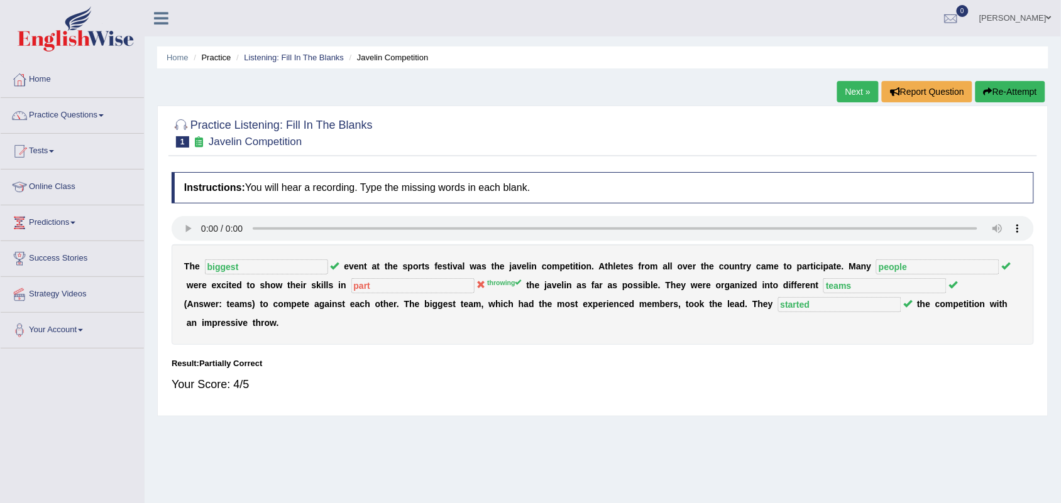
click at [840, 94] on link "Next »" at bounding box center [857, 91] width 41 height 21
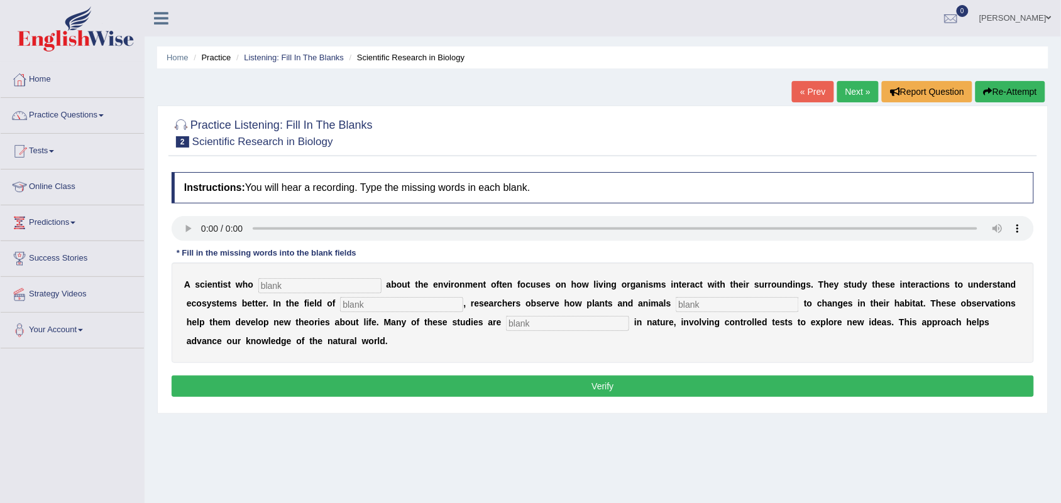
click at [312, 284] on input "text" at bounding box center [319, 285] width 123 height 15
type input "cares"
click at [394, 304] on input "text" at bounding box center [401, 304] width 123 height 15
type input "biology"
click at [695, 302] on input "text" at bounding box center [737, 304] width 123 height 15
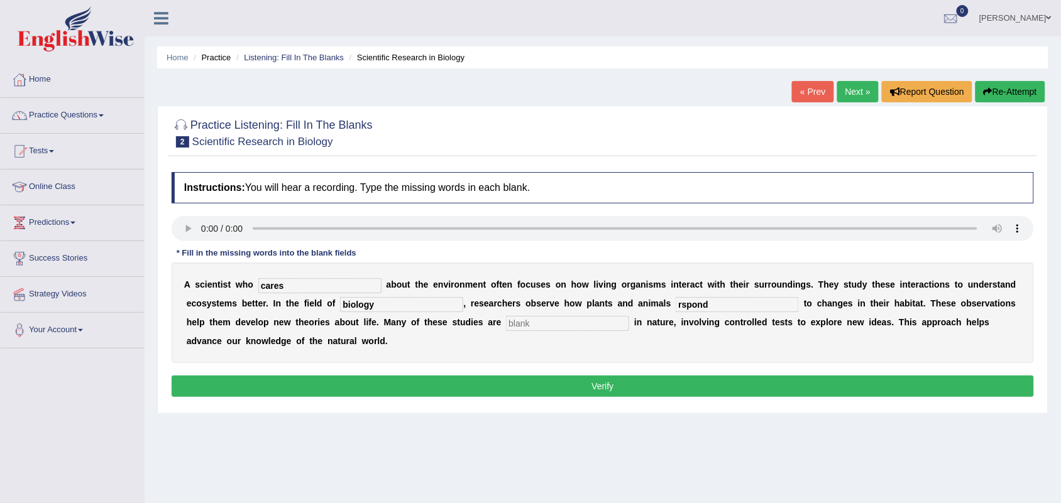
type input "rspond"
click at [529, 324] on input "text" at bounding box center [567, 323] width 123 height 15
type input "experimental"
click at [733, 300] on input "rspond" at bounding box center [737, 304] width 123 height 15
type input "respond"
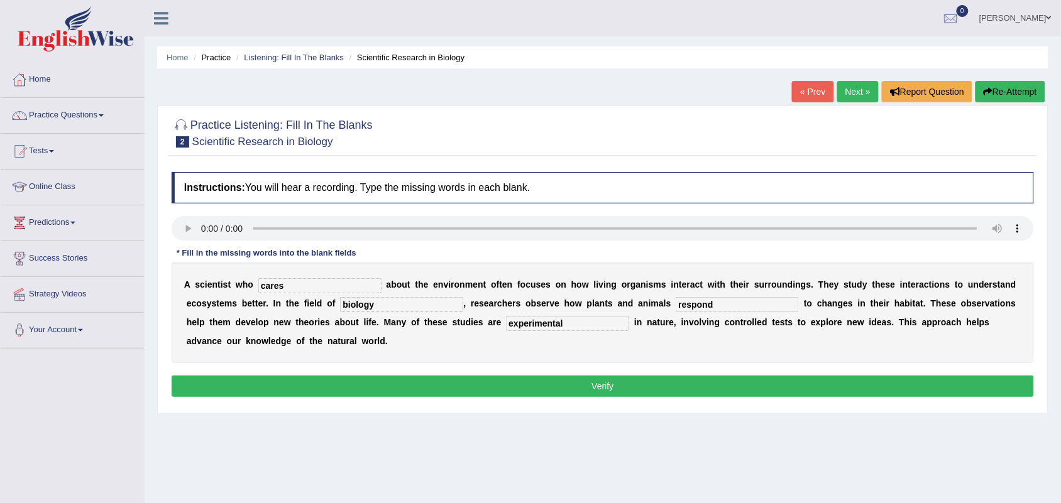
click at [586, 318] on input "experimental" at bounding box center [567, 323] width 123 height 15
click at [515, 386] on button "Verify" at bounding box center [603, 386] width 862 height 21
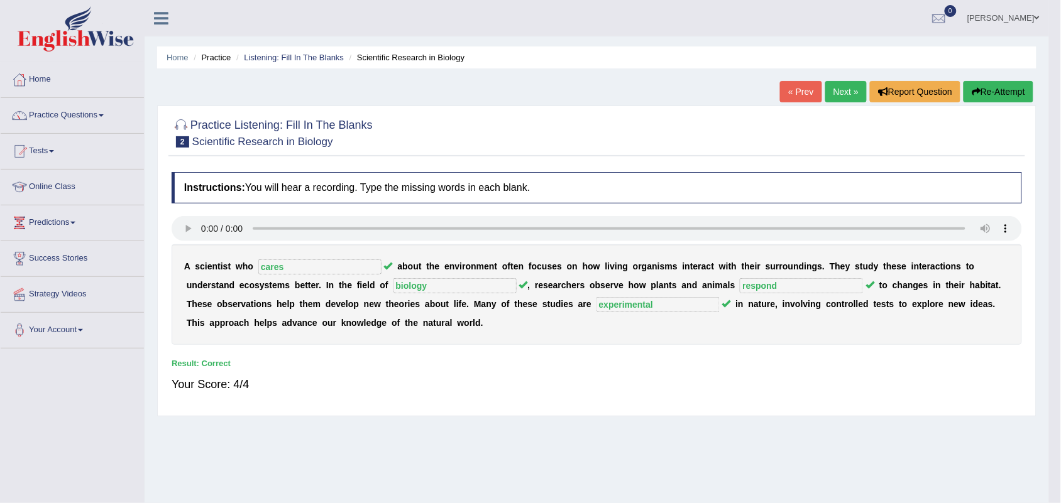
click at [836, 92] on link "Next »" at bounding box center [845, 91] width 41 height 21
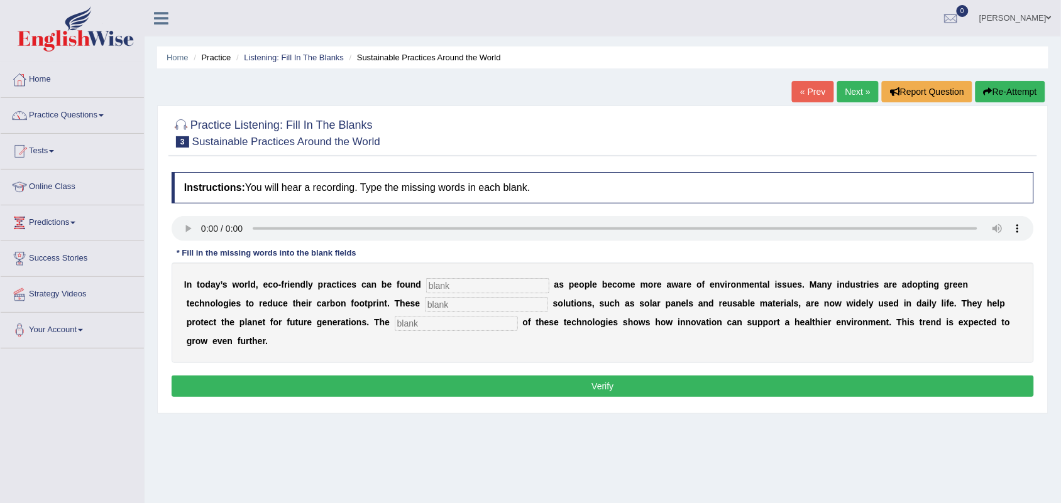
click at [476, 287] on input "text" at bounding box center [487, 285] width 123 height 15
type input "exerywhere"
click at [484, 311] on input "text" at bounding box center [486, 304] width 123 height 15
type input "sustablbe"
click at [491, 326] on input "text" at bounding box center [456, 323] width 123 height 15
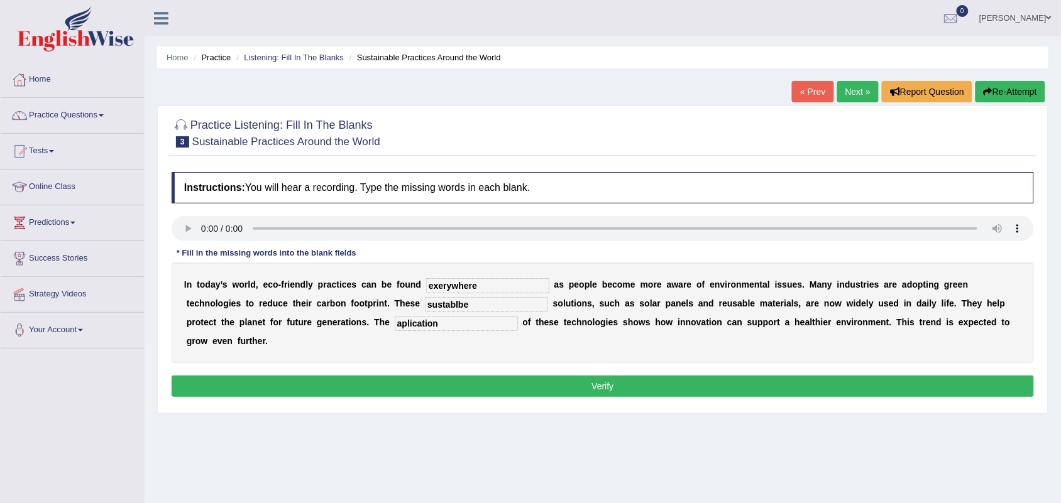
type input "aplication"
click at [473, 303] on input "sustablbe" at bounding box center [486, 304] width 123 height 15
type input "sustainable"
click at [441, 322] on input "aplication" at bounding box center [456, 323] width 123 height 15
type input "application"
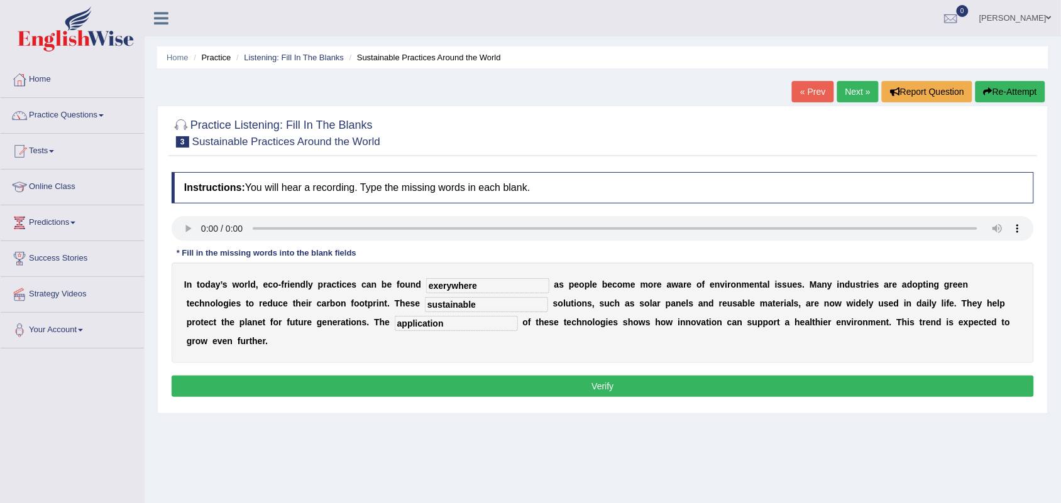
click at [437, 388] on button "Verify" at bounding box center [603, 386] width 862 height 21
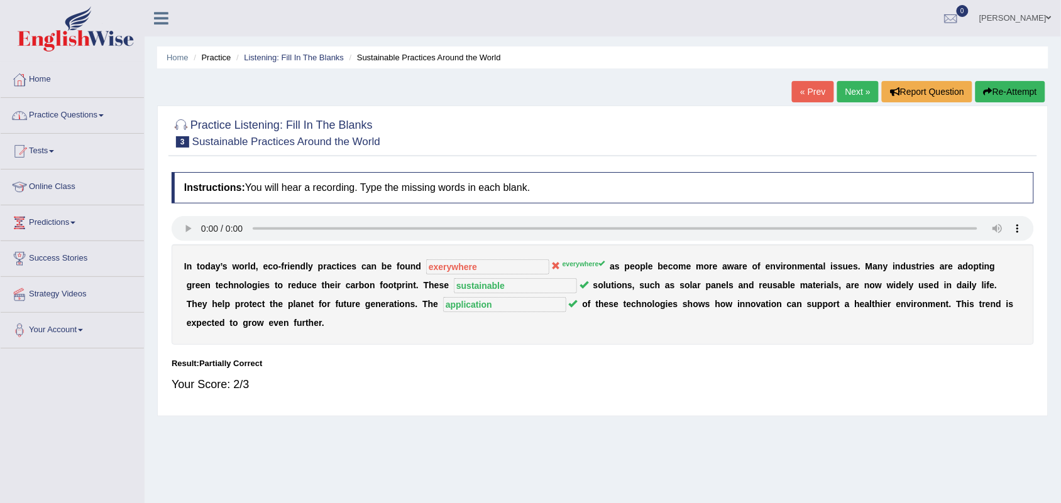
click at [101, 126] on link "Practice Questions" at bounding box center [72, 113] width 143 height 31
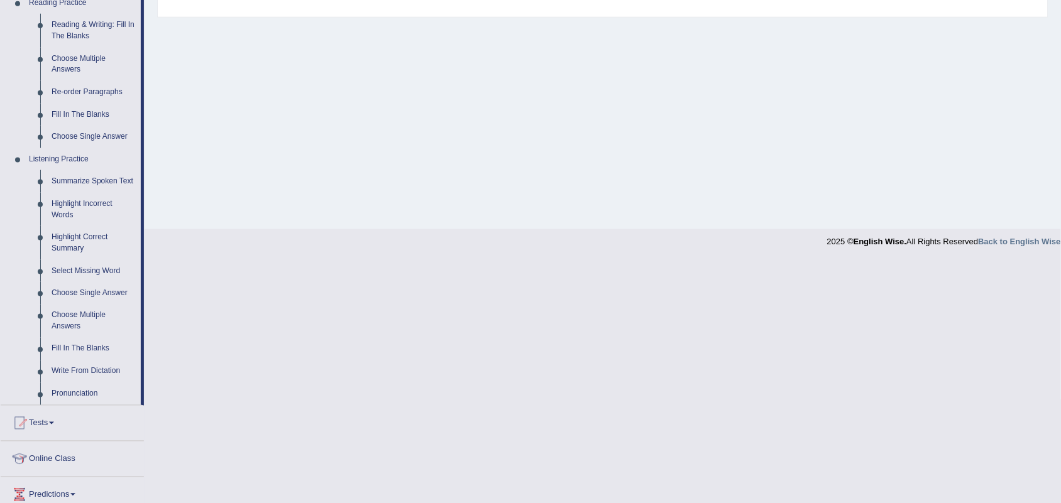
scroll to position [400, 0]
click at [67, 368] on link "Write From Dictation" at bounding box center [93, 371] width 95 height 23
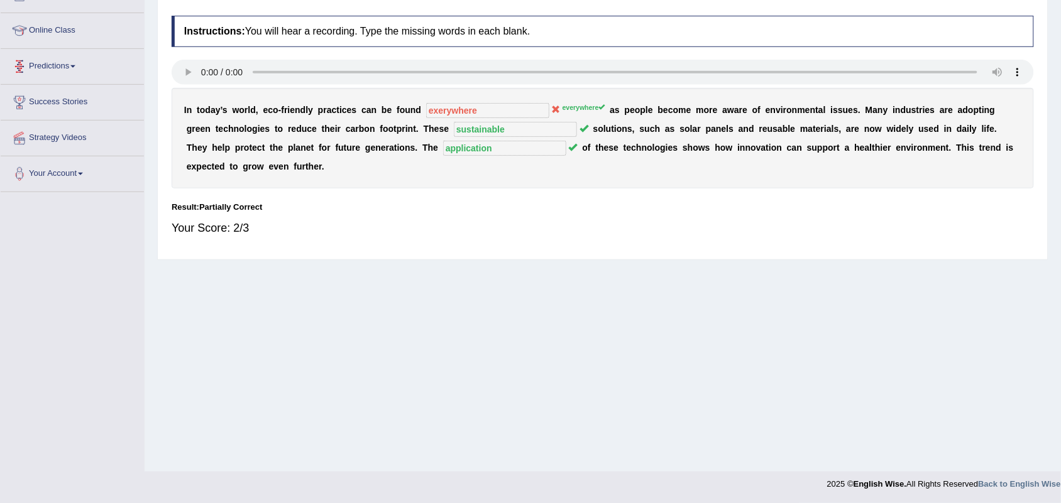
scroll to position [156, 0]
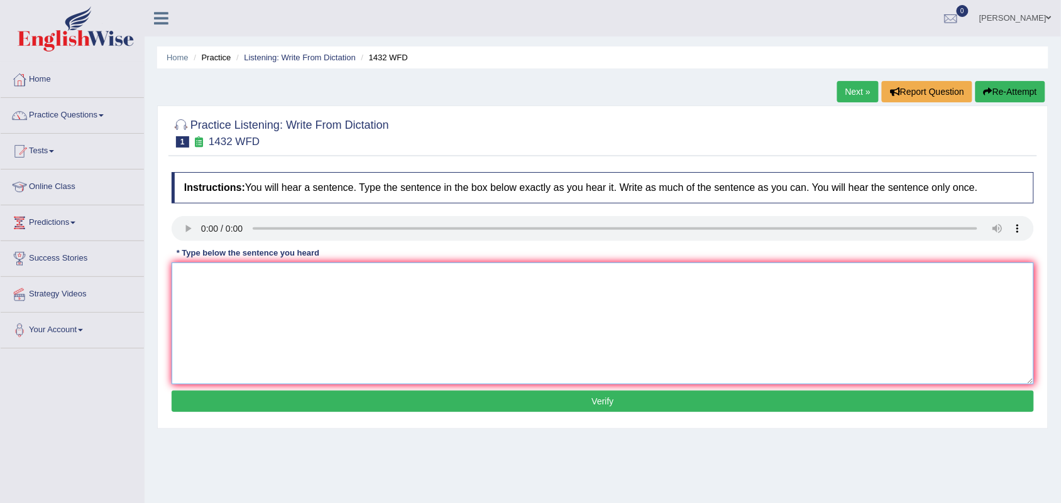
click at [186, 277] on textarea at bounding box center [603, 324] width 862 height 122
type textarea "m"
click at [321, 278] on textarea "More physical activity is beneficial fir your health." at bounding box center [603, 324] width 862 height 122
type textarea "More physical activity is beneficial for your health."
click at [346, 404] on button "Verify" at bounding box center [603, 401] width 862 height 21
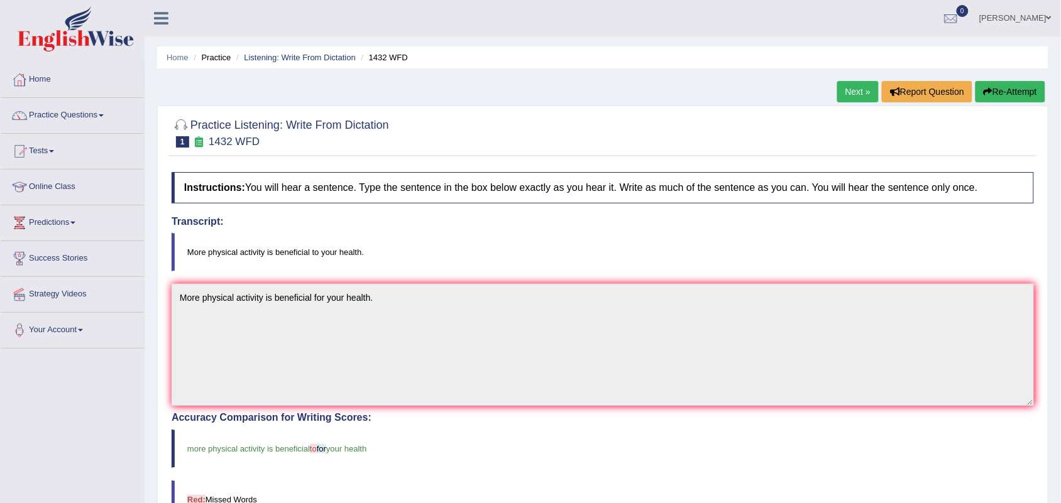
click at [839, 86] on link "Next »" at bounding box center [857, 91] width 41 height 21
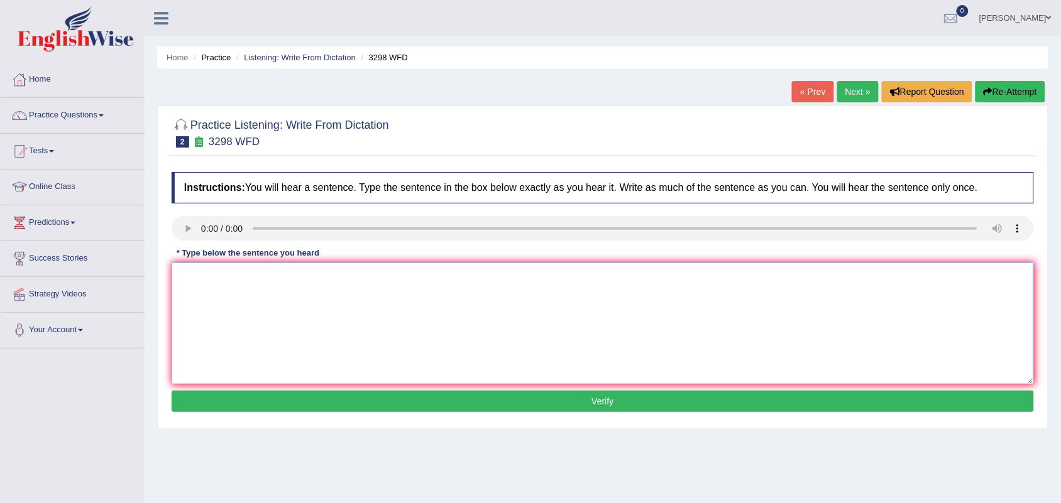
click at [192, 278] on textarea at bounding box center [603, 324] width 862 height 122
click at [107, 123] on link "Practice Questions" at bounding box center [72, 113] width 143 height 31
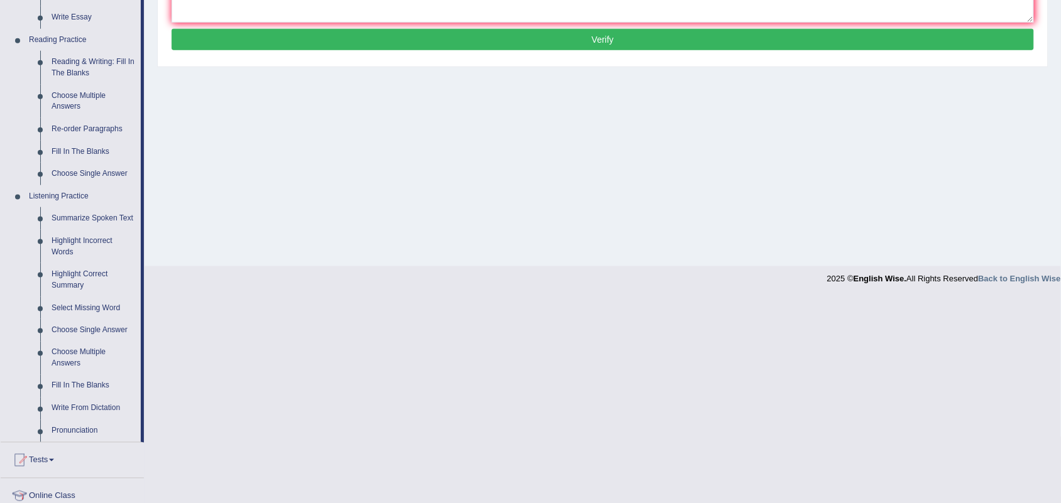
scroll to position [363, 0]
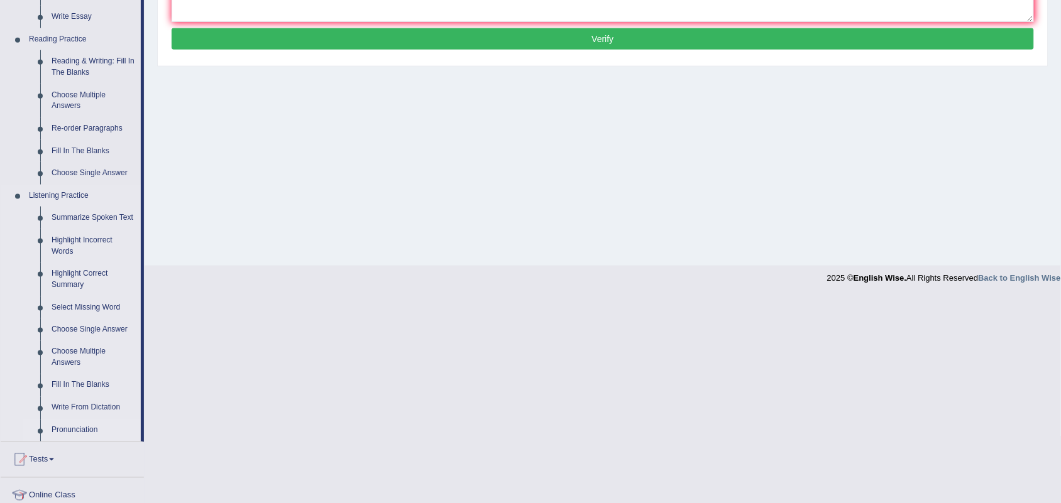
click at [57, 423] on link "Pronunciation" at bounding box center [93, 431] width 95 height 23
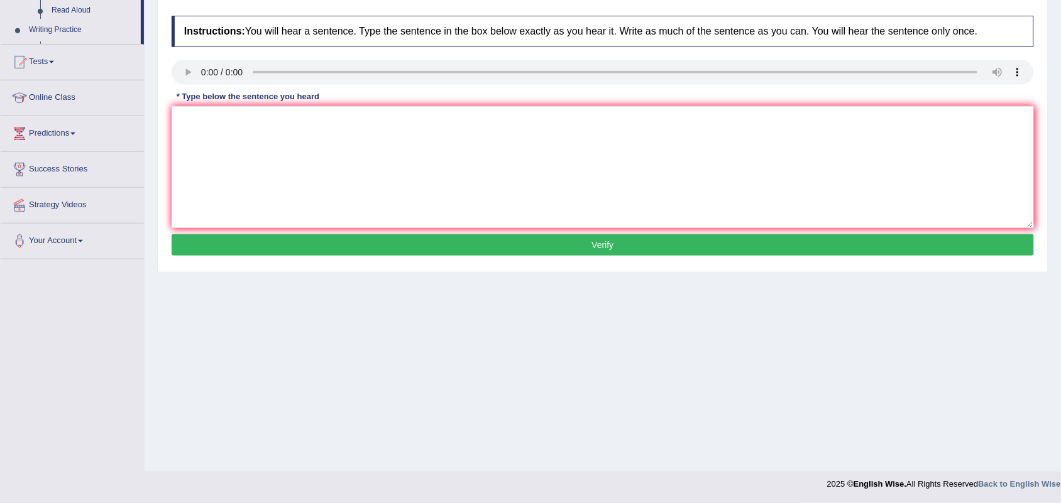
scroll to position [156, 0]
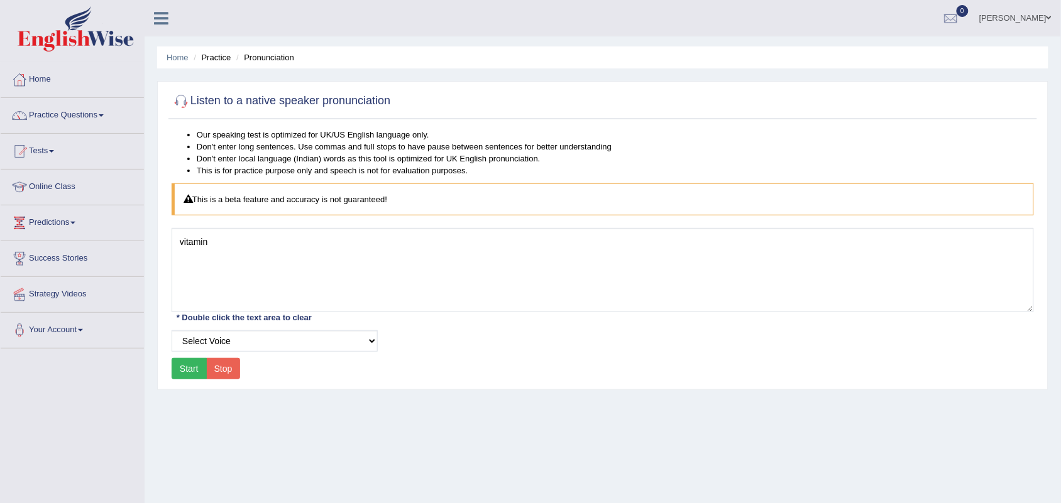
type textarea "vitamin"
click at [198, 370] on button "Start" at bounding box center [189, 368] width 35 height 21
click at [240, 343] on select "Select Voice UK English [DEMOGRAPHIC_DATA] UK English [DEMOGRAPHIC_DATA]" at bounding box center [275, 341] width 206 height 21
select select "2"
click at [172, 331] on select "Select Voice UK English [DEMOGRAPHIC_DATA] UK English [DEMOGRAPHIC_DATA]" at bounding box center [275, 341] width 206 height 21
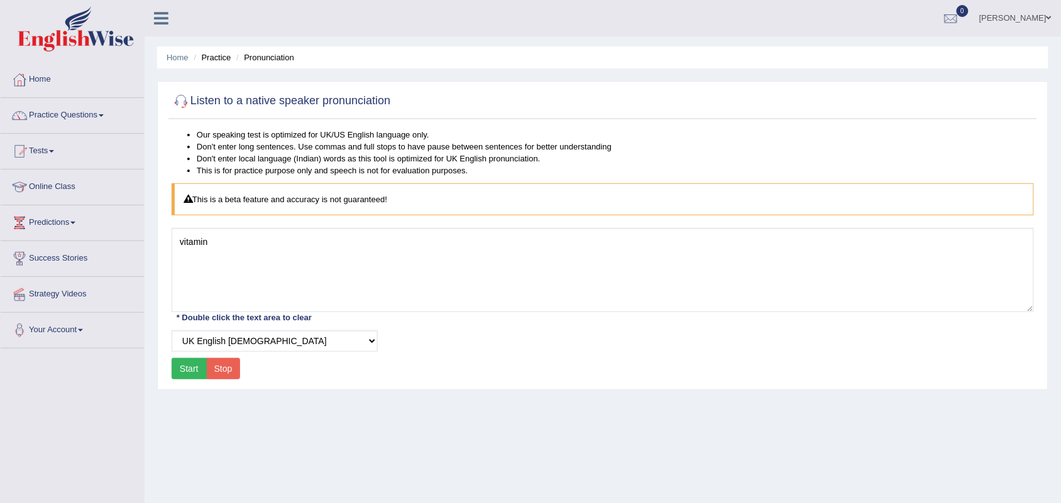
click at [187, 363] on button "Start" at bounding box center [189, 368] width 35 height 21
click at [187, 363] on div "Start Stop" at bounding box center [206, 368] width 69 height 21
click at [187, 363] on button "Start" at bounding box center [189, 368] width 35 height 21
click at [91, 120] on link "Practice Questions" at bounding box center [72, 113] width 143 height 31
